Goal: Task Accomplishment & Management: Use online tool/utility

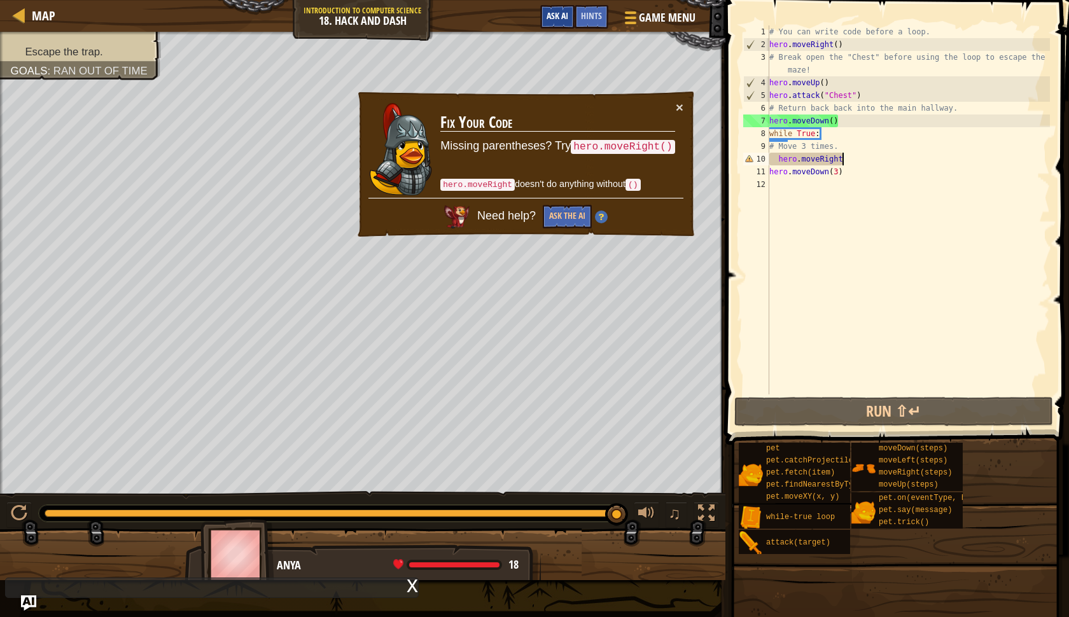
scroll to position [6, 6]
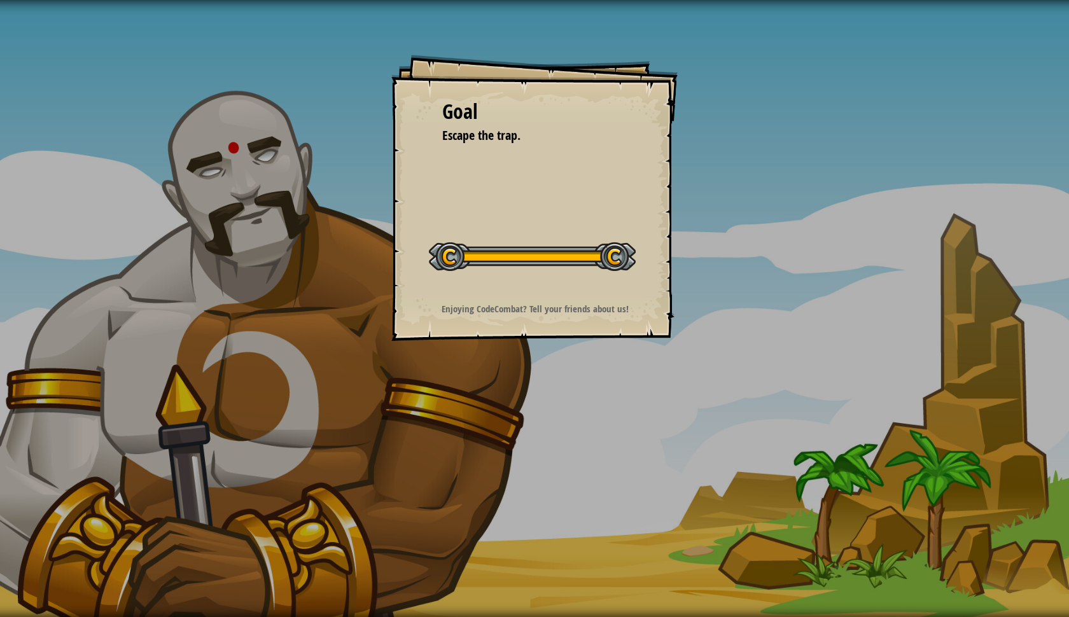
click at [620, 259] on div at bounding box center [532, 256] width 207 height 29
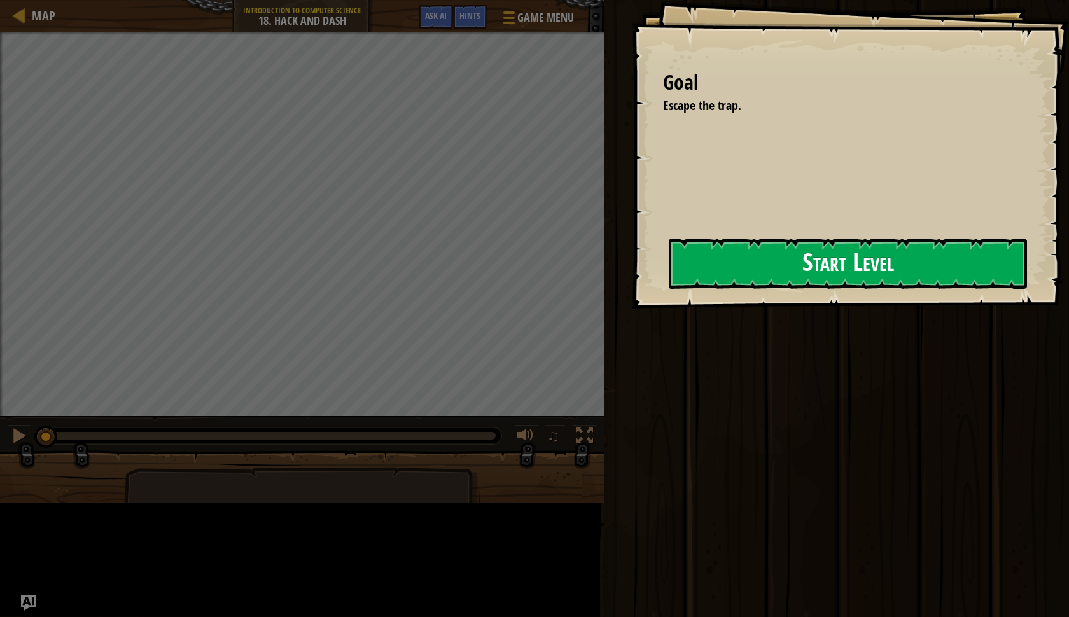
click at [739, 263] on button "Start Level" at bounding box center [848, 264] width 358 height 50
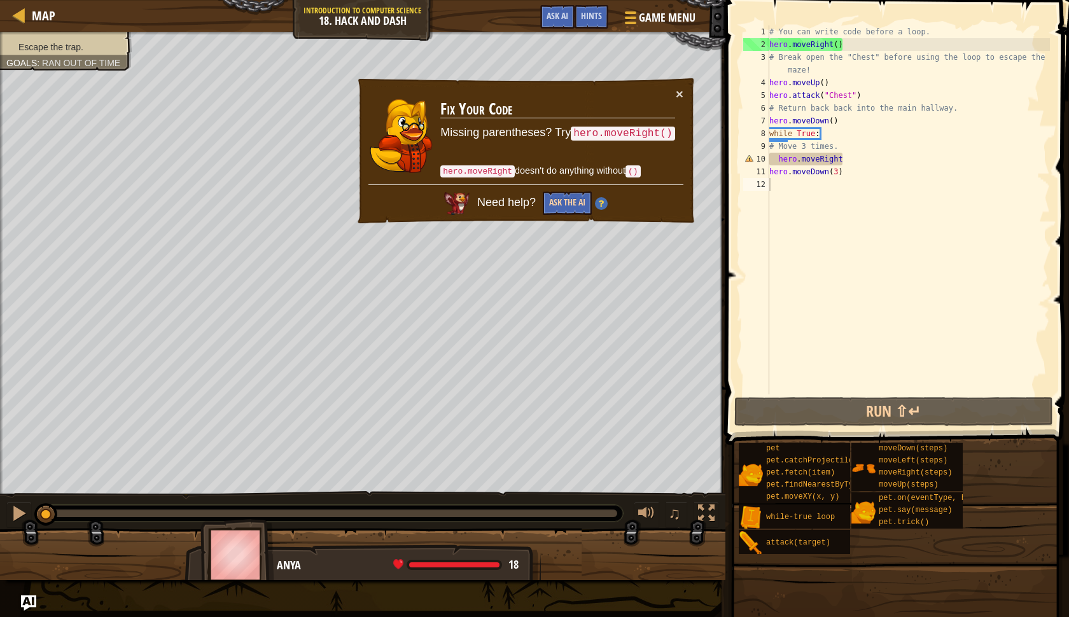
click at [567, 204] on button "Ask the AI" at bounding box center [567, 203] width 49 height 24
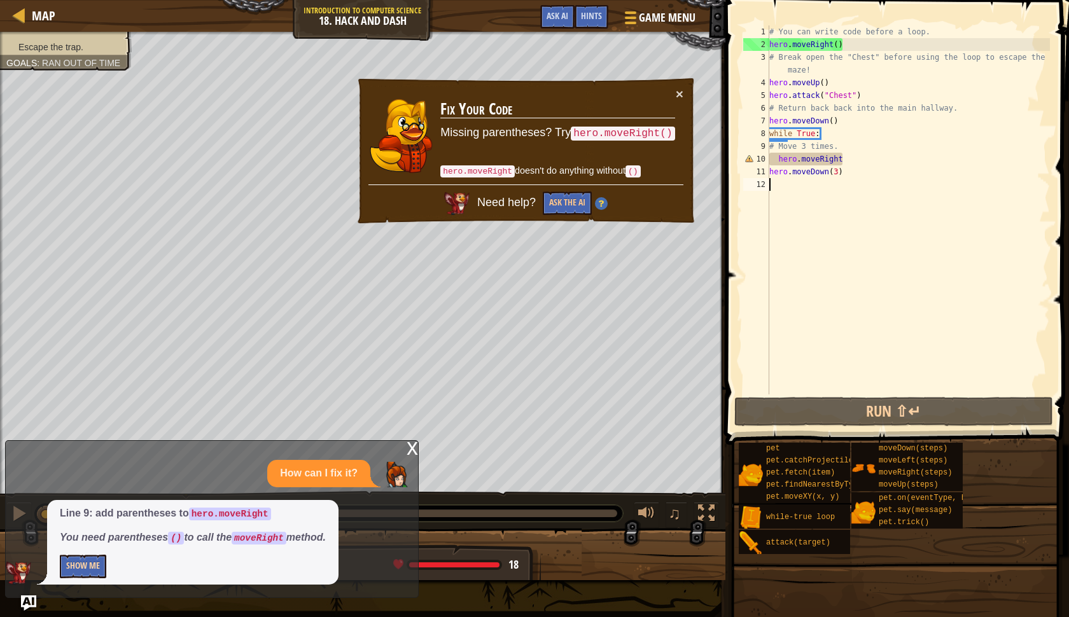
click at [94, 569] on button "Show Me" at bounding box center [83, 567] width 46 height 24
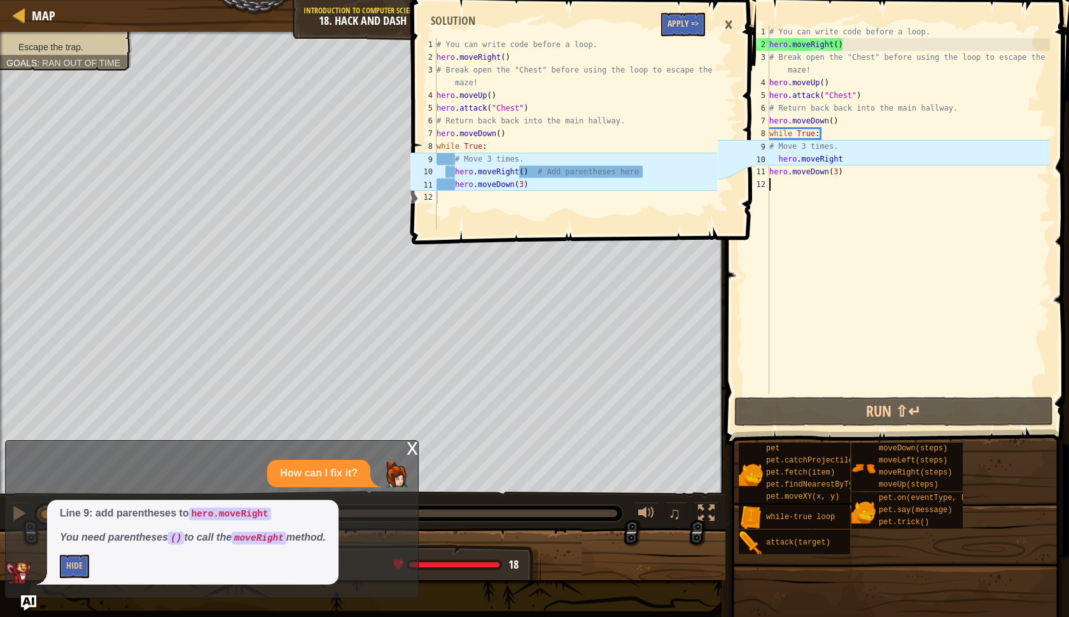
click at [689, 19] on button "Apply =>" at bounding box center [683, 25] width 44 height 24
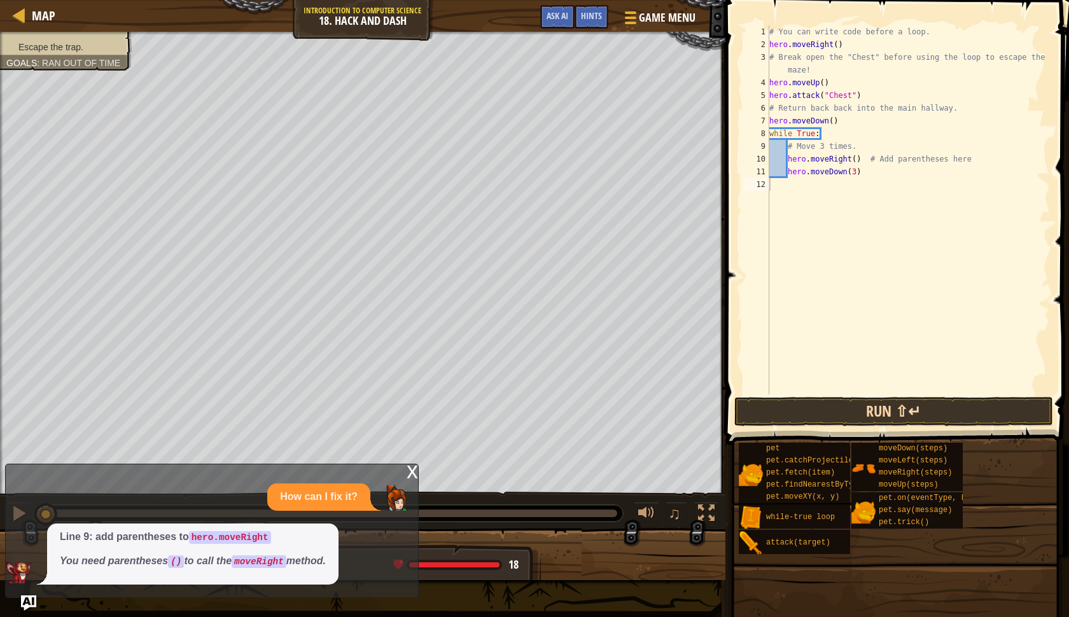
click at [868, 420] on button "Run ⇧↵" at bounding box center [893, 411] width 319 height 29
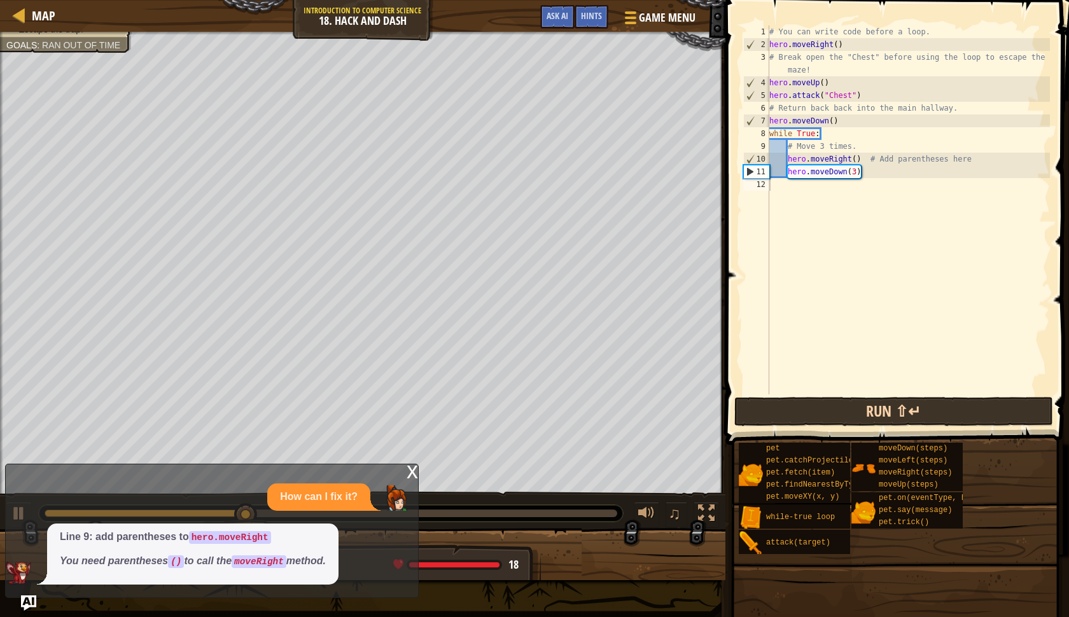
click at [922, 416] on button "Run ⇧↵" at bounding box center [893, 411] width 319 height 29
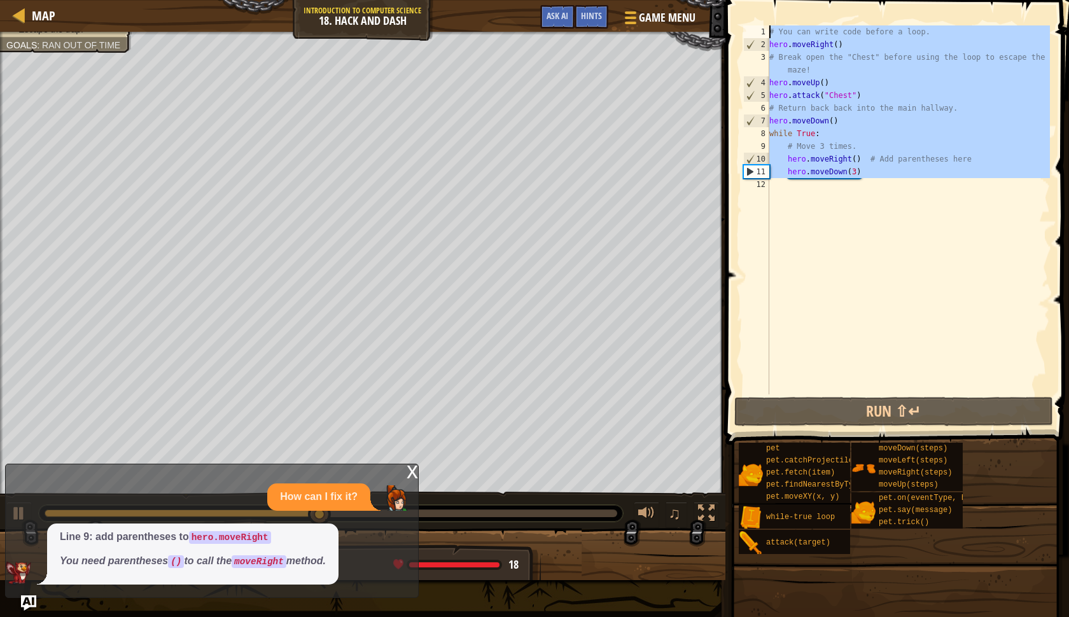
drag, startPoint x: 868, startPoint y: 179, endPoint x: 763, endPoint y: 23, distance: 188.8
click at [763, 23] on div "1 2 3 4 5 6 7 8 9 10 11 12 # You can write code before a loop. hero . moveRight…" at bounding box center [894, 247] width 347 height 482
type textarea "# You can write code before a loop. hero.moveRight()"
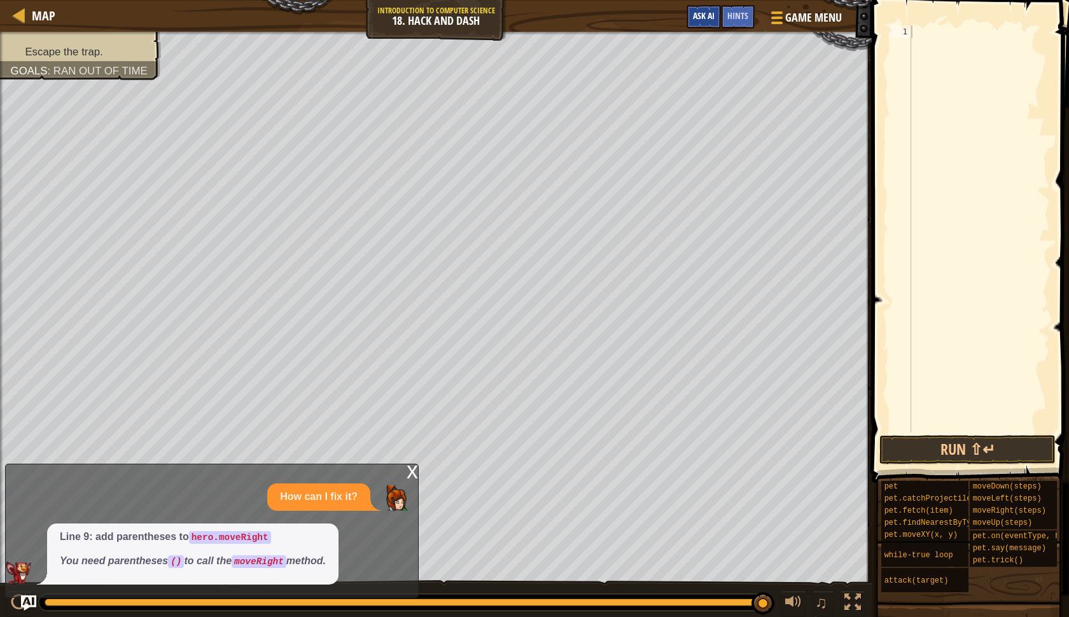
click at [713, 14] on span "Ask AI" at bounding box center [704, 16] width 22 height 12
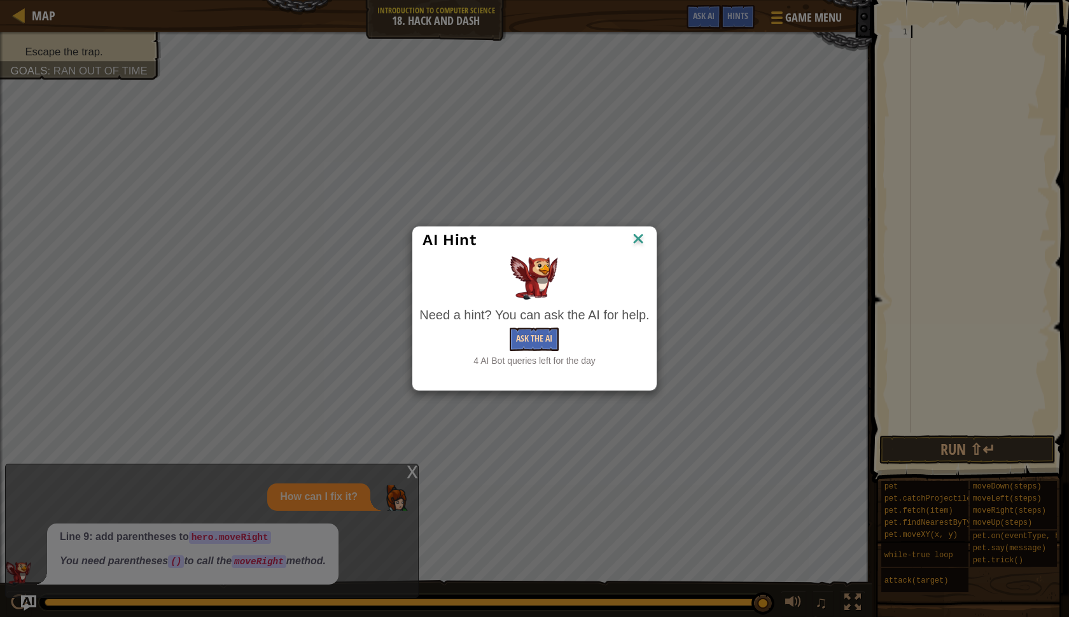
click at [532, 338] on button "Ask the AI" at bounding box center [534, 340] width 49 height 24
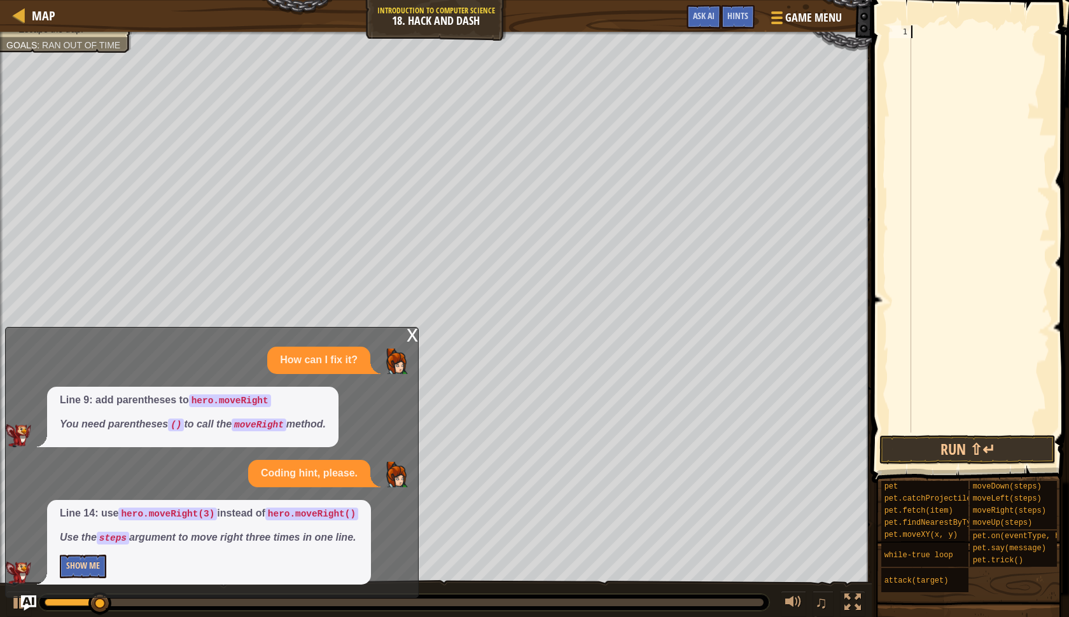
click at [94, 562] on button "Show Me" at bounding box center [83, 567] width 46 height 24
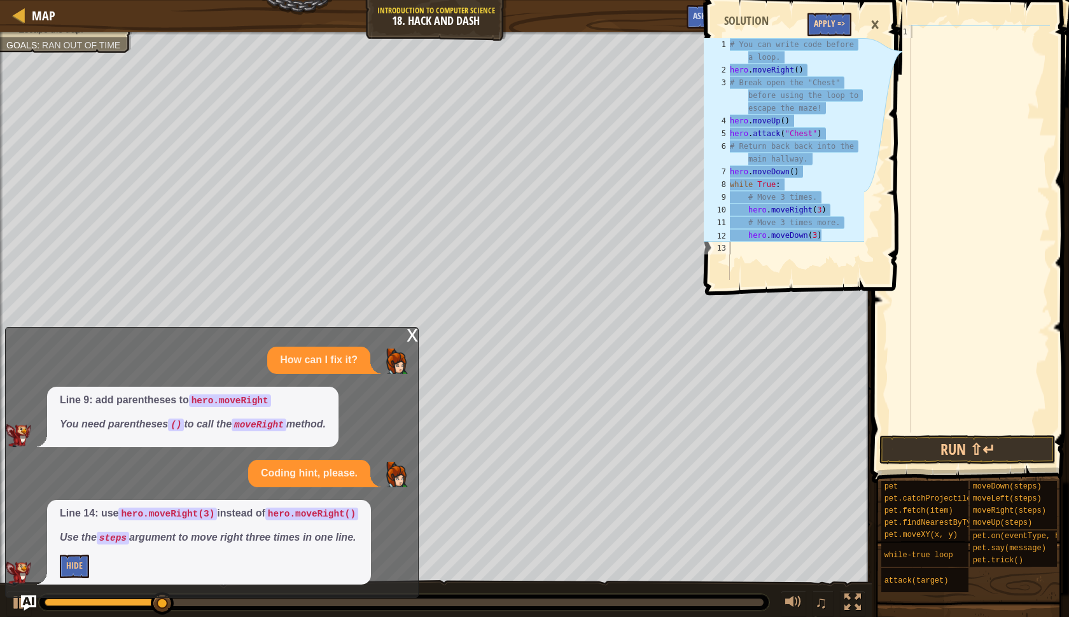
click at [840, 31] on button "Apply =>" at bounding box center [829, 25] width 44 height 24
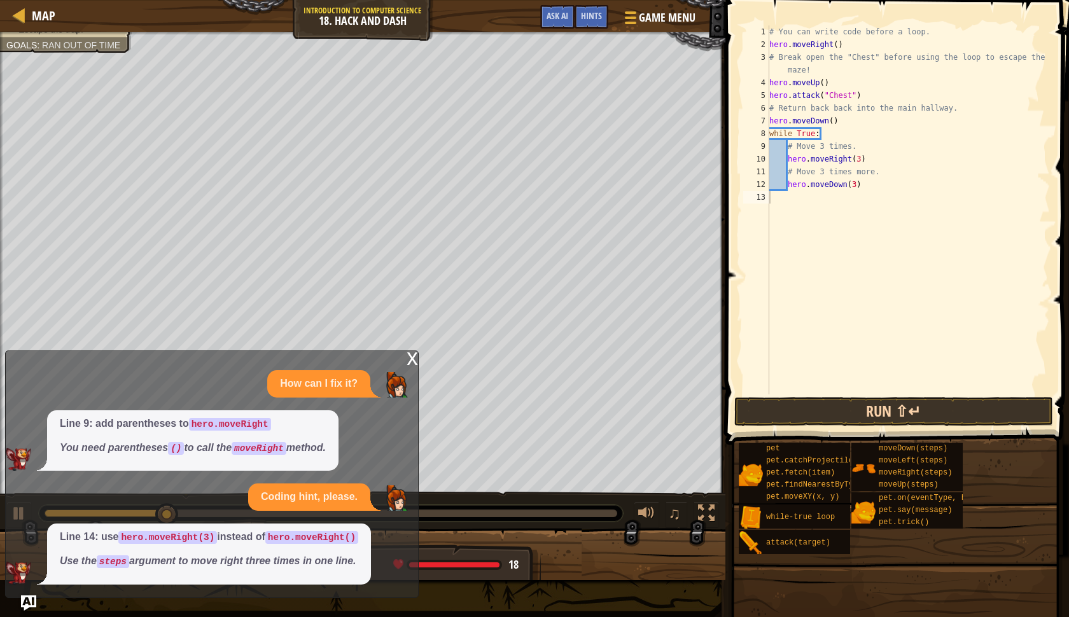
click at [920, 409] on button "Run ⇧↵" at bounding box center [893, 411] width 319 height 29
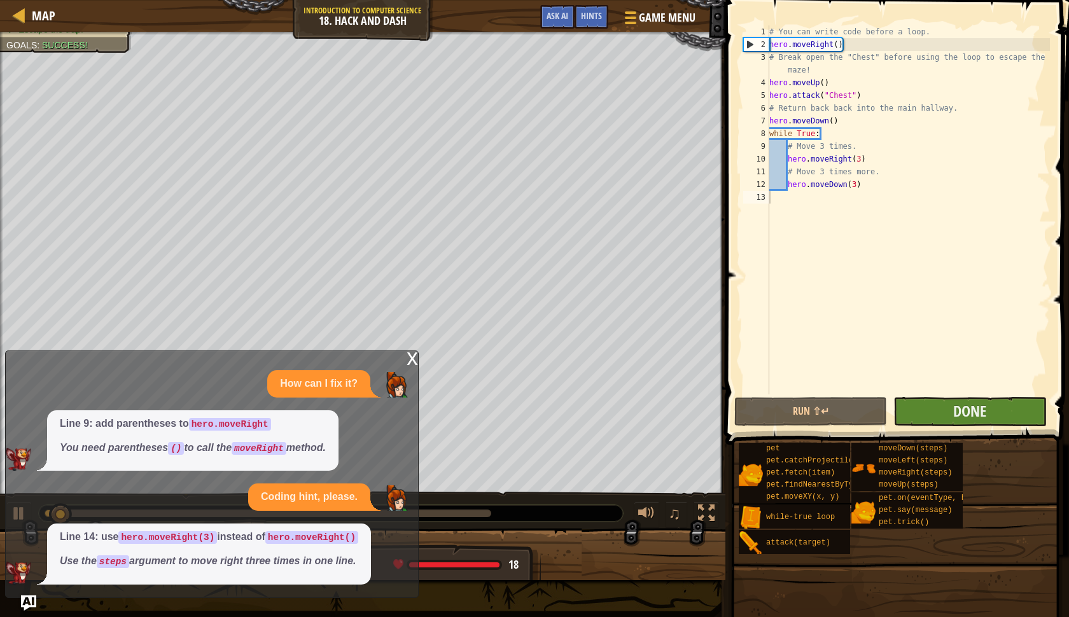
click at [951, 410] on button "Done" at bounding box center [969, 411] width 153 height 29
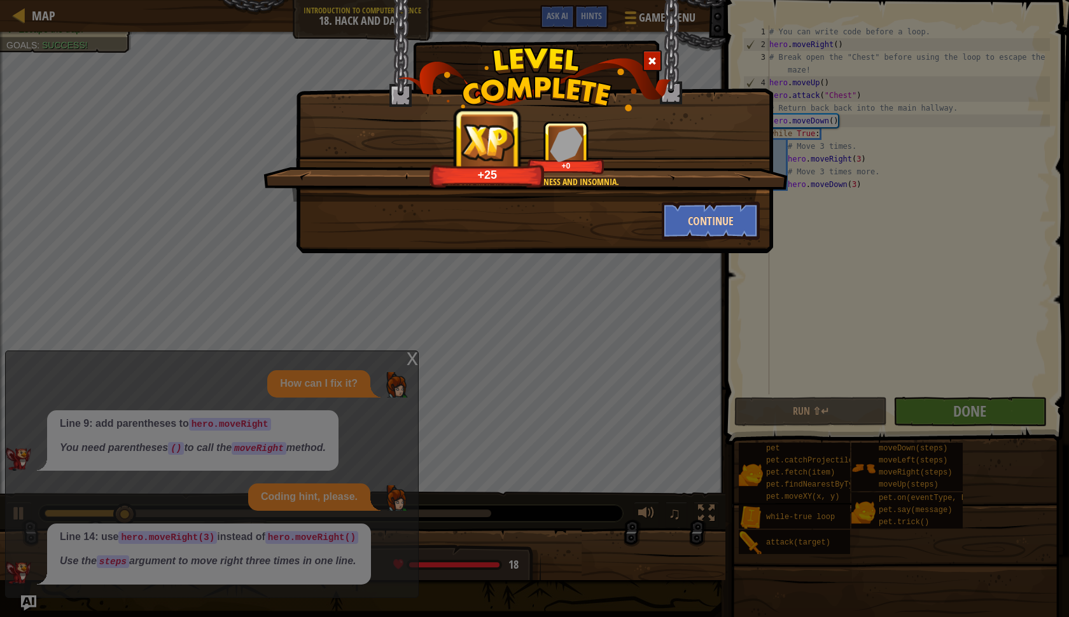
click at [695, 223] on button "Continue" at bounding box center [711, 221] width 99 height 38
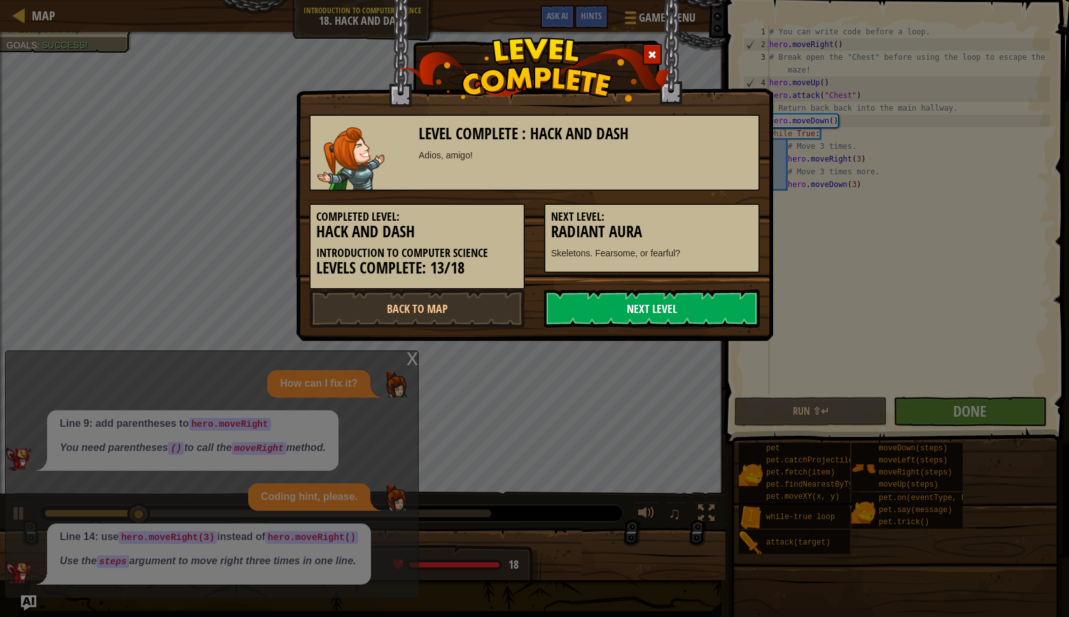
click at [643, 313] on link "Next Level" at bounding box center [652, 308] width 216 height 38
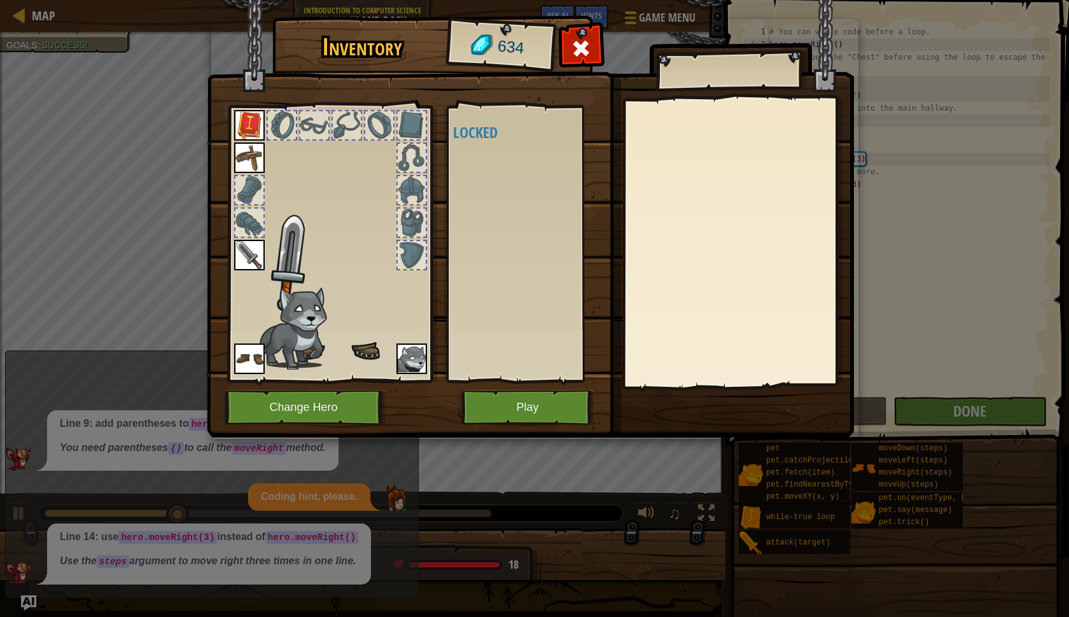
click at [559, 414] on button "Play" at bounding box center [527, 407] width 133 height 35
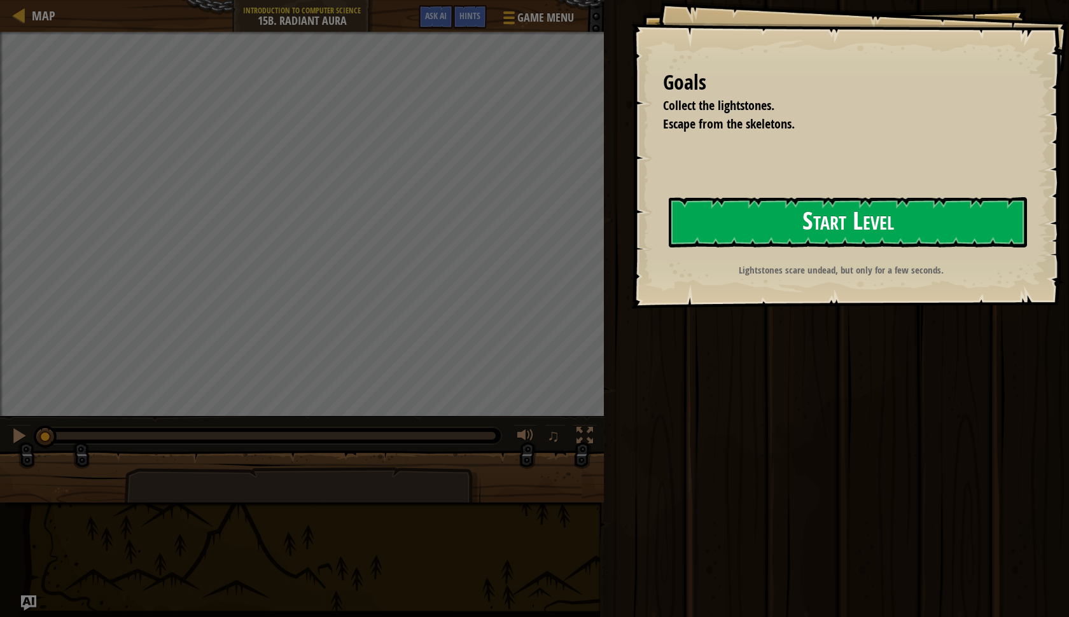
click at [722, 216] on button "Start Level" at bounding box center [848, 222] width 358 height 50
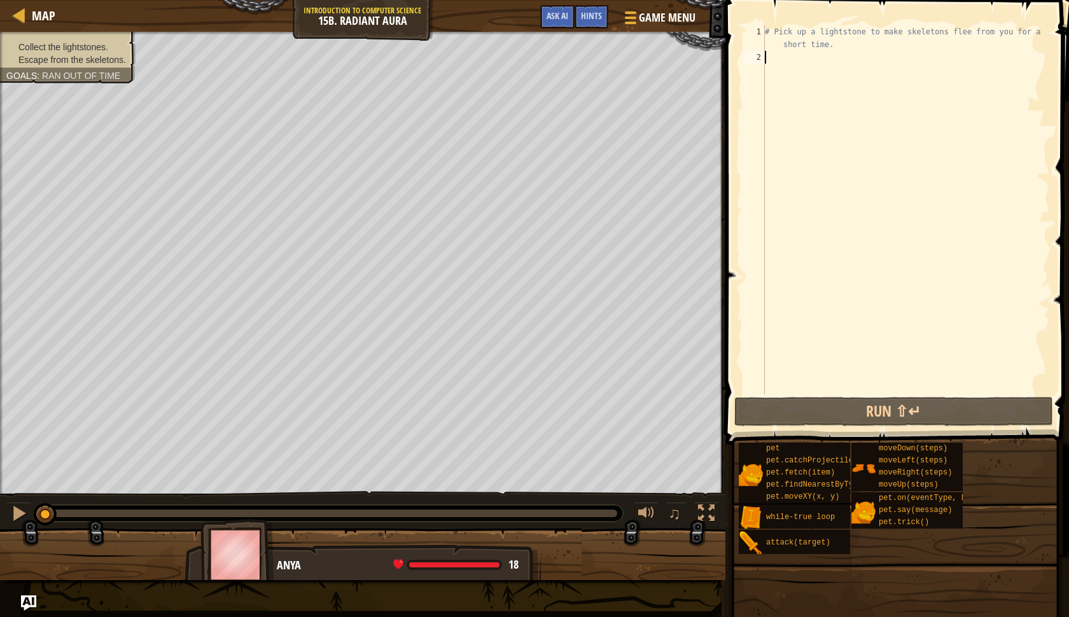
paste textarea "hero.moveRight(2)"
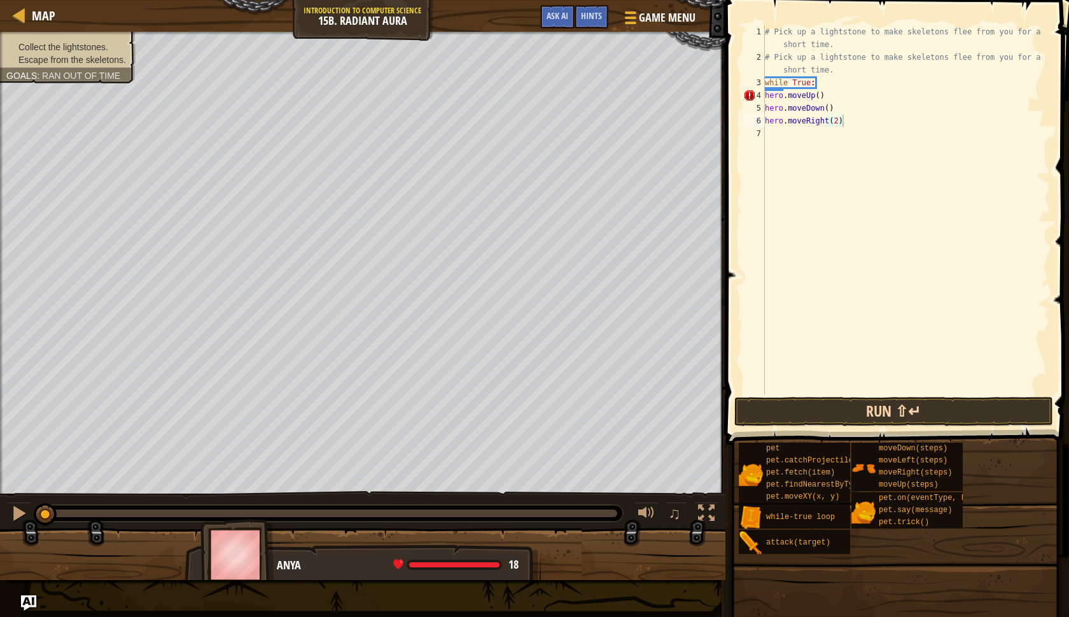
click at [816, 417] on button "Run ⇧↵" at bounding box center [893, 411] width 319 height 29
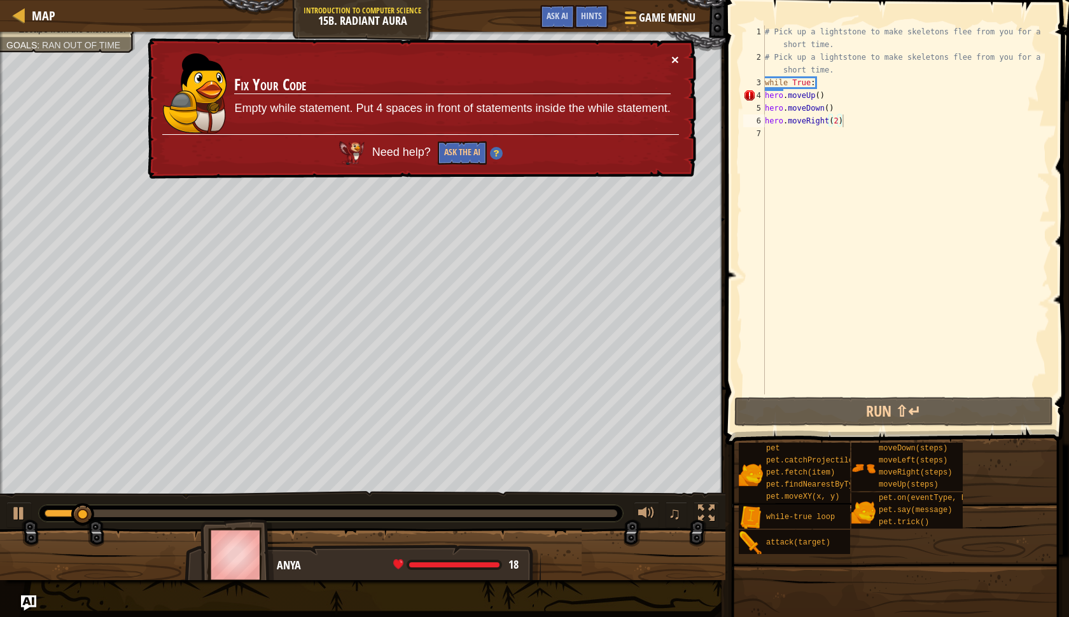
click at [672, 62] on button "×" at bounding box center [675, 59] width 8 height 13
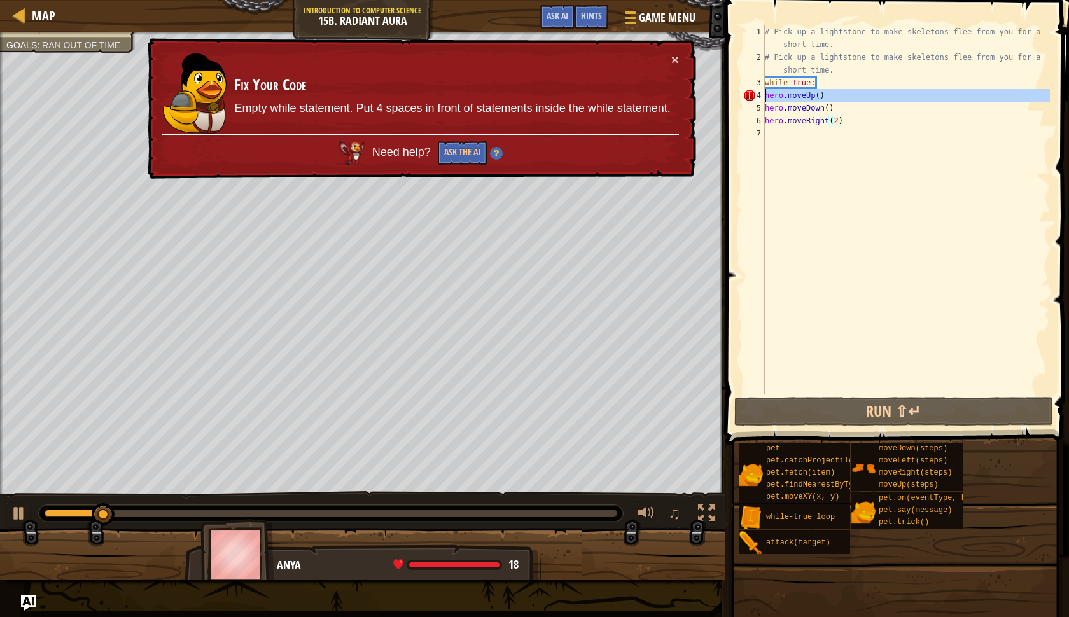
click at [763, 94] on div "4" at bounding box center [754, 95] width 22 height 13
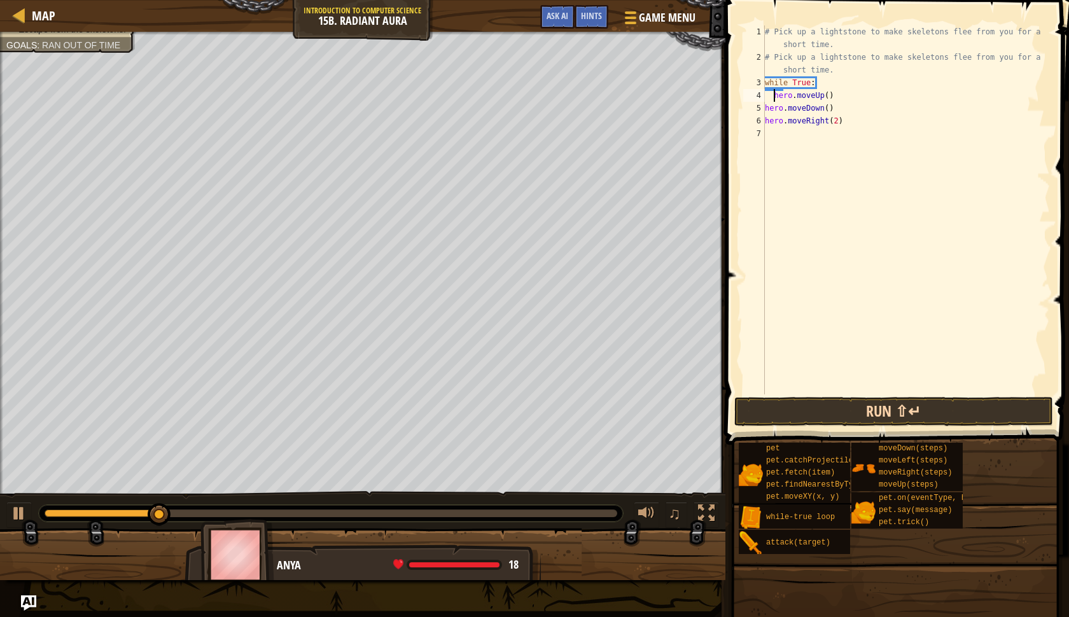
click at [837, 403] on button "Run ⇧↵" at bounding box center [893, 411] width 319 height 29
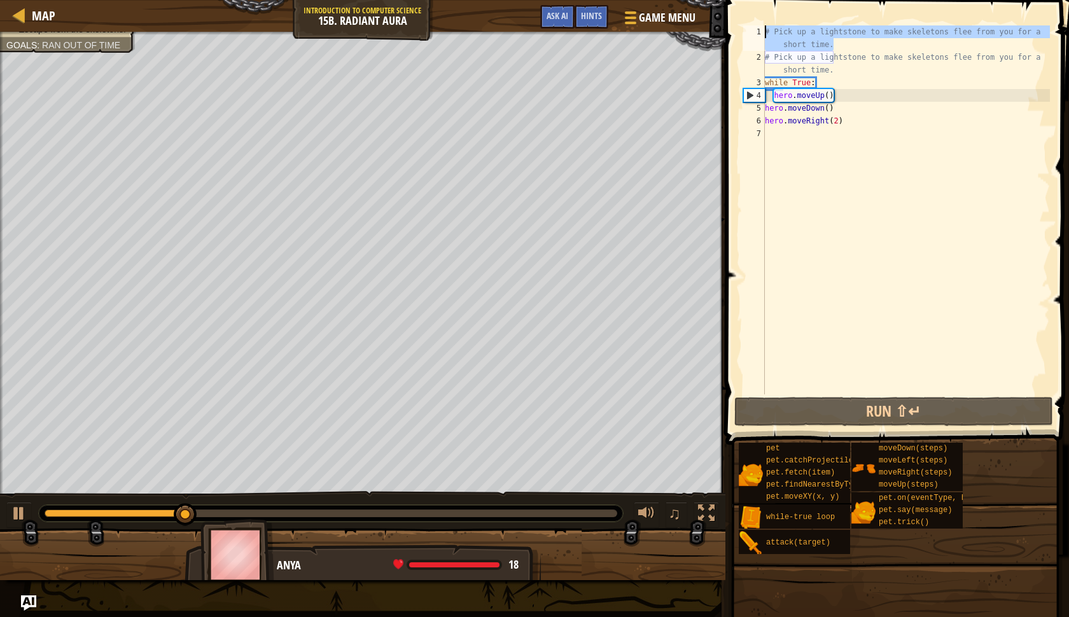
drag, startPoint x: 835, startPoint y: 49, endPoint x: 756, endPoint y: 25, distance: 81.9
click at [756, 25] on div "hero.moveUp() 1 2 3 4 5 6 7 # Pick up a lightstone to make skeletons flee from …" at bounding box center [894, 247] width 347 height 482
type textarea "# Pick up a lightstone to make skeletons flee from you for a short time."
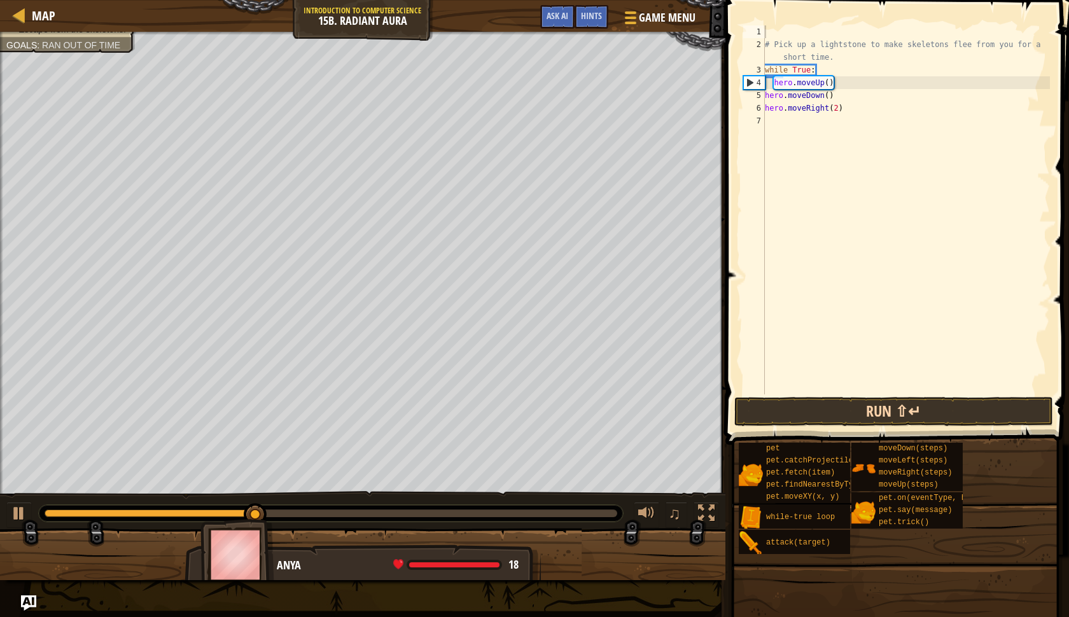
click at [948, 411] on button "Run ⇧↵" at bounding box center [893, 411] width 319 height 29
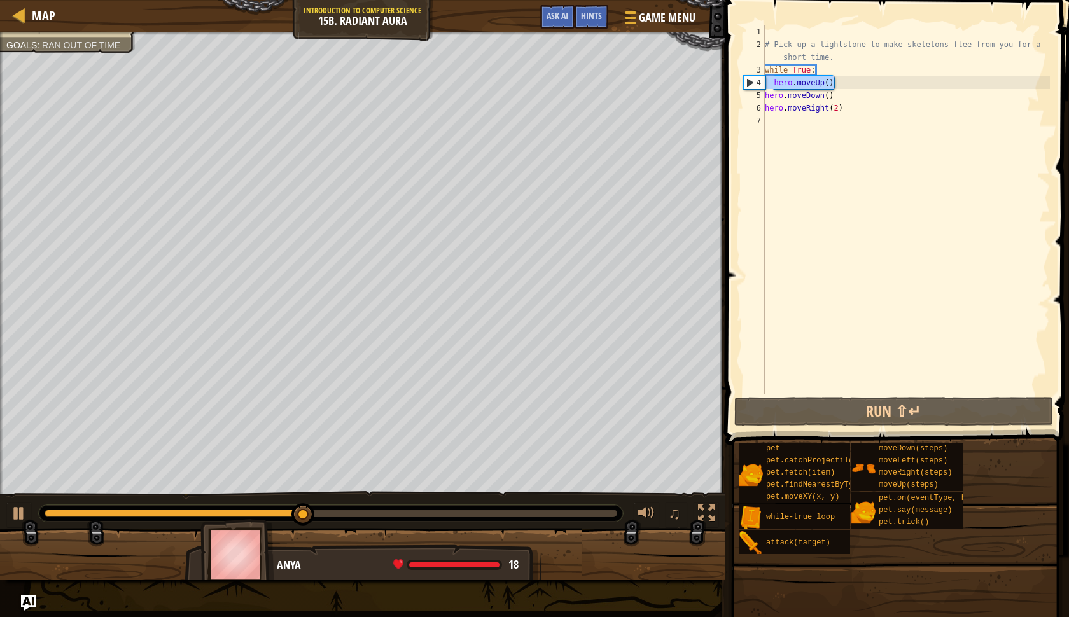
drag, startPoint x: 844, startPoint y: 81, endPoint x: 761, endPoint y: 82, distance: 83.3
click at [761, 82] on div "1 2 3 4 5 6 7 # Pick up a lightstone to make skeletons flee from you for a shor…" at bounding box center [895, 209] width 309 height 369
type textarea "hero.moveUp()"
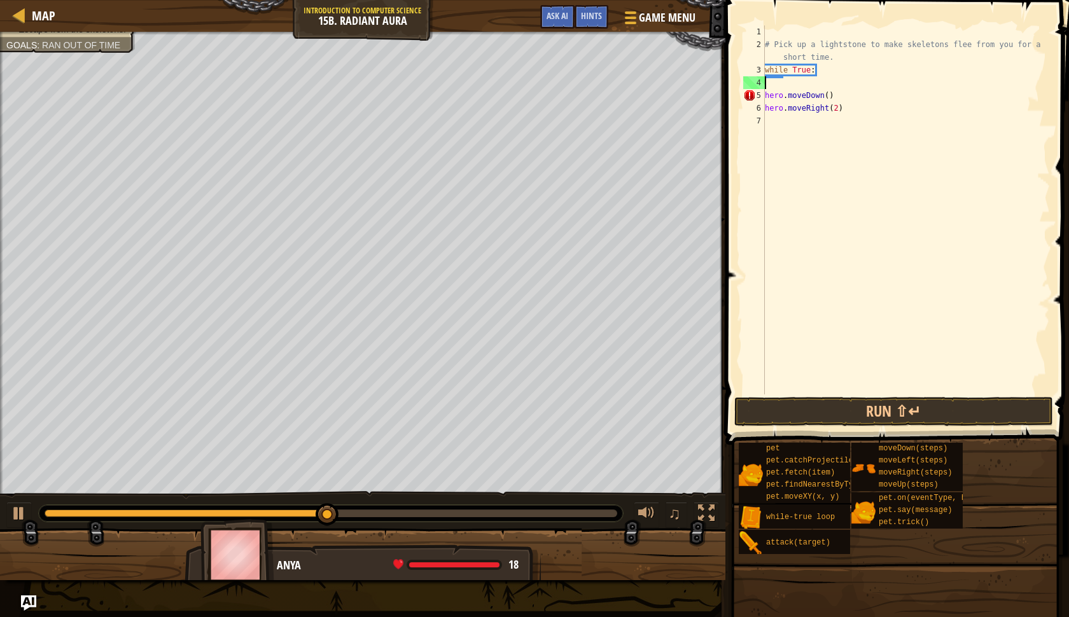
scroll to position [6, 0]
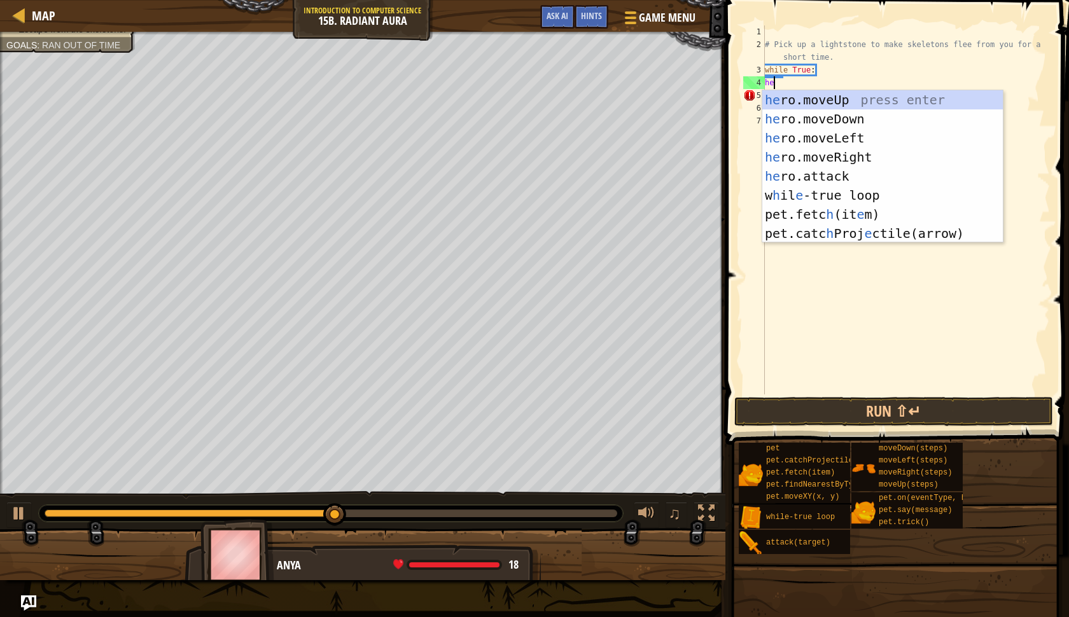
type textarea "her"
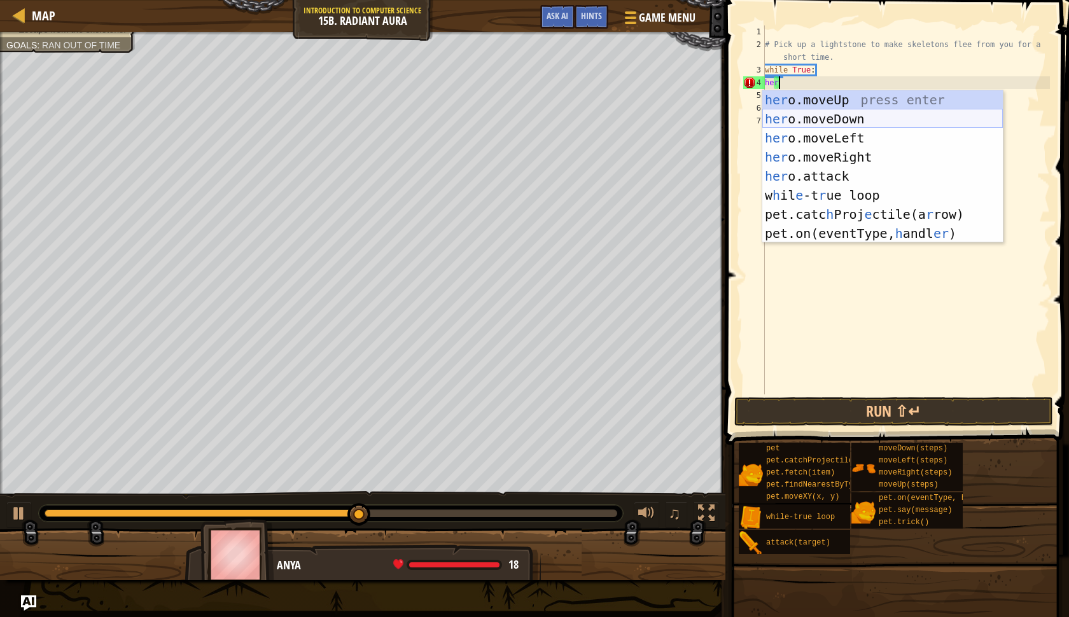
click at [804, 115] on div "her o.moveUp press enter her o.moveDown press enter her o.moveLeft press enter …" at bounding box center [882, 185] width 240 height 191
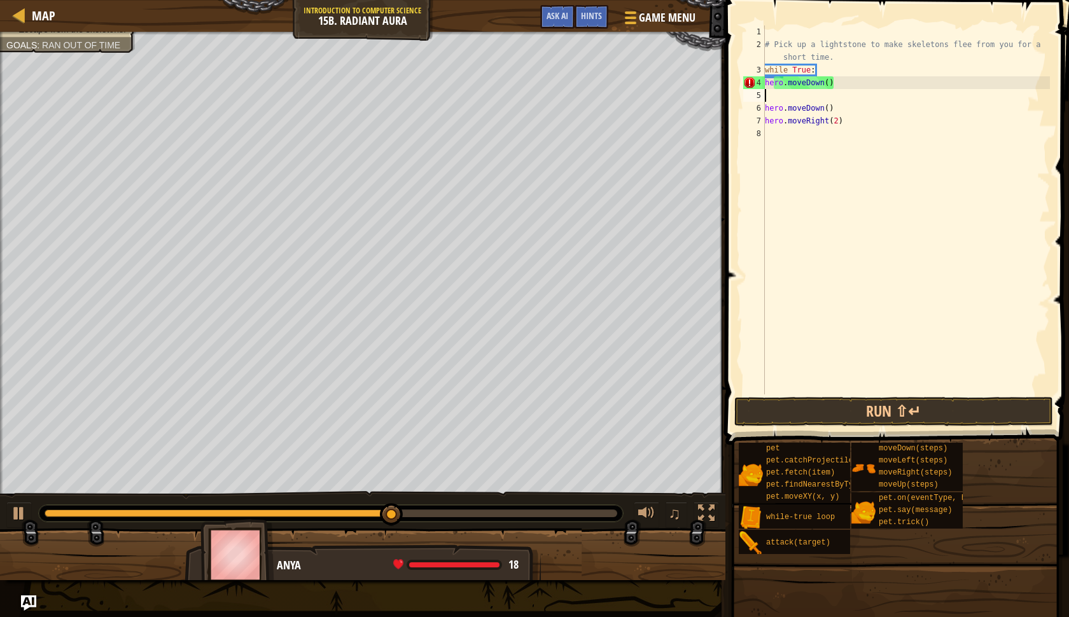
click at [765, 109] on div "# Pick up a lightstone to make skeletons flee from you for a short time. while …" at bounding box center [906, 222] width 288 height 394
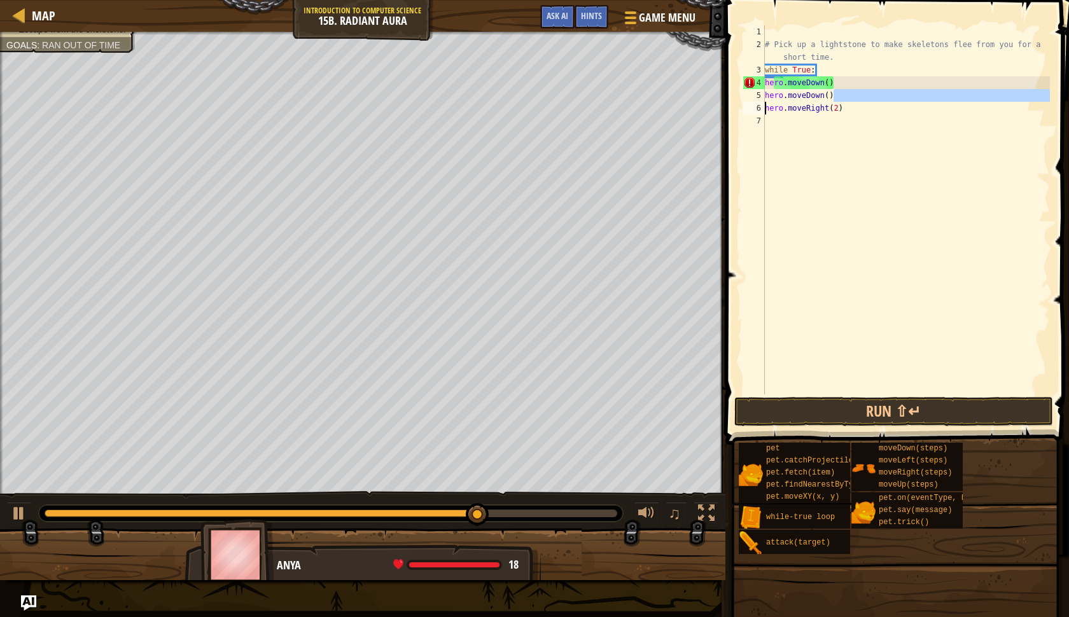
drag, startPoint x: 837, startPoint y: 95, endPoint x: 734, endPoint y: 102, distance: 103.9
click at [735, 102] on div "hero.moveDown() 1 2 3 4 5 6 7 # Pick up a lightstone to make skeletons flee fro…" at bounding box center [894, 247] width 347 height 482
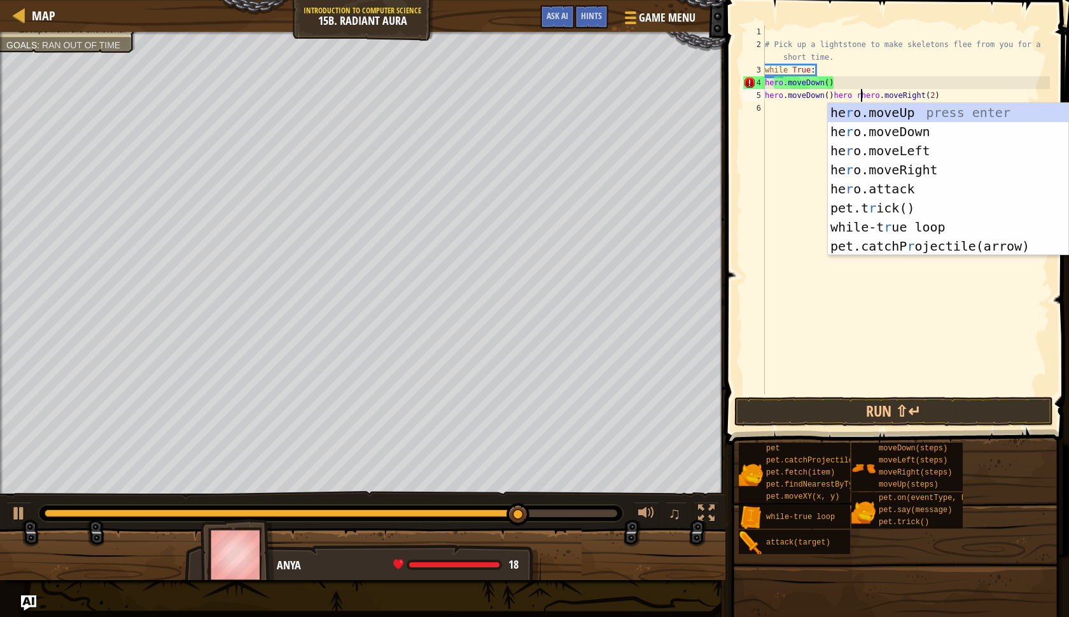
scroll to position [6, 8]
type textarea "hero.moveDown()hero [PERSON_NAME].moveRight(2)"
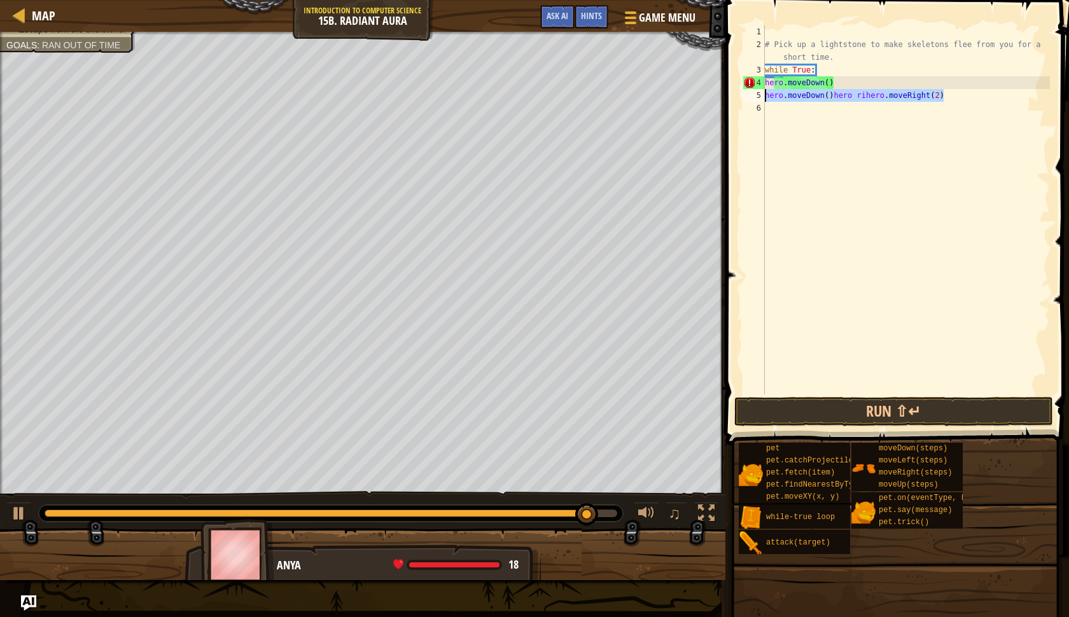
drag, startPoint x: 944, startPoint y: 93, endPoint x: 762, endPoint y: 96, distance: 182.6
click at [762, 95] on div "hero.moveDown()hero [PERSON_NAME].moveRight(2) 1 2 3 4 5 6 # Pick up a lightsto…" at bounding box center [895, 209] width 309 height 369
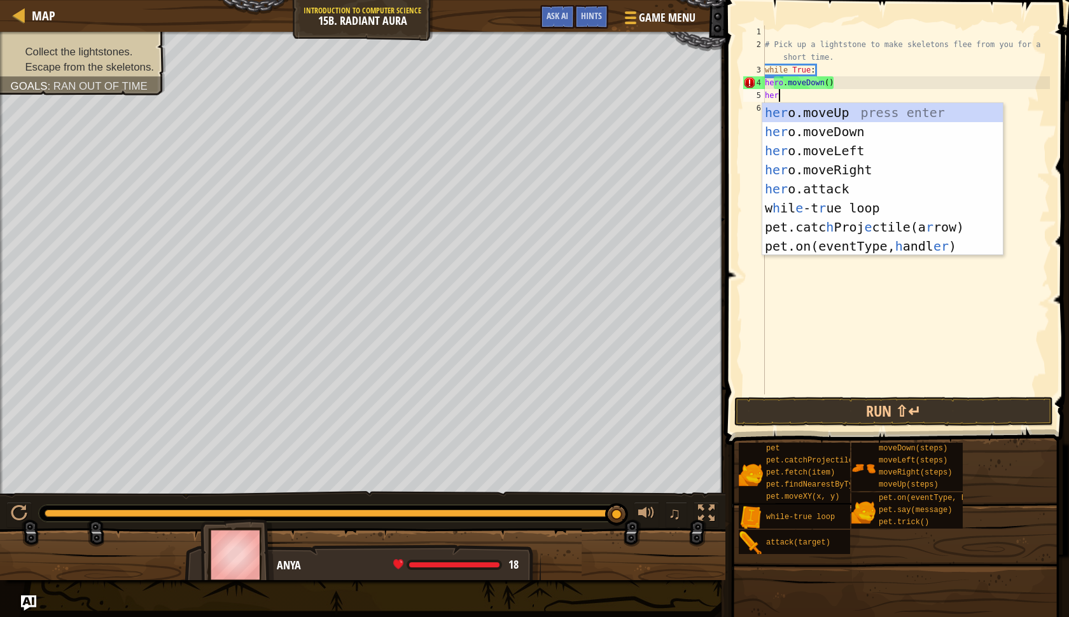
type textarea "hero"
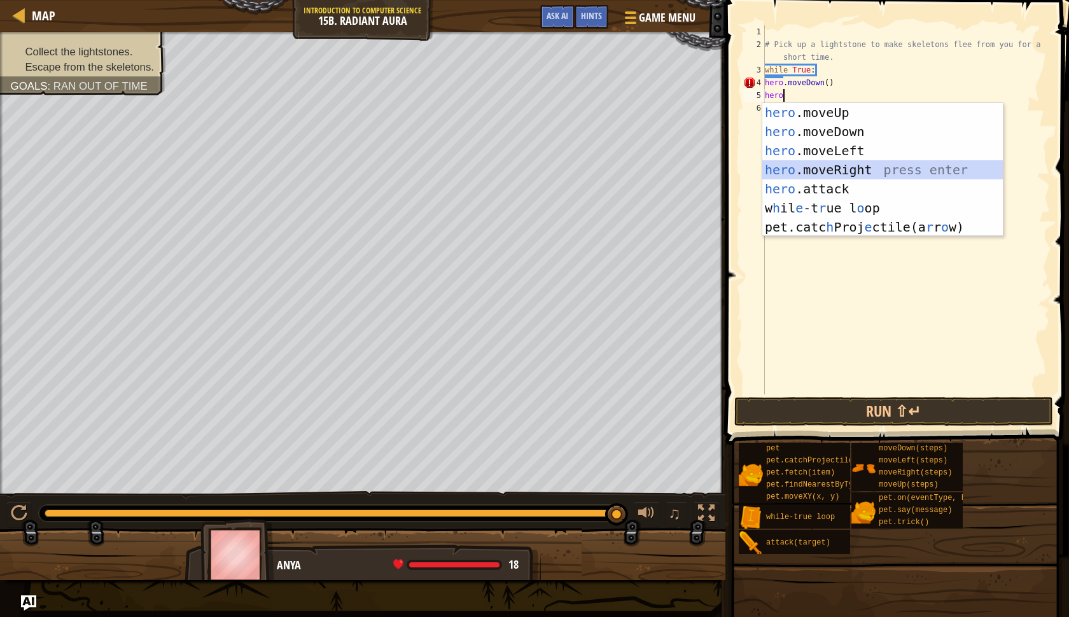
click at [861, 176] on div "hero .moveUp press enter hero .moveDown press enter hero .moveLeft press enter …" at bounding box center [882, 189] width 240 height 172
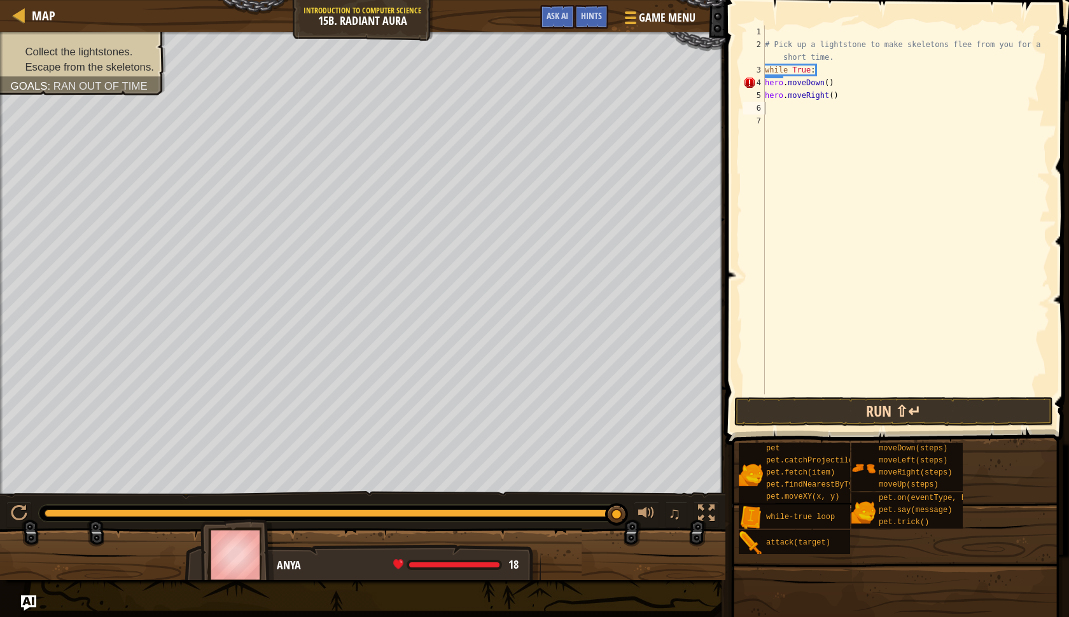
click at [938, 410] on button "Run ⇧↵" at bounding box center [893, 411] width 319 height 29
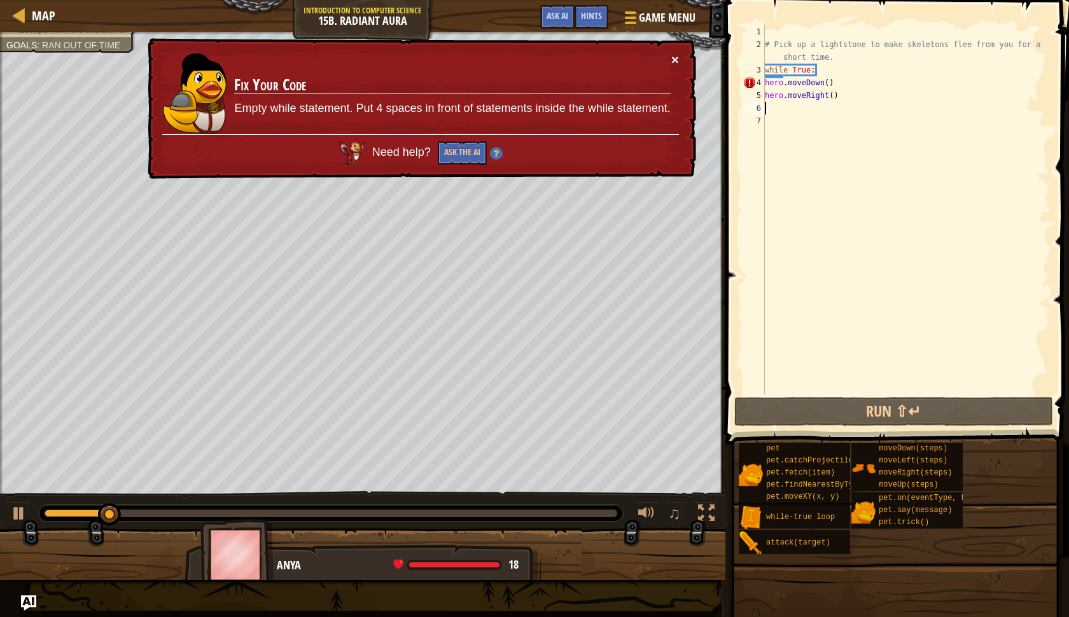
click at [671, 62] on button "×" at bounding box center [675, 59] width 8 height 13
click at [763, 81] on div "4" at bounding box center [754, 82] width 22 height 13
type textarea "hero.moveDown()"
click at [767, 80] on div "# Pick up a lightstone to make skeletons flee from you for a short time. while …" at bounding box center [906, 222] width 288 height 394
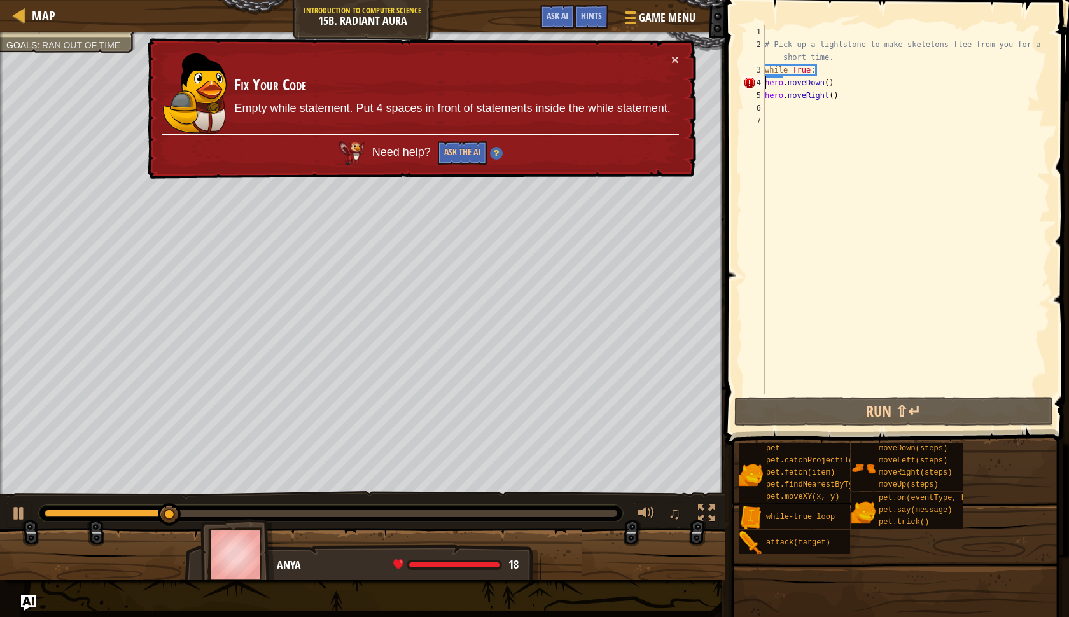
click at [774, 123] on div "# Pick up a lightstone to make skeletons flee from you for a short time. while …" at bounding box center [906, 222] width 288 height 394
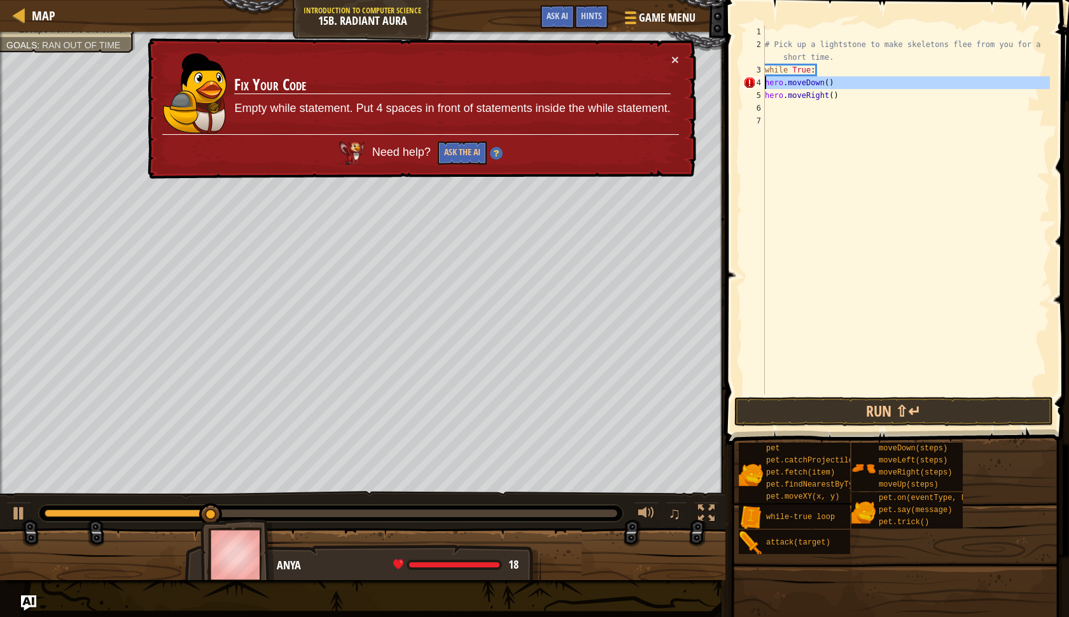
click at [763, 81] on div "4" at bounding box center [754, 82] width 22 height 13
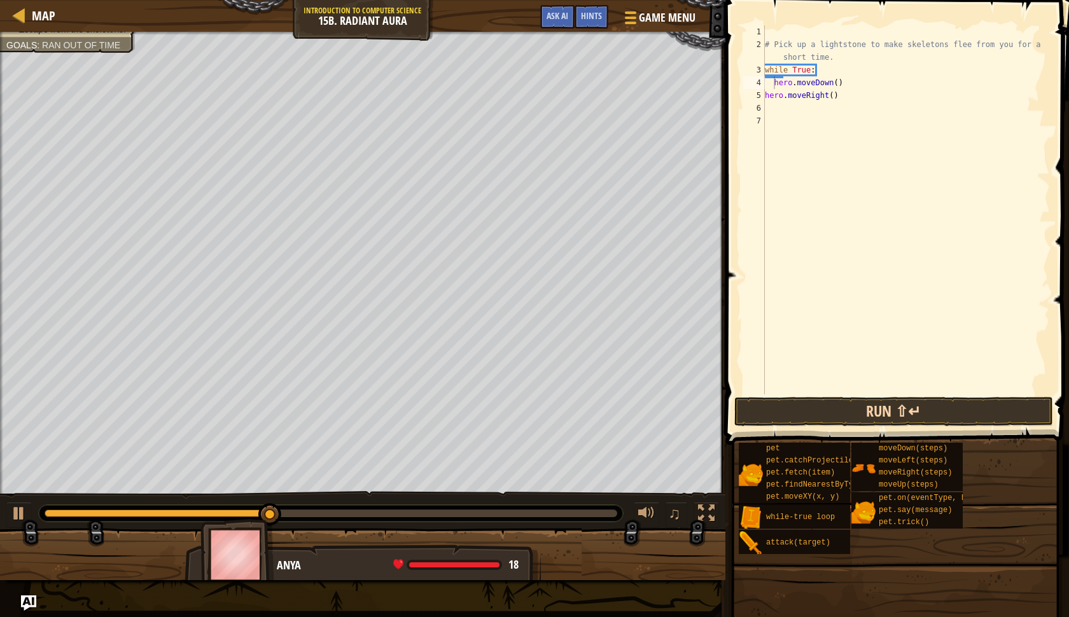
click at [821, 422] on button "Run ⇧↵" at bounding box center [893, 411] width 319 height 29
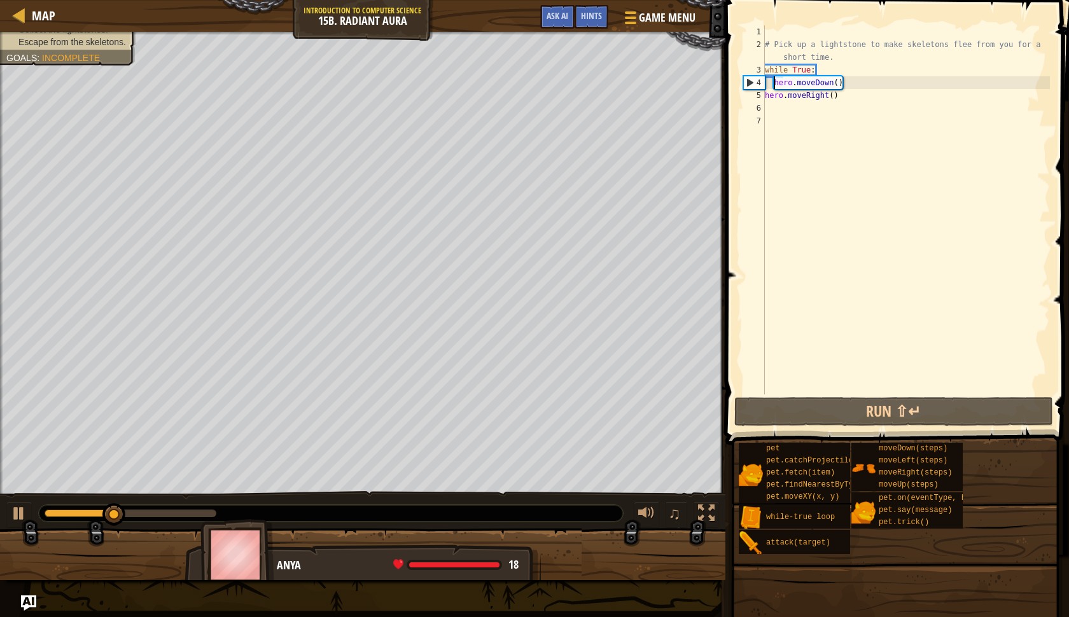
click at [766, 95] on div "# Pick up a lightstone to make skeletons flee from you for a short time. while …" at bounding box center [906, 222] width 288 height 394
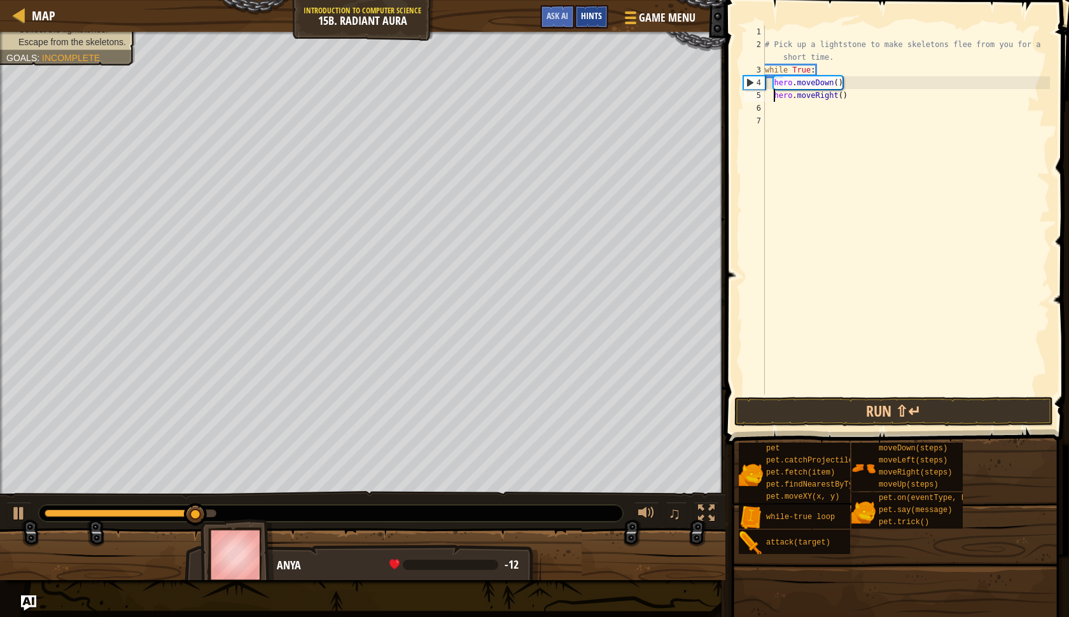
click at [590, 20] on span "Hints" at bounding box center [591, 16] width 21 height 12
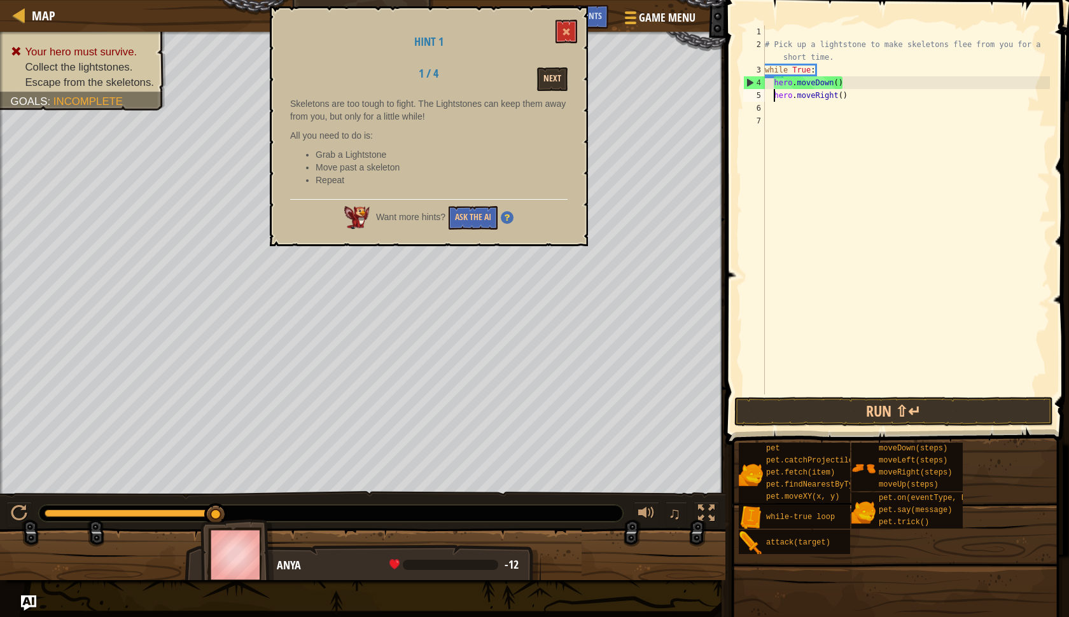
click at [559, 76] on button "Next" at bounding box center [552, 79] width 31 height 24
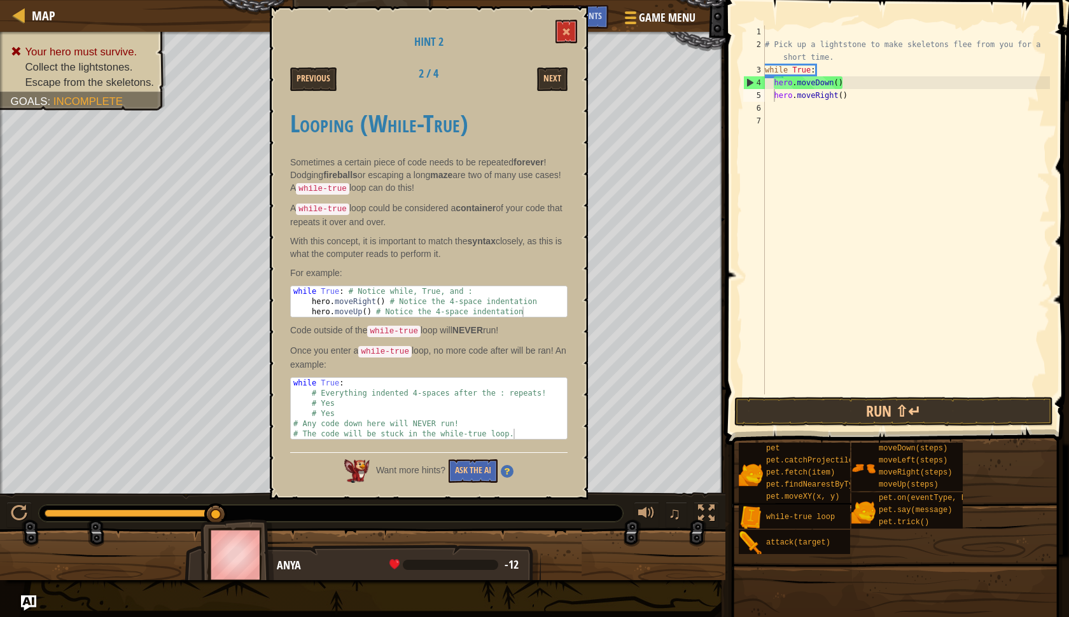
scroll to position [0, 0]
click at [569, 27] on button at bounding box center [566, 32] width 22 height 24
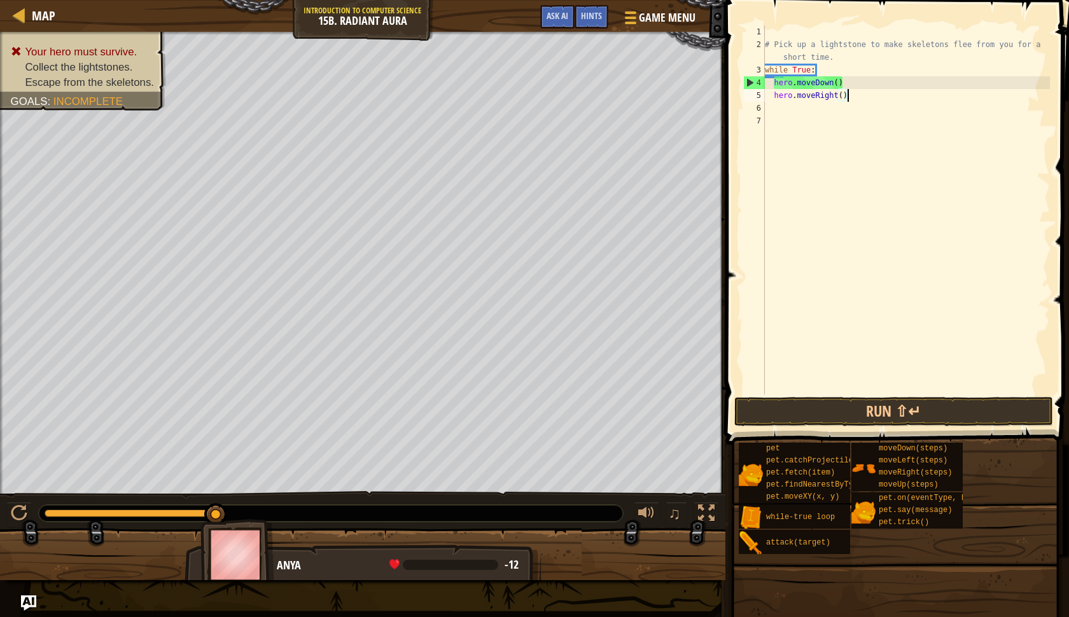
click at [856, 97] on div "# Pick up a lightstone to make skeletons flee from you for a short time. while …" at bounding box center [906, 222] width 288 height 394
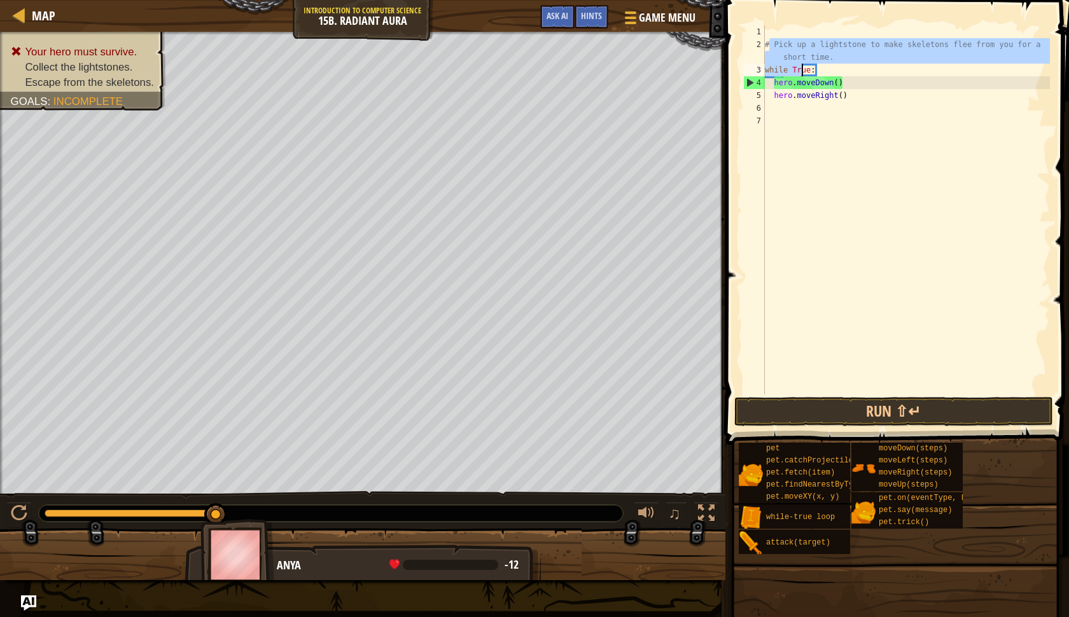
drag, startPoint x: 767, startPoint y: 43, endPoint x: 819, endPoint y: 88, distance: 68.5
click at [819, 88] on div "# Pick up a lightstone to make skeletons flee from you for a short time. while …" at bounding box center [906, 222] width 288 height 394
click at [819, 87] on div "# Pick up a lightstone to make skeletons flee from you for a short time. while …" at bounding box center [906, 209] width 288 height 369
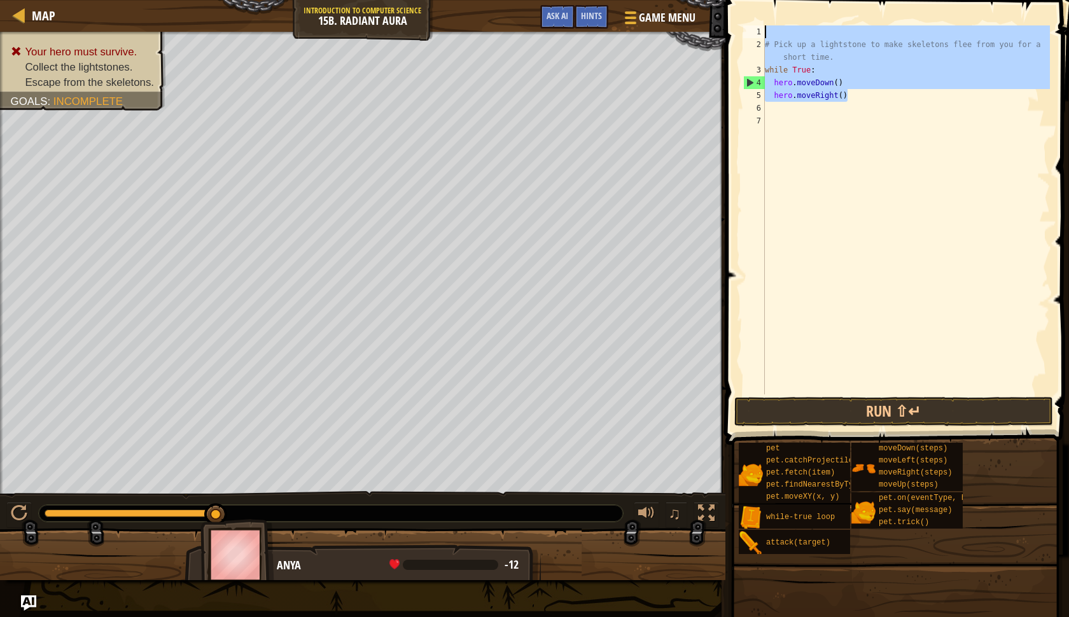
drag, startPoint x: 860, startPoint y: 100, endPoint x: 745, endPoint y: 27, distance: 135.9
click at [746, 27] on div "hero.moveDown() 1 2 3 4 5 6 7 # Pick up a lightstone to make skeletons flee fro…" at bounding box center [895, 209] width 309 height 369
type textarea "# Pick up a lightstone to make skeletons flee from you for a short time."
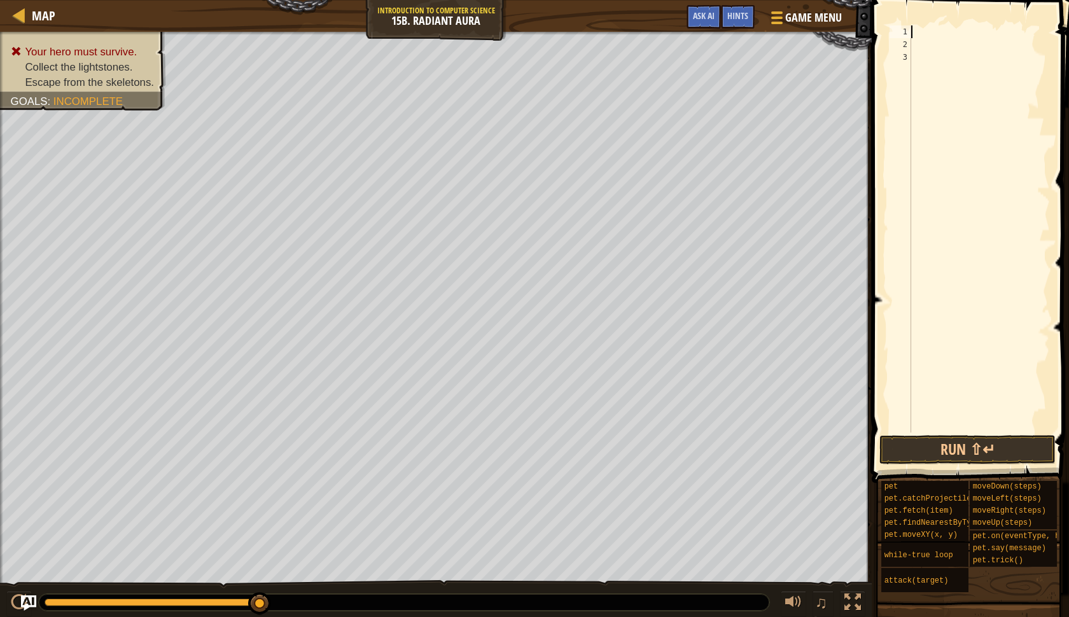
paste textarea "hero.moveRight(2)"
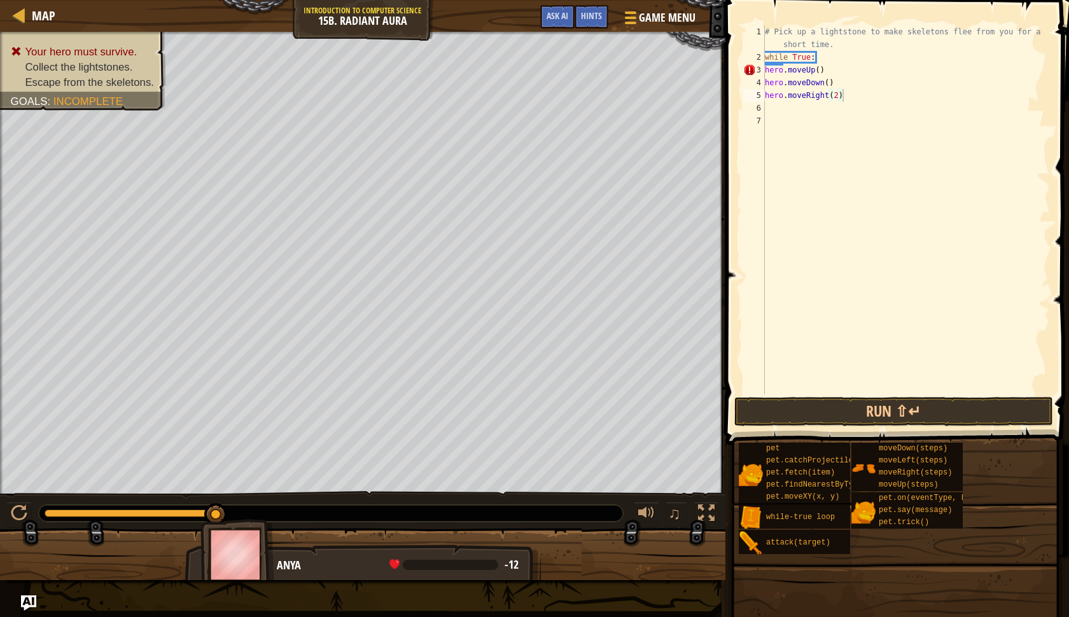
click at [935, 441] on span at bounding box center [895, 617] width 335 height 377
drag, startPoint x: 935, startPoint y: 441, endPoint x: 886, endPoint y: 232, distance: 214.2
click at [887, 232] on div "Hints Videos hero.moveRight(2) 1 2 3 4 5 6 7 # Pick up a lightstone to make ske…" at bounding box center [894, 305] width 347 height 611
click at [765, 74] on div "# Pick up a lightstone to make skeletons flee from you for a short time. while …" at bounding box center [906, 228] width 288 height 407
click at [975, 415] on button "Run ⇧↵" at bounding box center [893, 411] width 319 height 29
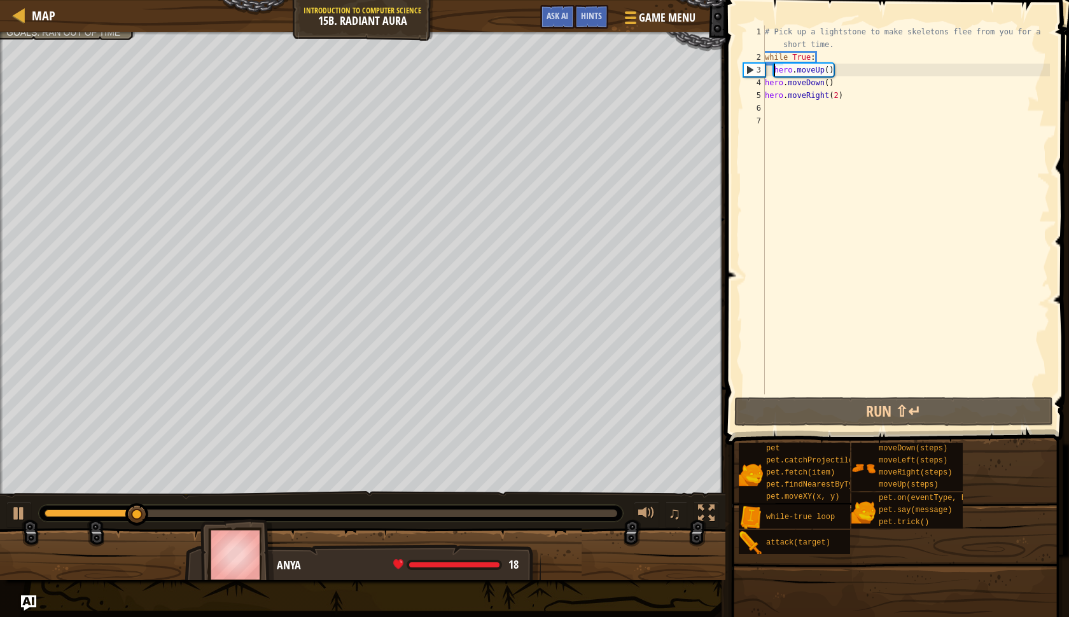
click at [767, 83] on div "# Pick up a lightstone to make skeletons flee from you for a short time. while …" at bounding box center [906, 228] width 288 height 407
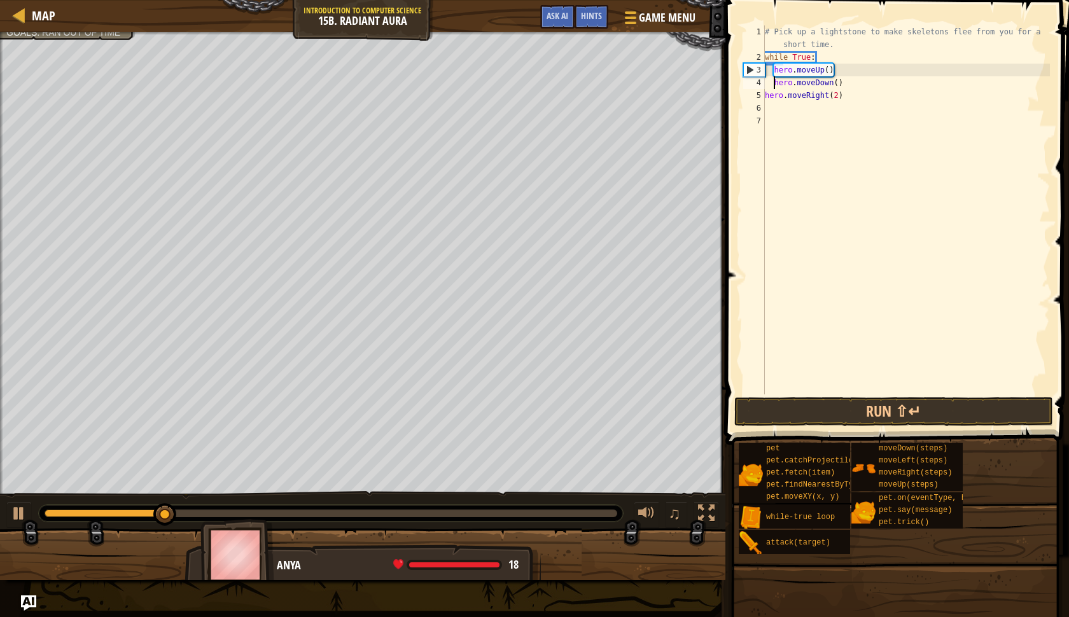
click at [765, 94] on div "# Pick up a lightstone to make skeletons flee from you for a short time. while …" at bounding box center [906, 228] width 288 height 407
type textarea "hero.moveRight(2)"
click at [883, 398] on button "Run ⇧↵" at bounding box center [893, 411] width 319 height 29
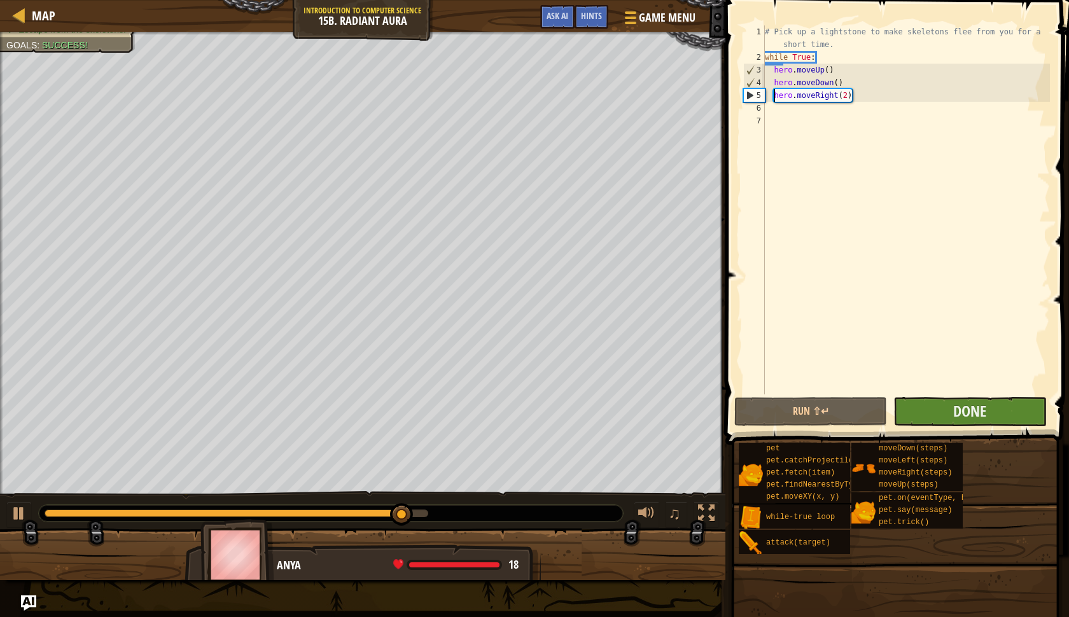
click at [1003, 407] on button "Done" at bounding box center [969, 411] width 153 height 29
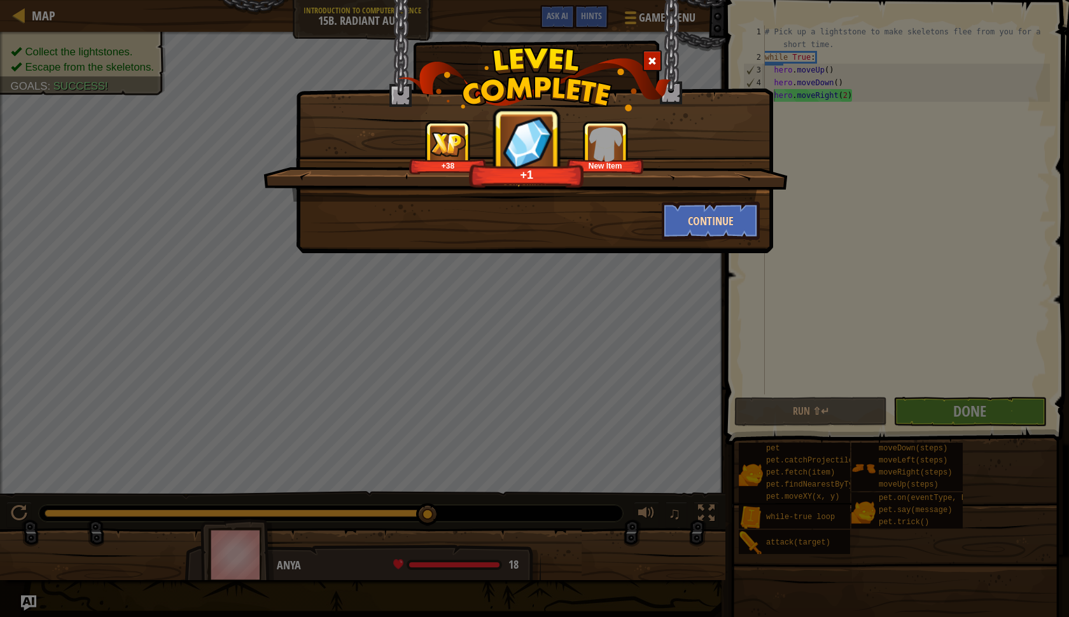
click at [700, 226] on button "Continue" at bounding box center [711, 221] width 99 height 38
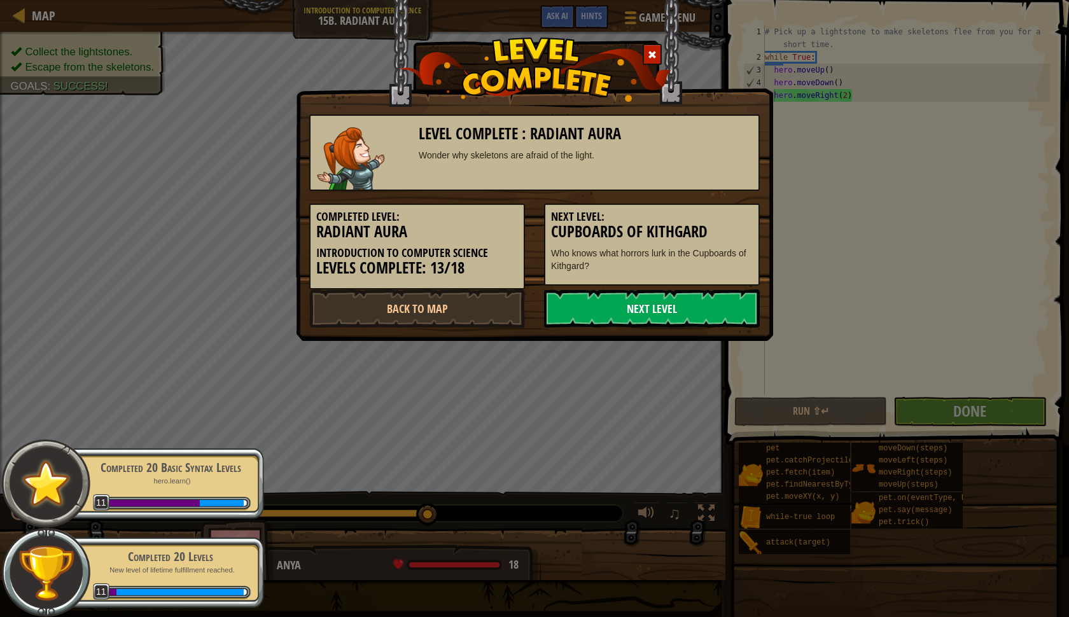
click at [656, 318] on link "Next Level" at bounding box center [652, 308] width 216 height 38
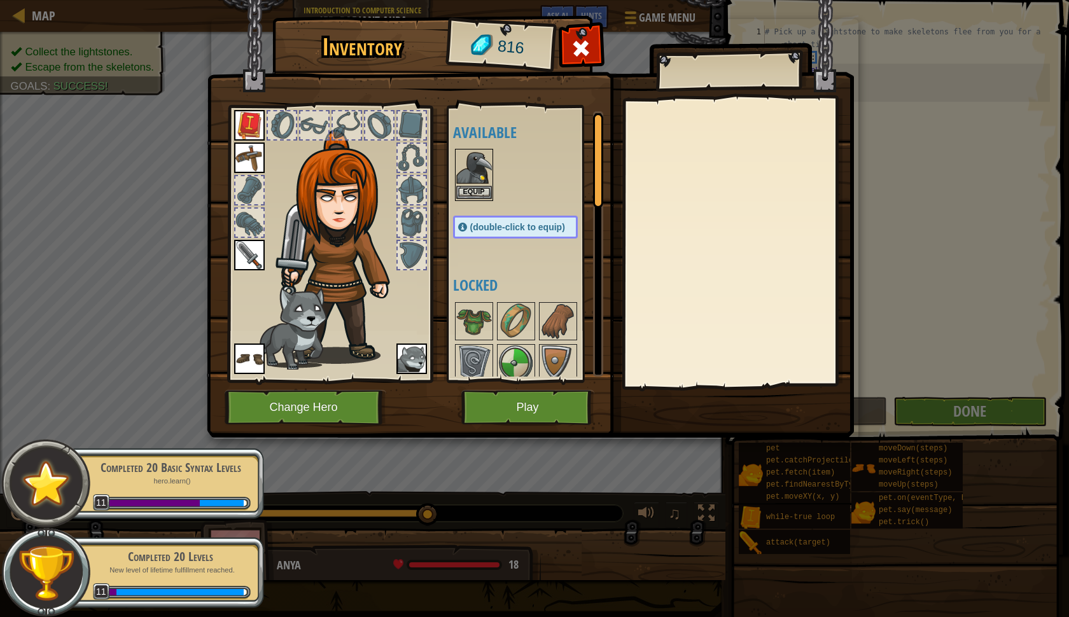
click at [469, 200] on div "Equip" at bounding box center [474, 175] width 38 height 52
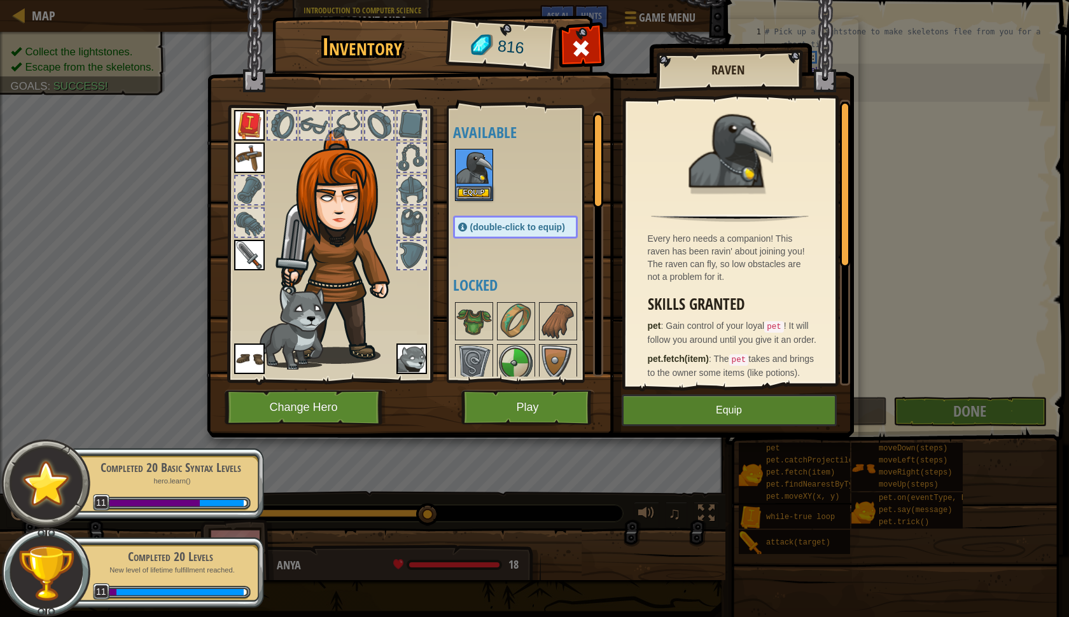
click at [681, 415] on button "Equip" at bounding box center [729, 410] width 215 height 32
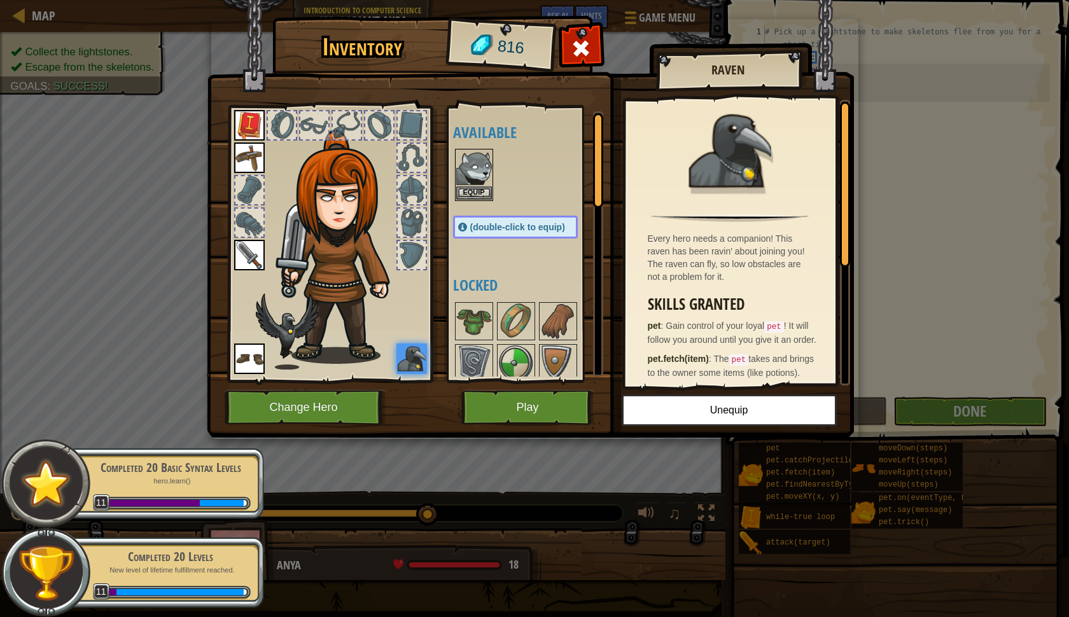
click at [565, 398] on button "Play" at bounding box center [527, 407] width 133 height 35
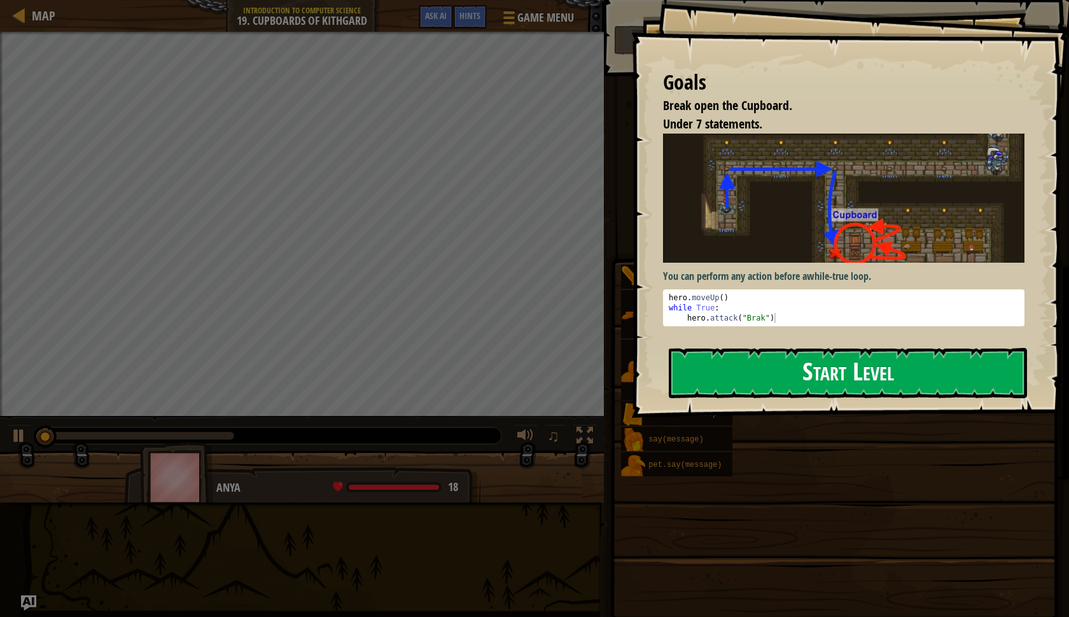
click at [810, 382] on button "Start Level" at bounding box center [848, 373] width 358 height 50
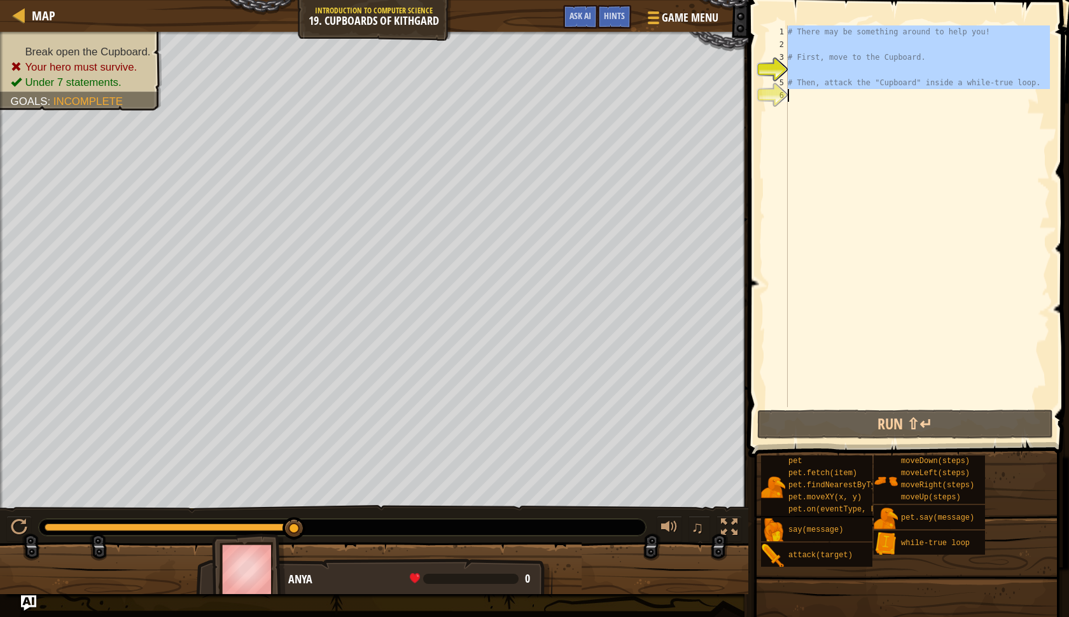
drag, startPoint x: 785, startPoint y: 32, endPoint x: 930, endPoint y: 130, distance: 175.4
click at [930, 130] on div "1 2 3 4 5 6 # There may be something around to help you! # First, move to the C…" at bounding box center [906, 216] width 286 height 382
type textarea "# Then, attack the "Cupboard" inside a while-true loop."
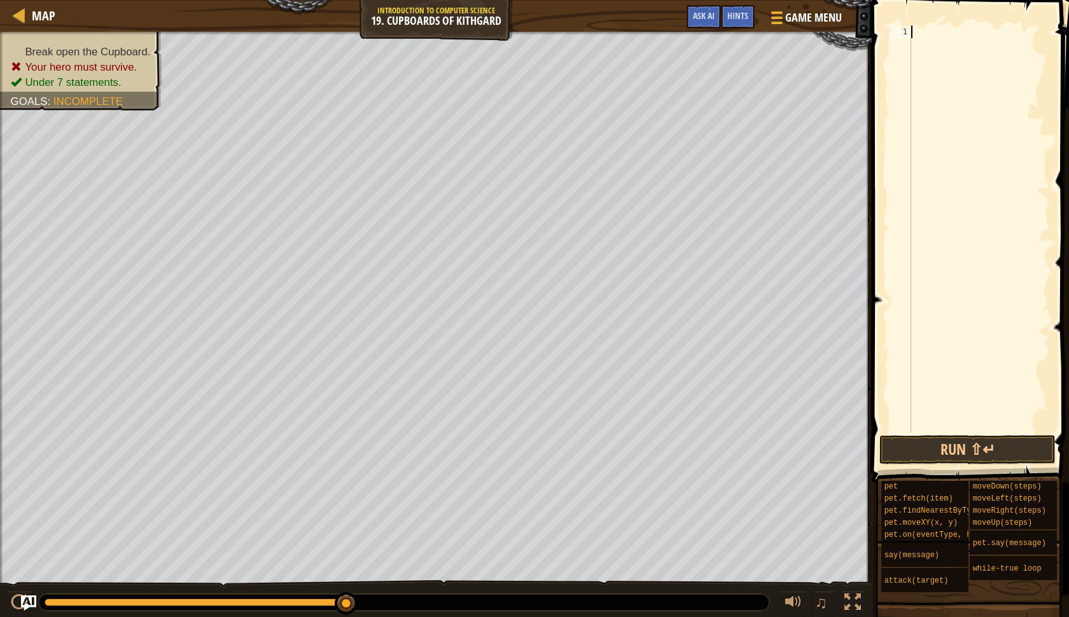
paste textarea "hero.attack("Cupboard")"
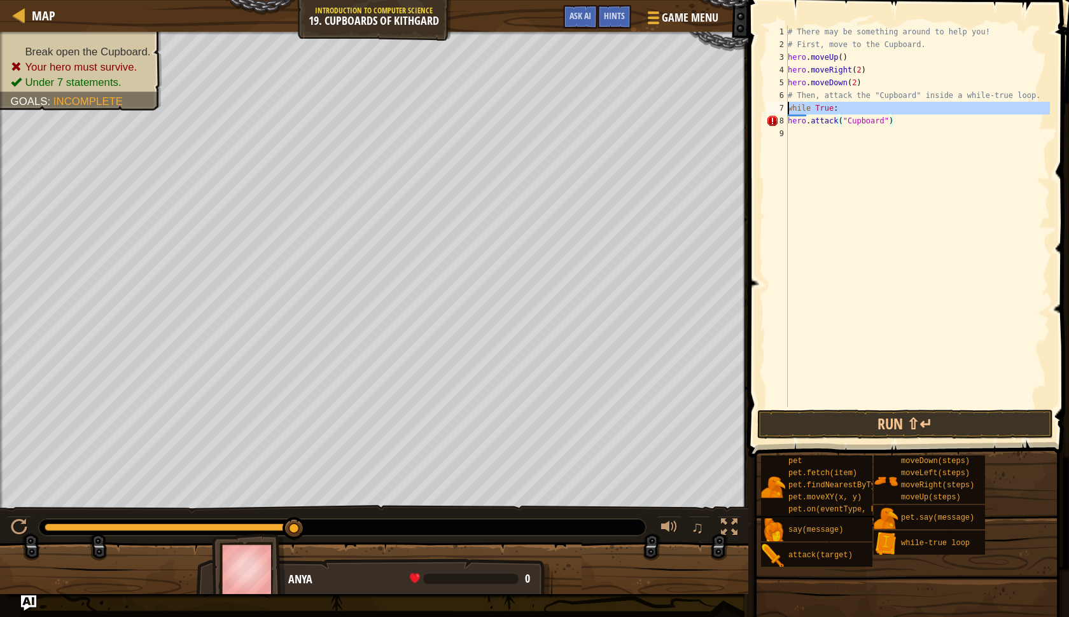
click at [786, 109] on div "7" at bounding box center [777, 108] width 22 height 13
click at [790, 107] on div "# There may be something around to help you! # First, move to the Cupboard. her…" at bounding box center [917, 228] width 265 height 407
click at [785, 121] on div "8" at bounding box center [777, 121] width 22 height 13
click at [786, 119] on div "8" at bounding box center [777, 121] width 22 height 13
click at [789, 106] on div "# There may be something around to help you! # First, move to the Cupboard. her…" at bounding box center [917, 228] width 265 height 407
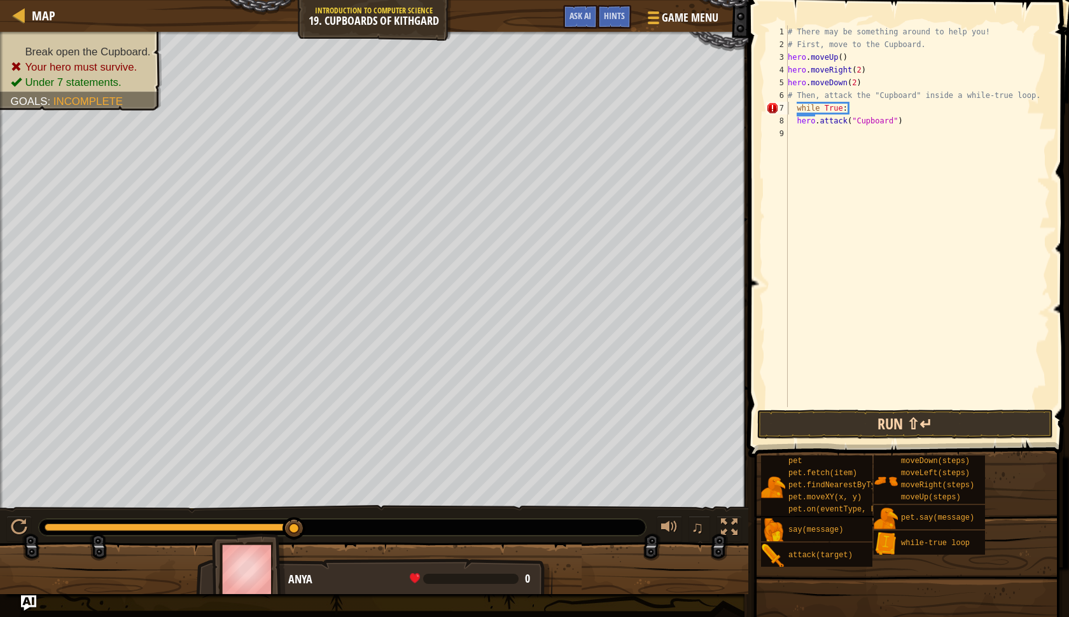
click at [904, 429] on button "Run ⇧↵" at bounding box center [905, 424] width 296 height 29
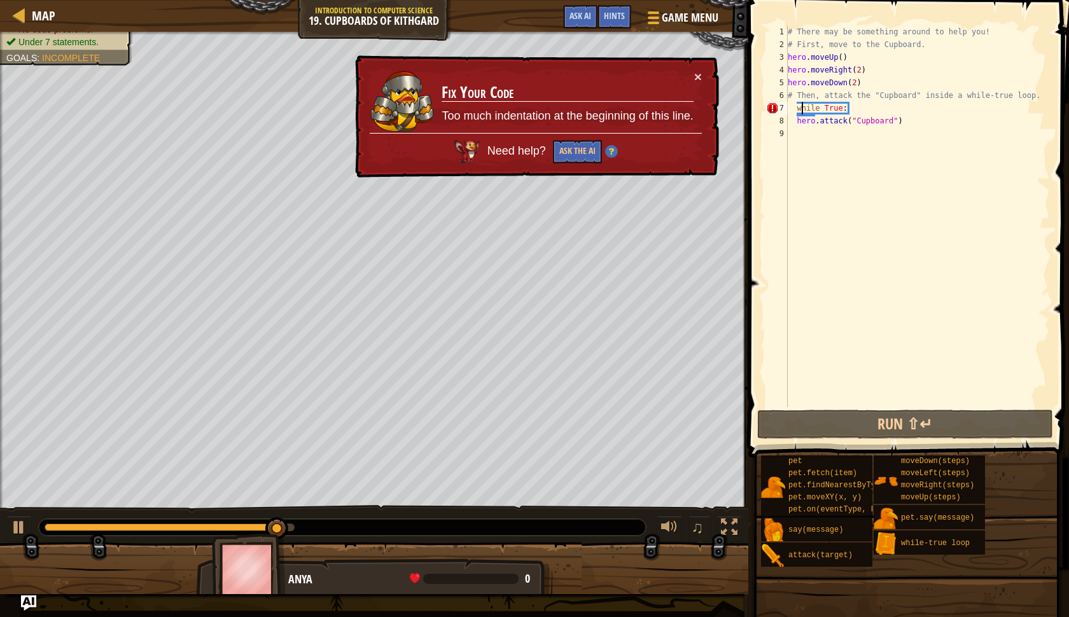
click at [802, 107] on div "# There may be something around to help you! # First, move to the Cupboard. her…" at bounding box center [917, 228] width 265 height 407
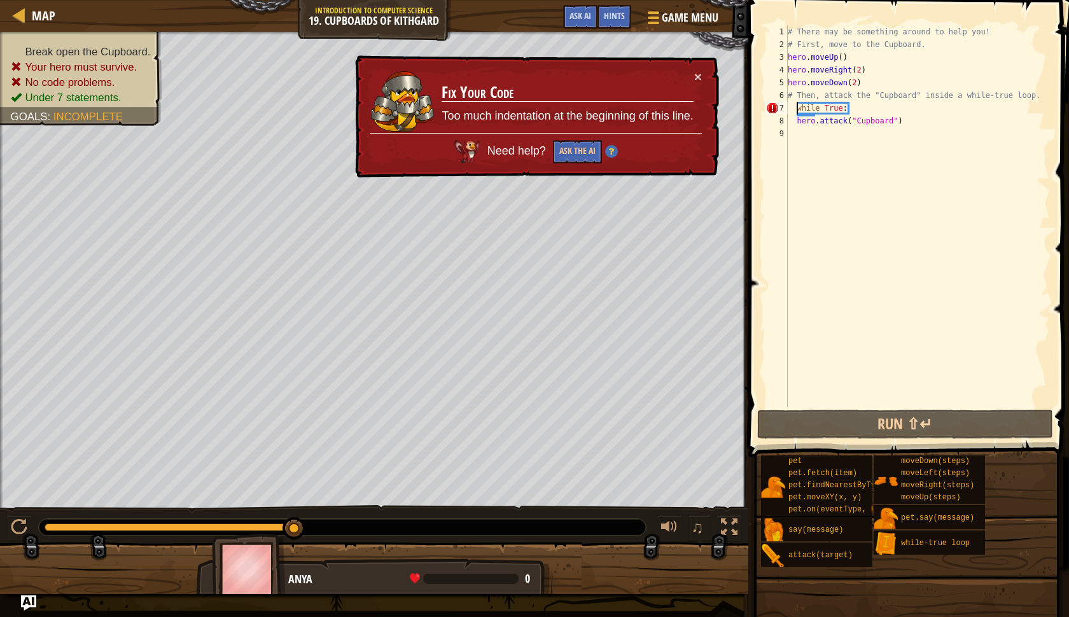
click at [797, 108] on div "# There may be something around to help you! # First, move to the Cupboard. her…" at bounding box center [917, 228] width 265 height 407
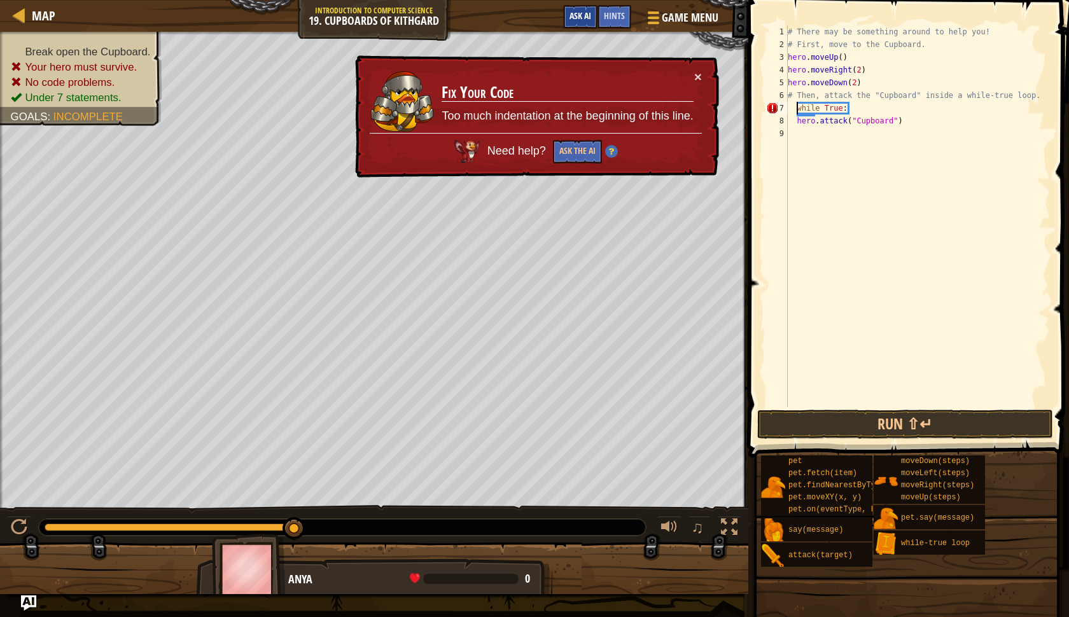
click at [586, 15] on span "Ask AI" at bounding box center [580, 16] width 22 height 12
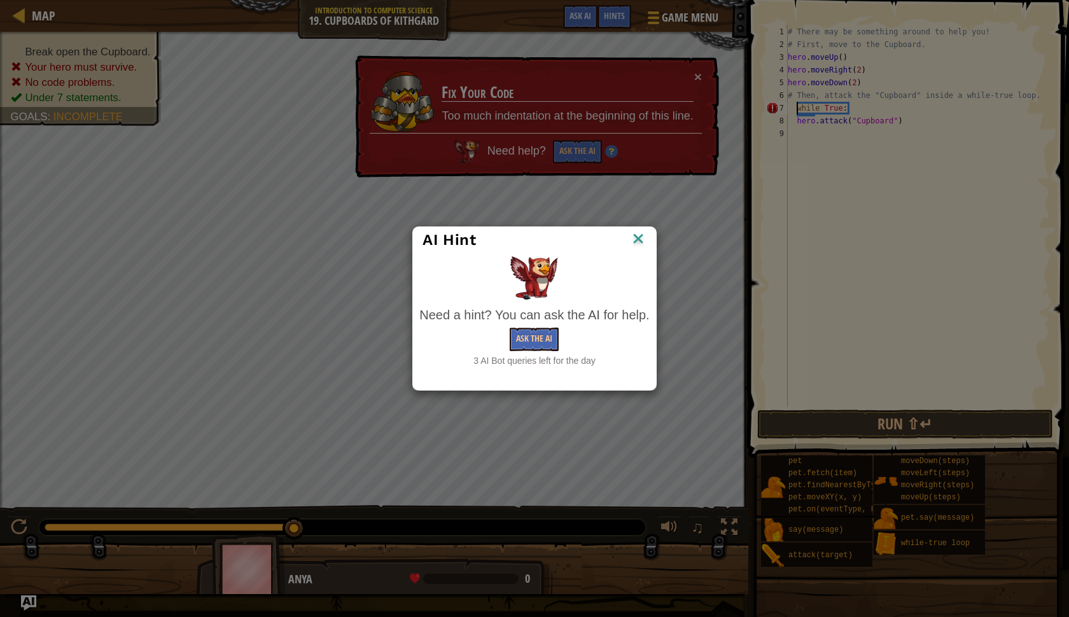
click at [638, 242] on img at bounding box center [638, 239] width 17 height 19
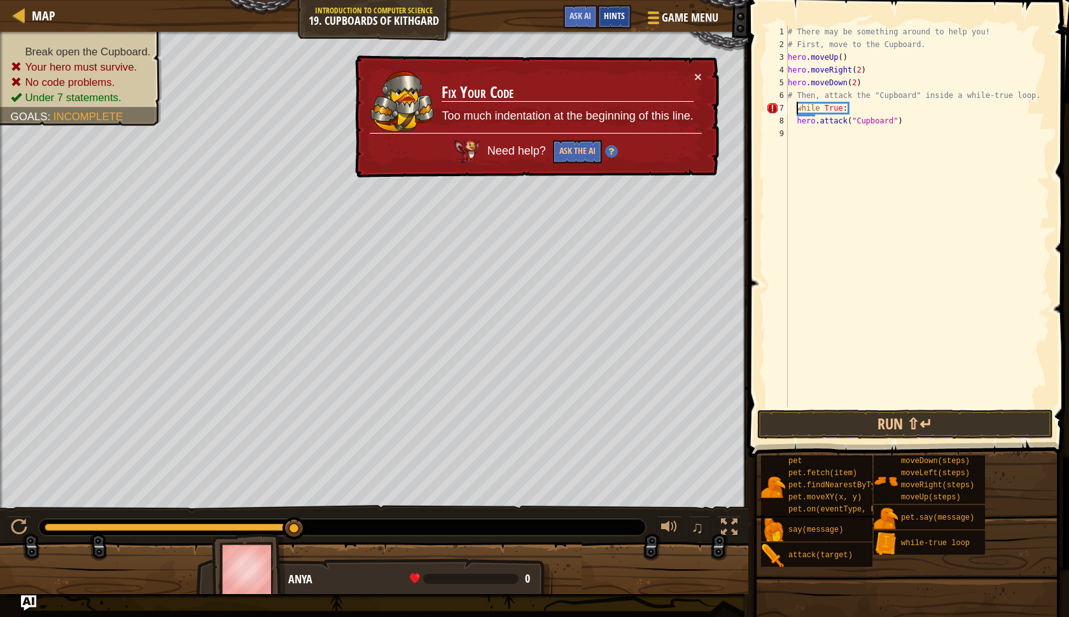
click at [613, 6] on div "Hints" at bounding box center [614, 17] width 34 height 24
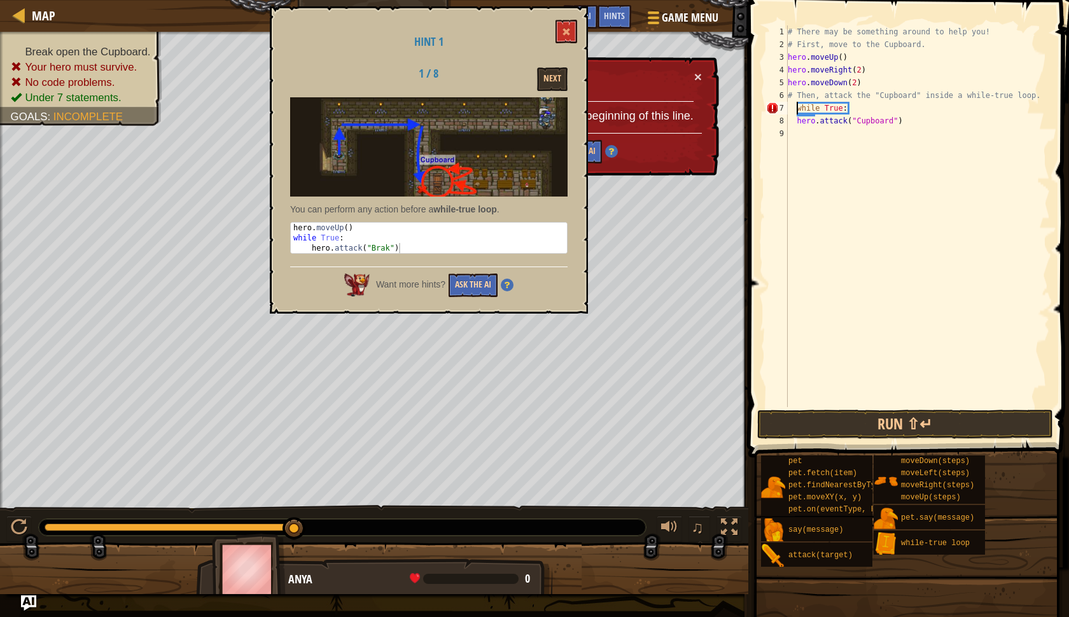
click at [477, 278] on button "Ask the AI" at bounding box center [473, 286] width 49 height 24
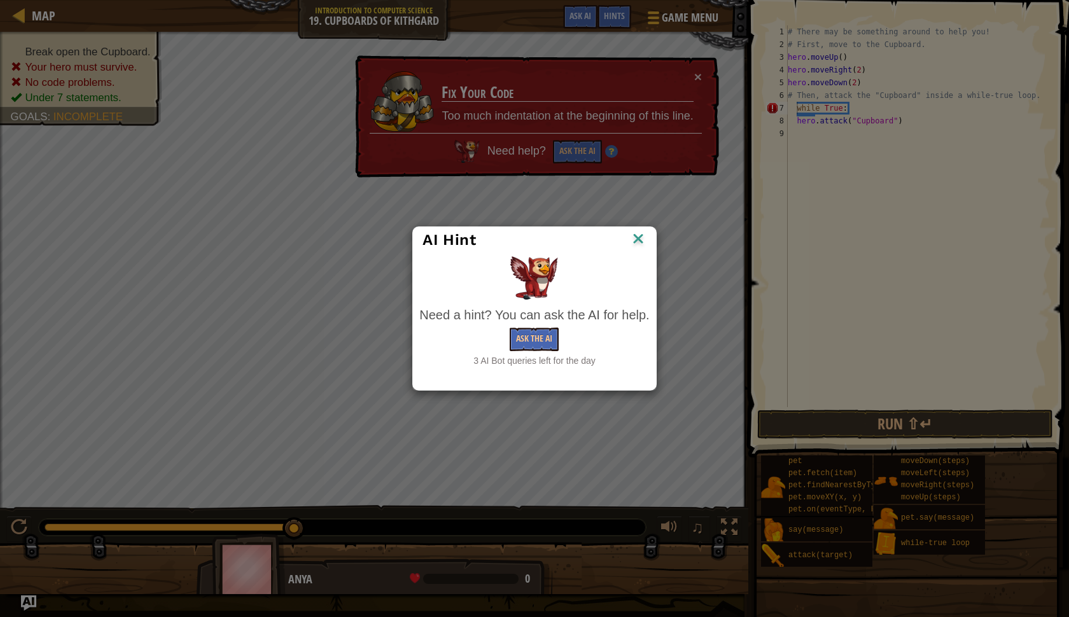
click at [538, 355] on div "3 AI Bot queries left for the day" at bounding box center [534, 360] width 230 height 13
click at [527, 339] on button "Ask the AI" at bounding box center [534, 340] width 49 height 24
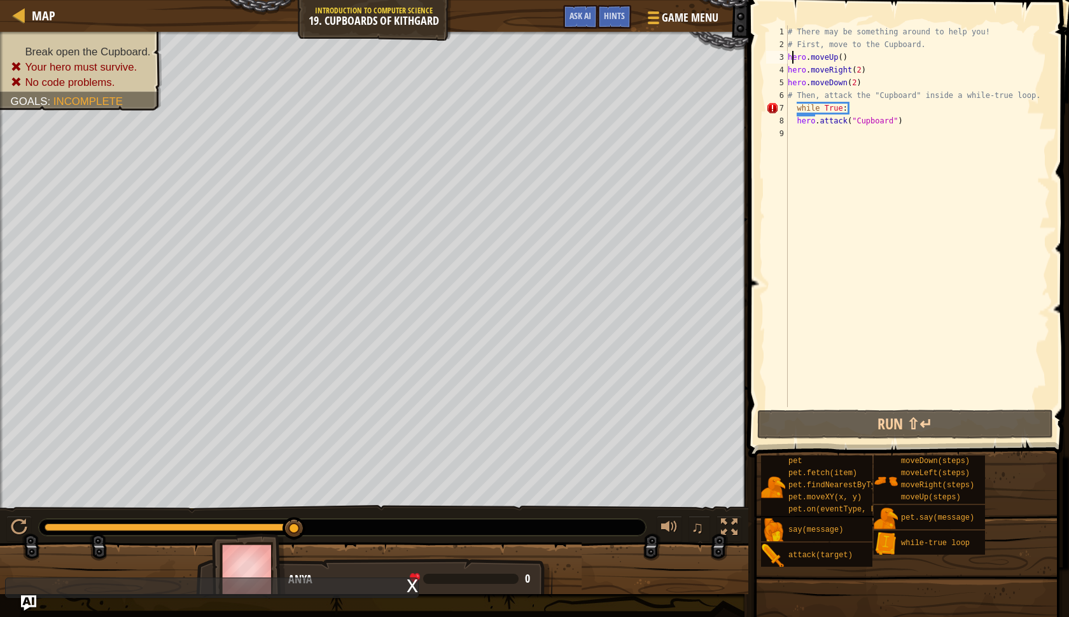
click at [790, 58] on div "# There may be something around to help you! # First, move to the Cupboard. her…" at bounding box center [917, 228] width 265 height 407
click at [787, 57] on div "3" at bounding box center [777, 57] width 22 height 13
click at [788, 56] on div "# There may be something around to help you! # First, move to the Cupboard. her…" at bounding box center [917, 228] width 265 height 407
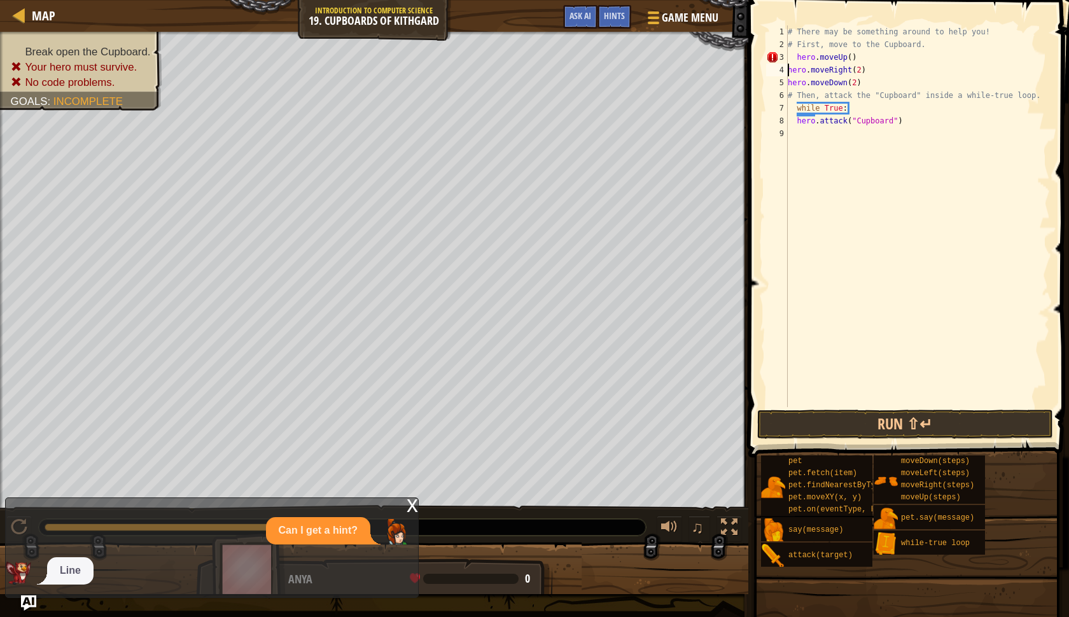
click at [789, 71] on div "# There may be something around to help you! # First, move to the Cupboard. her…" at bounding box center [917, 228] width 265 height 407
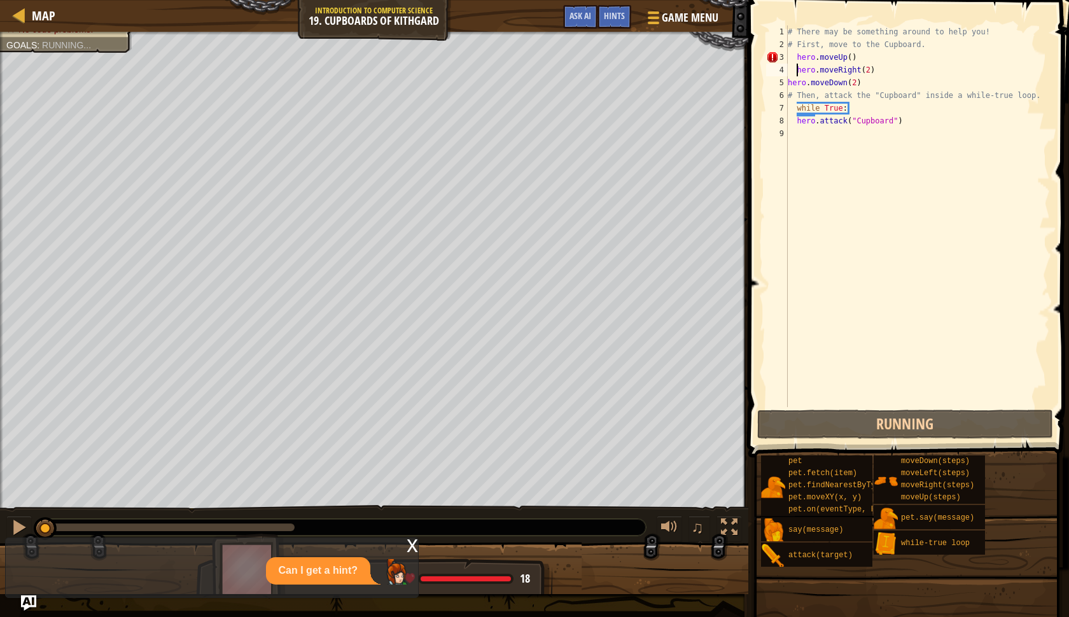
click at [787, 83] on div "5" at bounding box center [777, 82] width 22 height 13
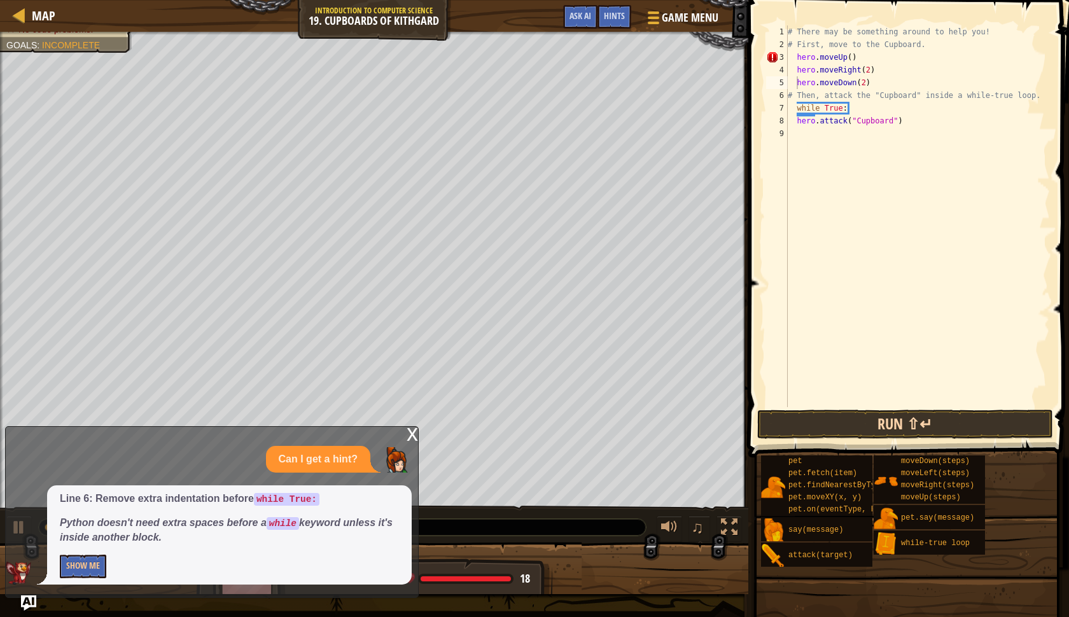
click at [862, 431] on button "Run ⇧↵" at bounding box center [905, 424] width 296 height 29
click at [796, 76] on div "# There may be something around to help you! # First, move to the Cupboard. her…" at bounding box center [917, 228] width 265 height 407
click at [797, 60] on div "# There may be something around to help you! # First, move to the Cupboard. her…" at bounding box center [917, 228] width 265 height 407
type textarea "hero.moveUp()"
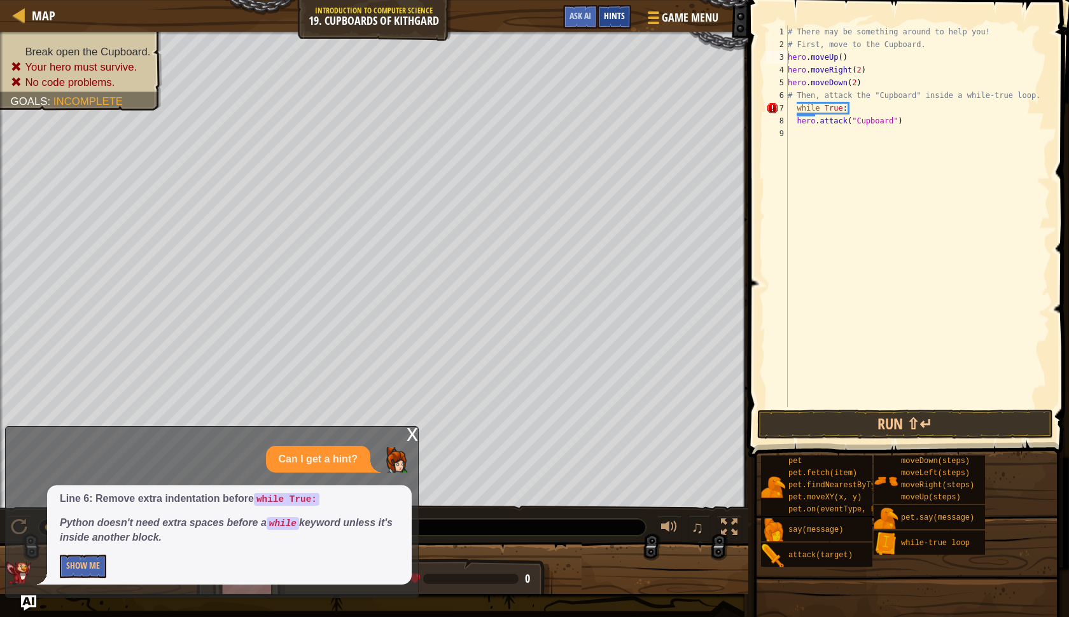
click at [603, 15] on div "Hints" at bounding box center [614, 17] width 34 height 24
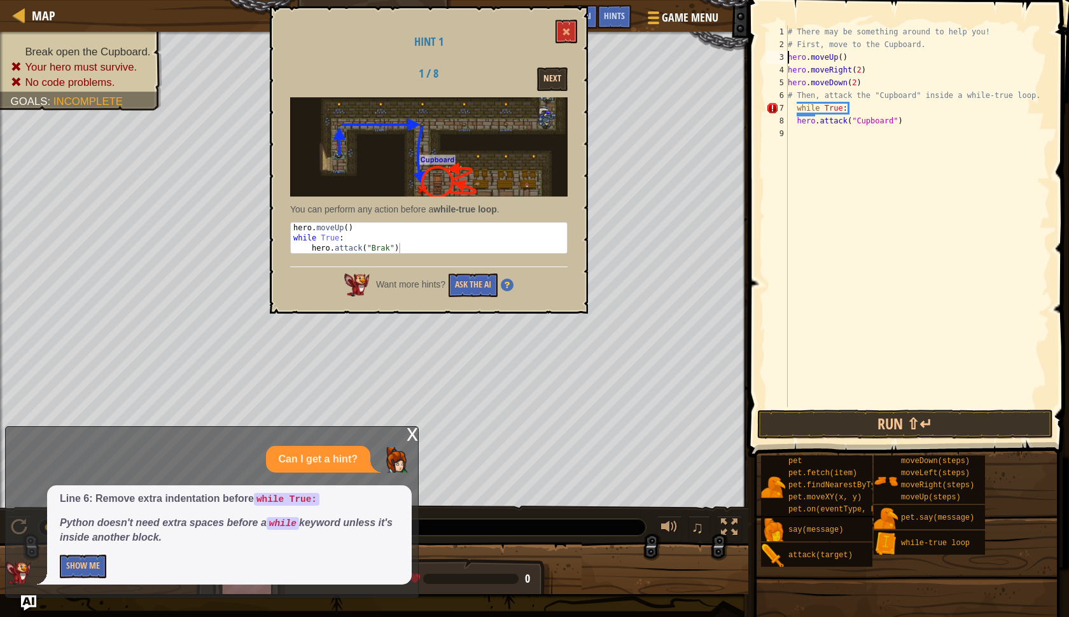
click at [554, 76] on button "Next" at bounding box center [552, 79] width 31 height 24
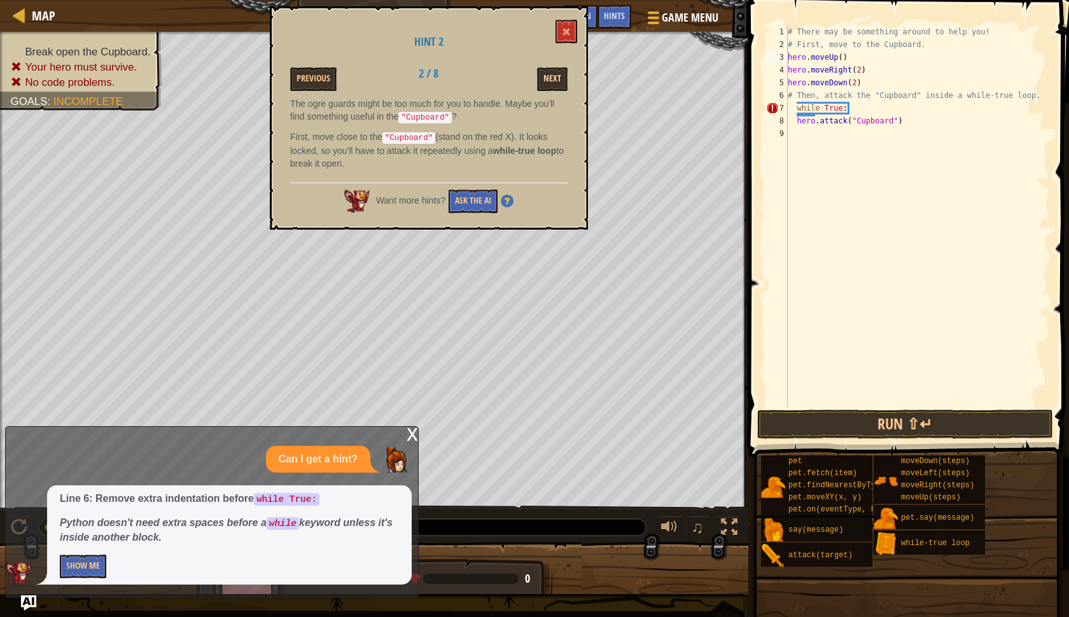
click at [554, 75] on button "Next" at bounding box center [552, 79] width 31 height 24
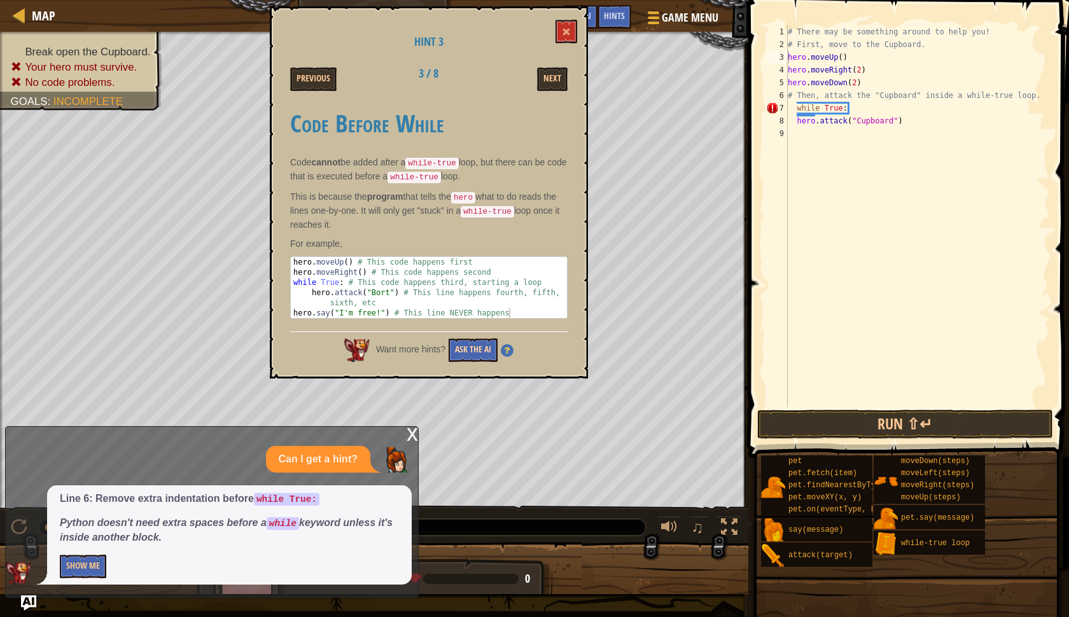
click at [471, 351] on button "Ask the AI" at bounding box center [473, 350] width 49 height 24
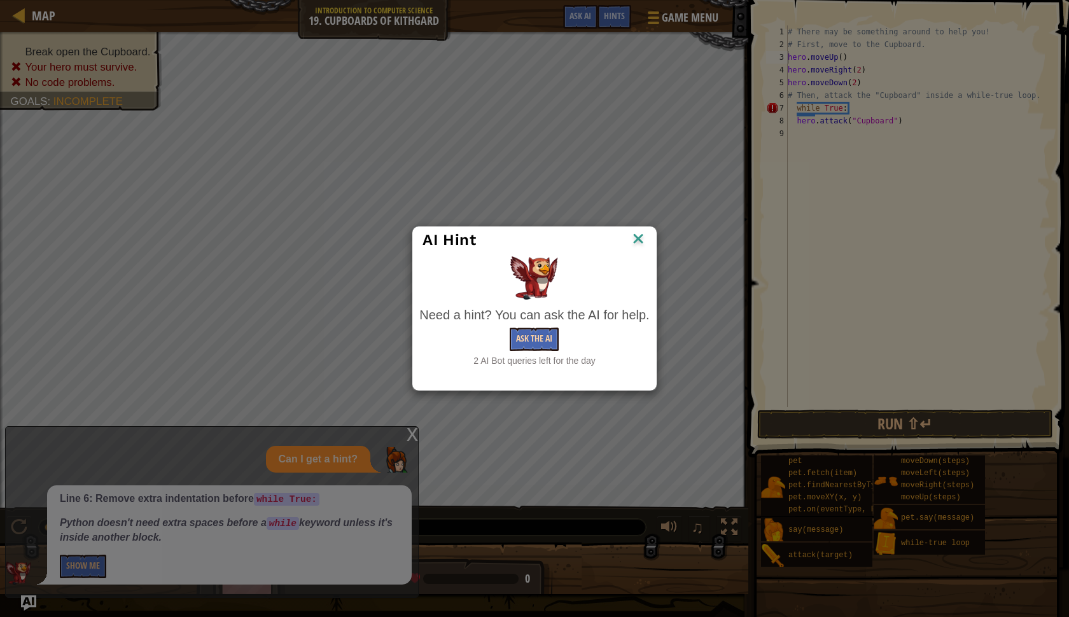
click at [541, 336] on button "Ask the AI" at bounding box center [534, 340] width 49 height 24
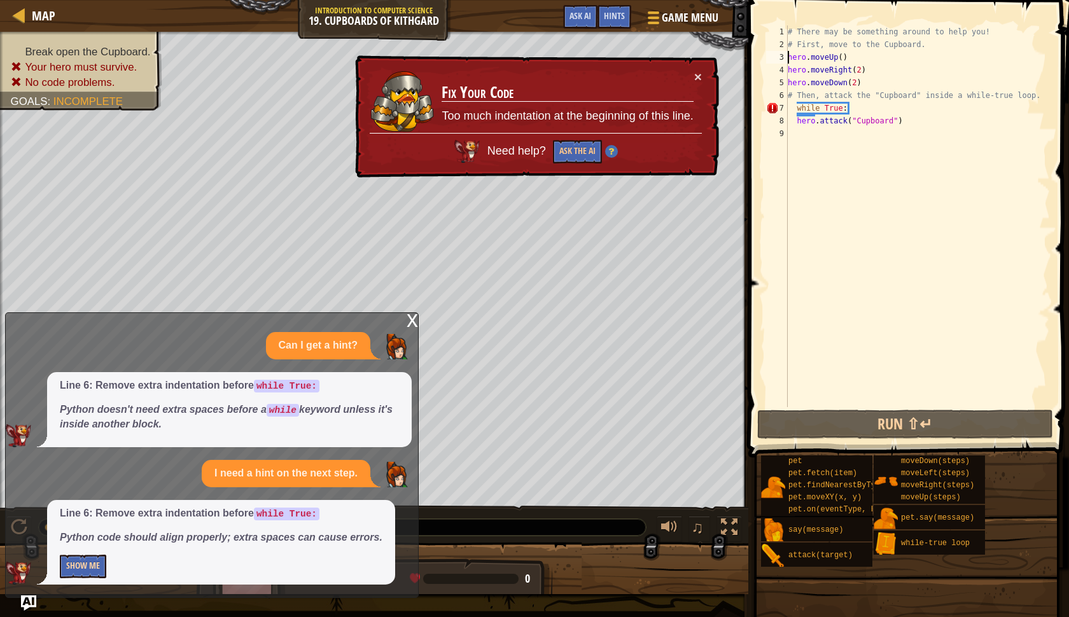
click at [78, 574] on button "Show Me" at bounding box center [83, 567] width 46 height 24
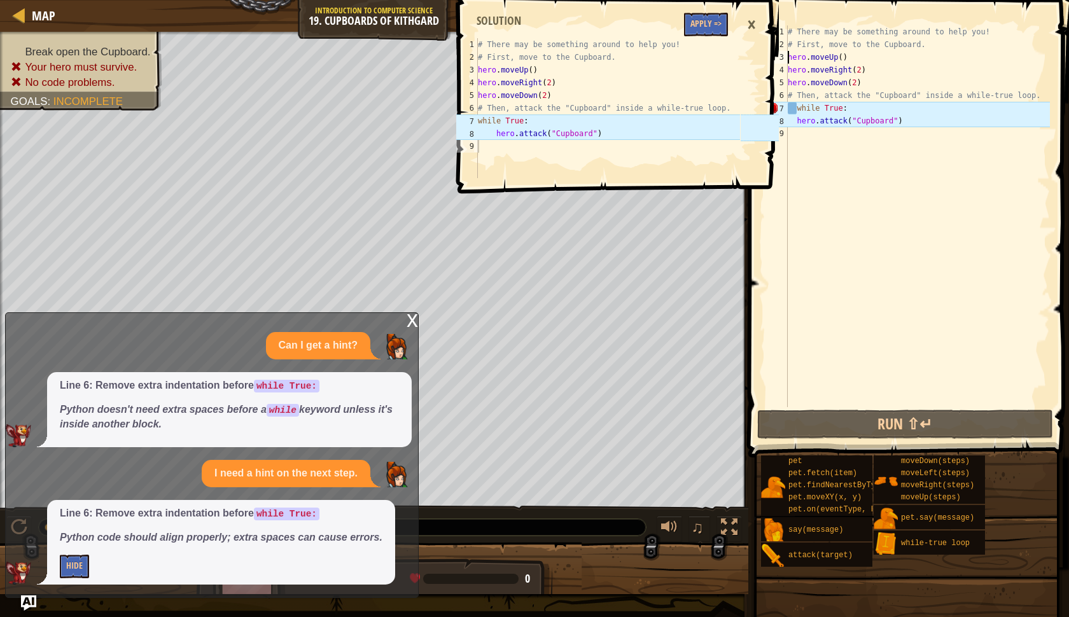
click at [712, 20] on button "Apply =>" at bounding box center [706, 25] width 44 height 24
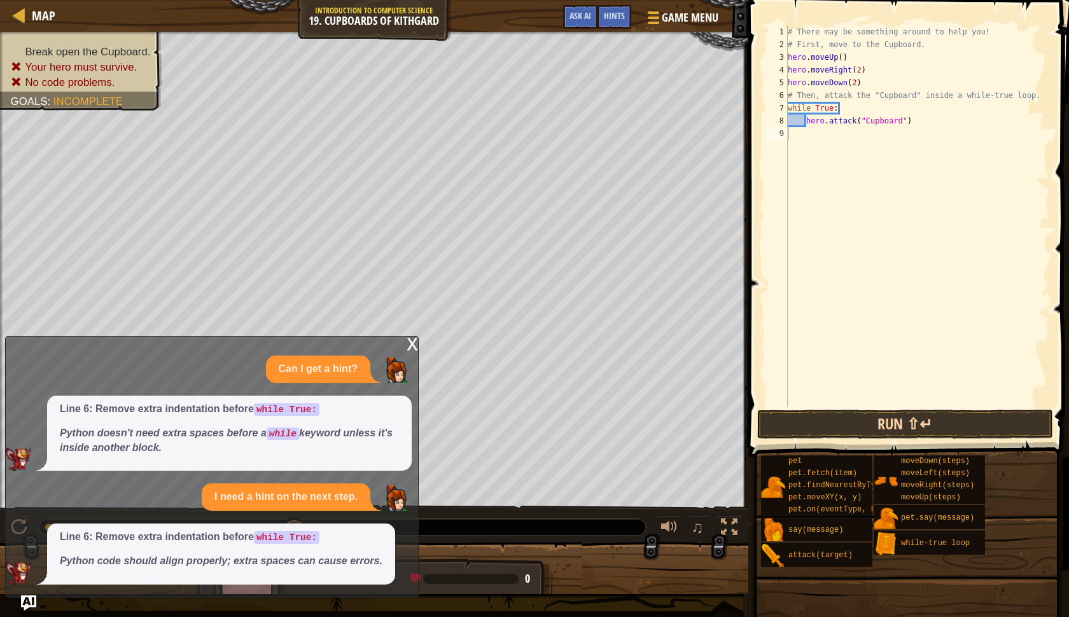
click at [791, 430] on button "Run ⇧↵" at bounding box center [905, 424] width 296 height 29
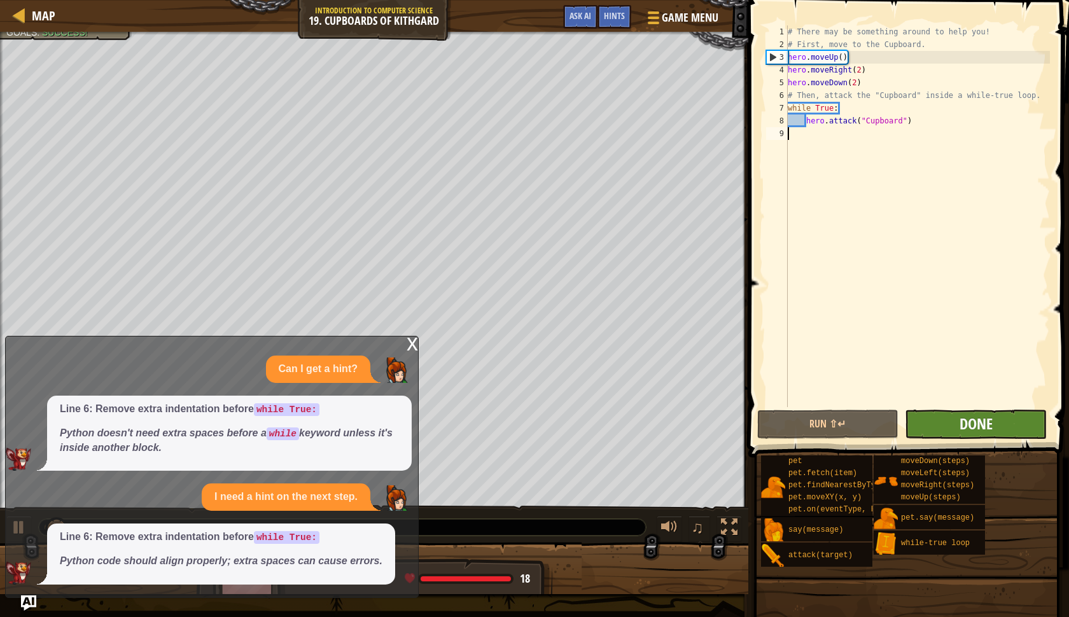
click at [984, 421] on span "Done" at bounding box center [975, 424] width 33 height 20
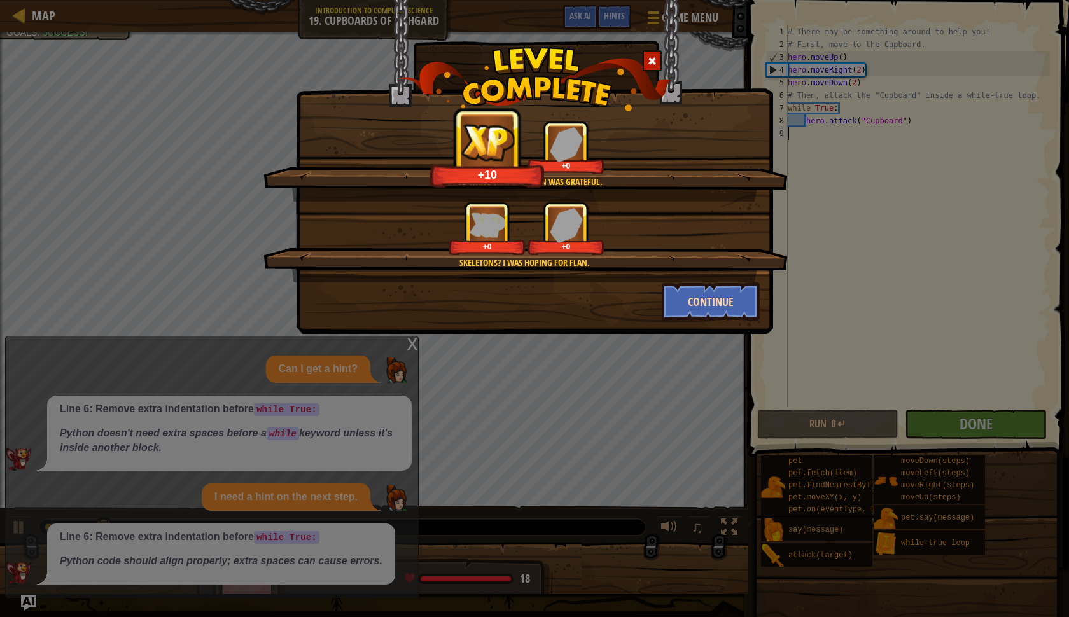
click at [703, 305] on button "Continue" at bounding box center [711, 301] width 99 height 38
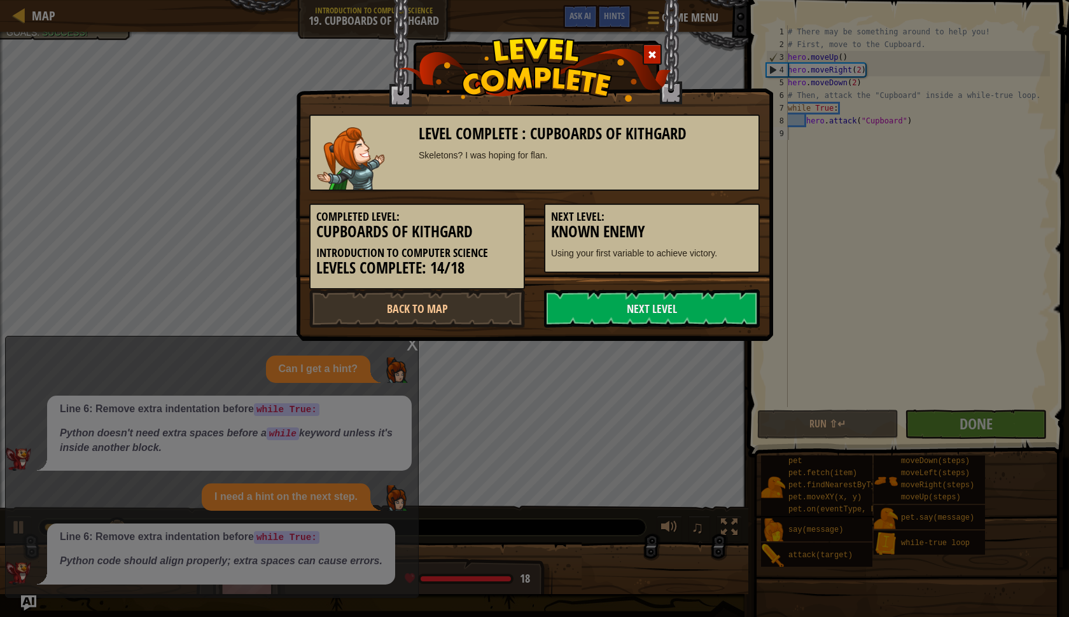
click at [703, 305] on link "Next Level" at bounding box center [652, 308] width 216 height 38
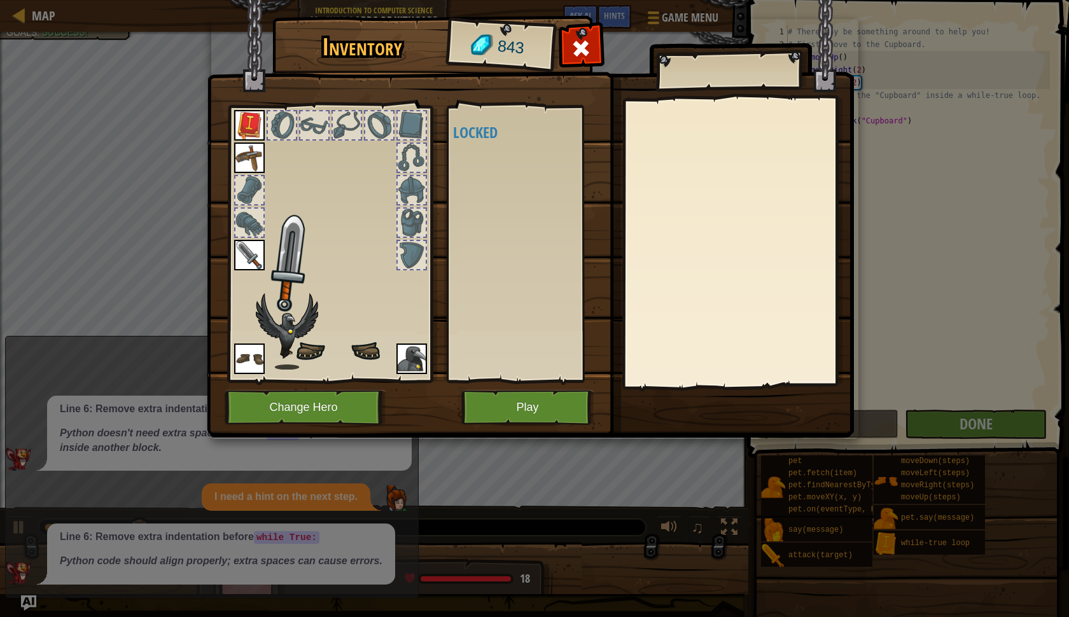
click at [703, 305] on div at bounding box center [737, 243] width 225 height 286
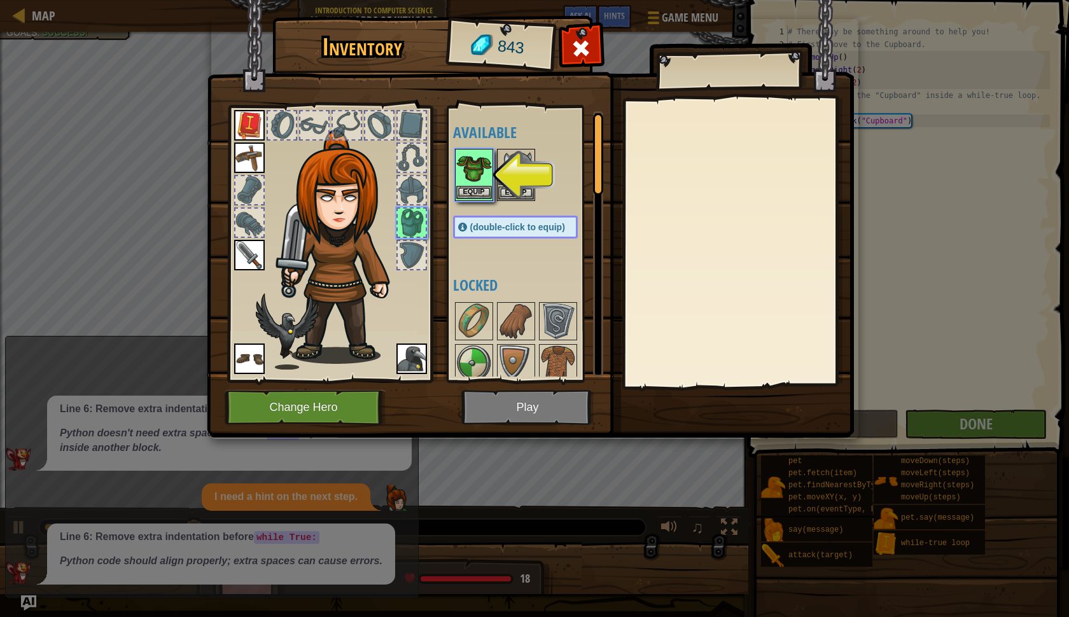
click at [470, 187] on button "Equip" at bounding box center [474, 192] width 36 height 13
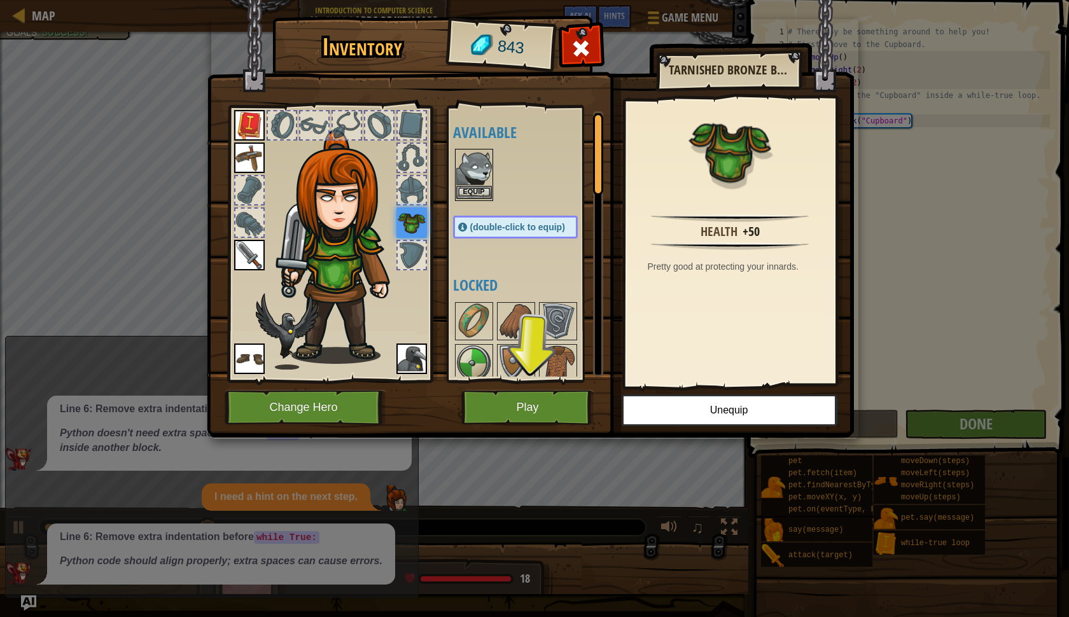
click at [478, 193] on button "Equip" at bounding box center [474, 192] width 36 height 13
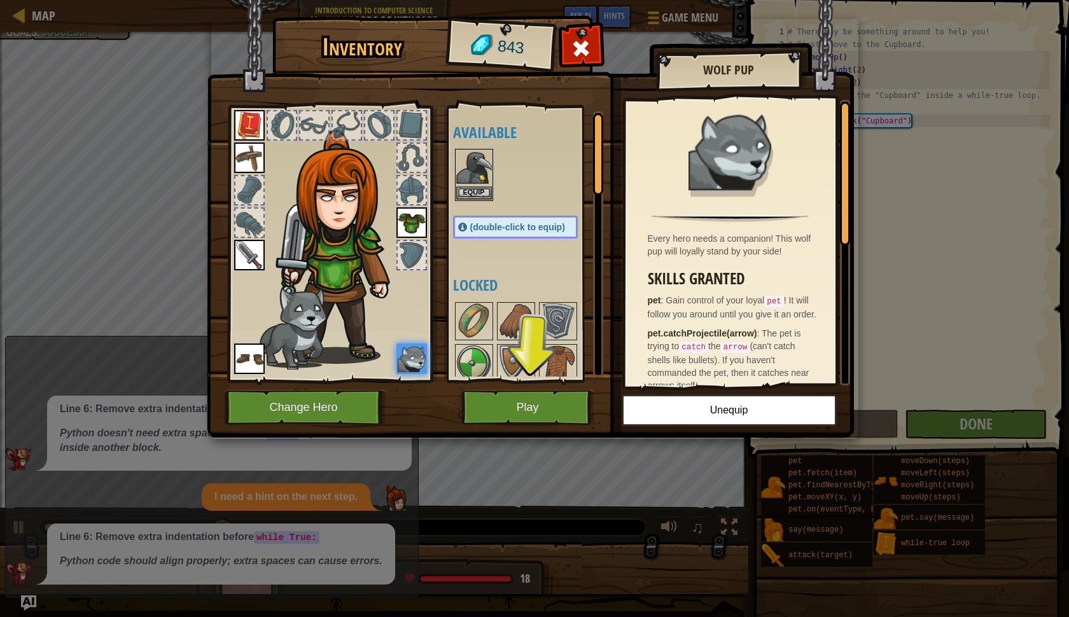
click at [576, 399] on button "Play" at bounding box center [527, 407] width 133 height 35
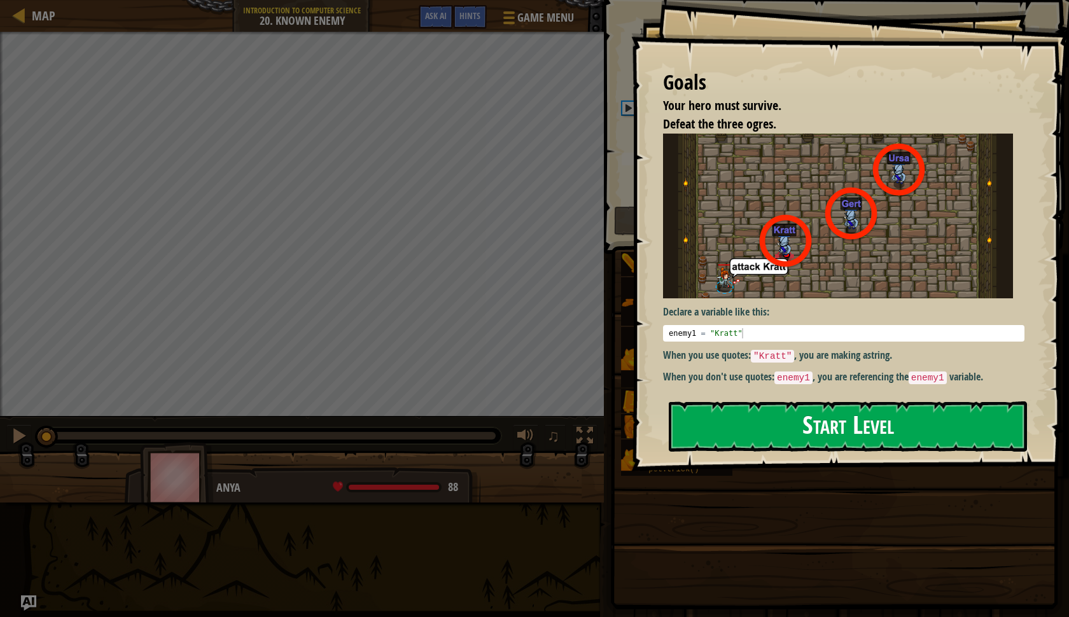
click at [728, 433] on button "Start Level" at bounding box center [848, 426] width 358 height 50
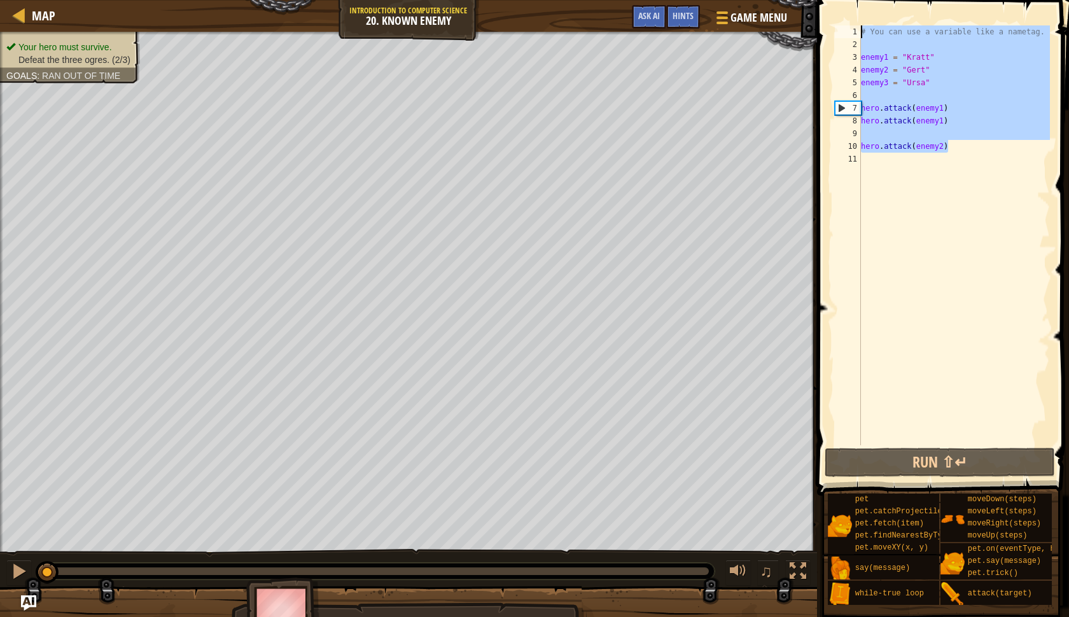
drag, startPoint x: 969, startPoint y: 146, endPoint x: 851, endPoint y: 19, distance: 173.3
click at [851, 19] on div "1 2 3 4 5 6 7 8 9 10 11 # You can use a variable like a nametag. enemy1 = "[PER…" at bounding box center [941, 272] width 256 height 533
type textarea "# You can use a variable like a nametag."
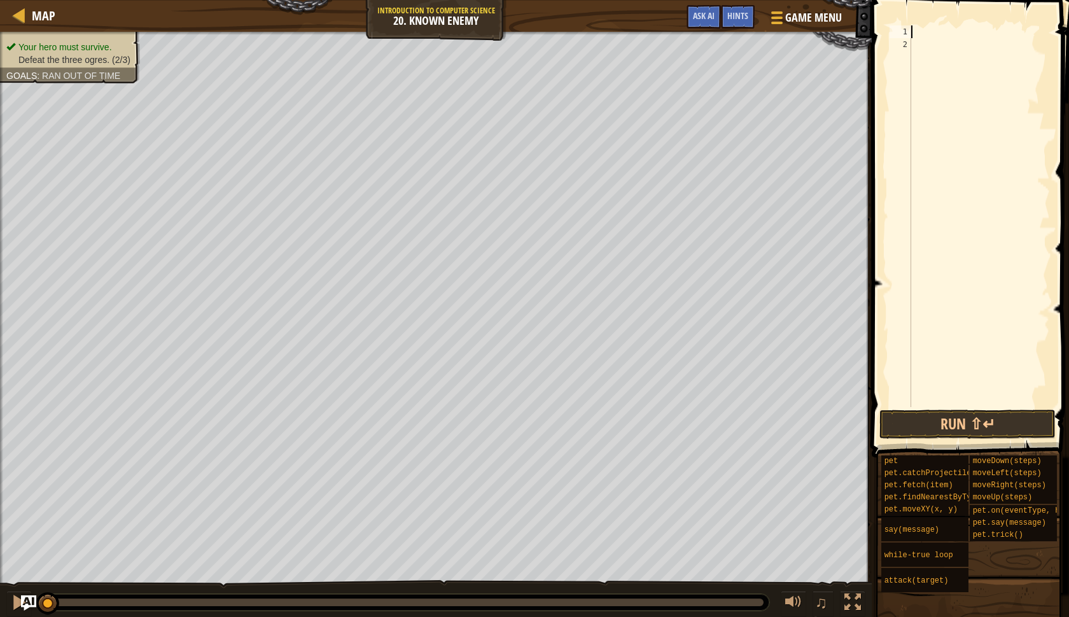
paste textarea "hero.attack(enemy3)"
type textarea "hero.attack(enemy3)"
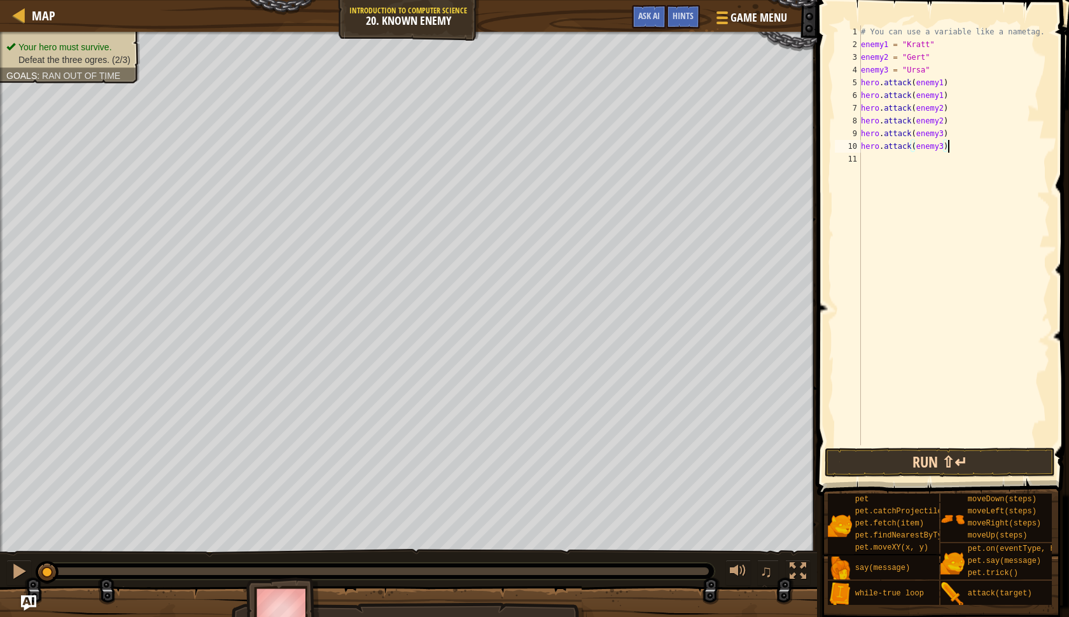
click at [1001, 472] on button "Run ⇧↵" at bounding box center [940, 462] width 230 height 29
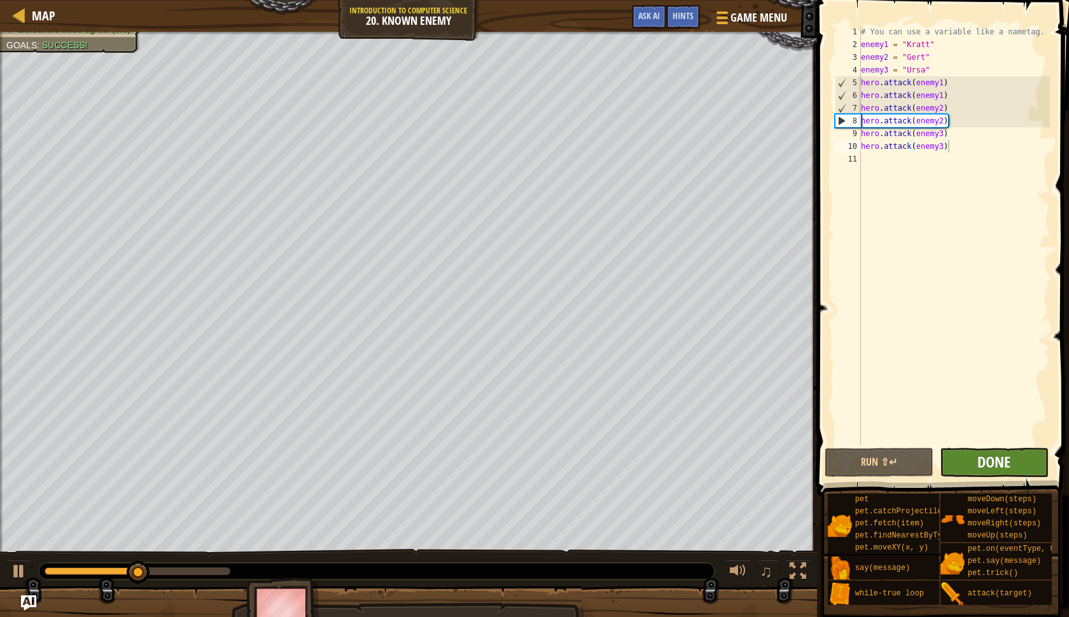
click at [1001, 471] on span "Done" at bounding box center [993, 462] width 33 height 20
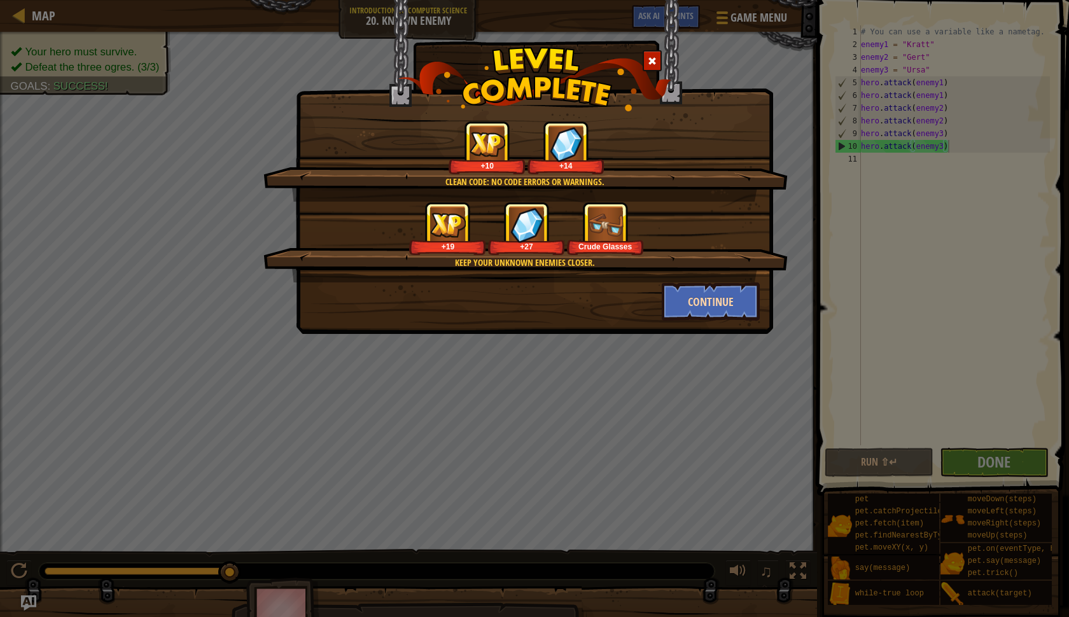
click at [687, 287] on button "Continue" at bounding box center [711, 301] width 99 height 38
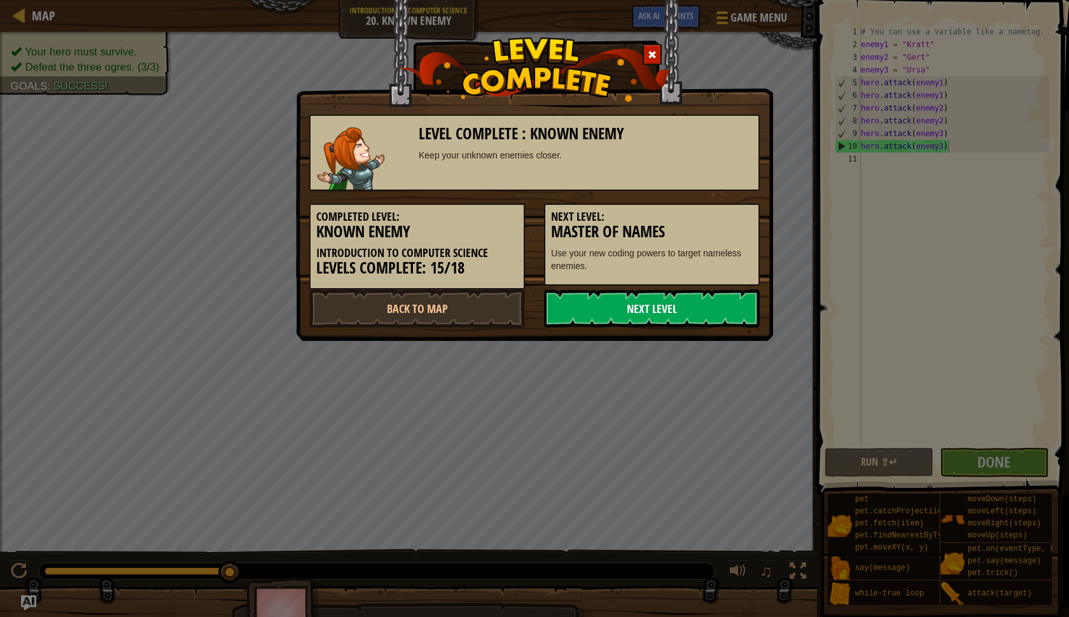
click at [749, 312] on link "Next Level" at bounding box center [652, 308] width 216 height 38
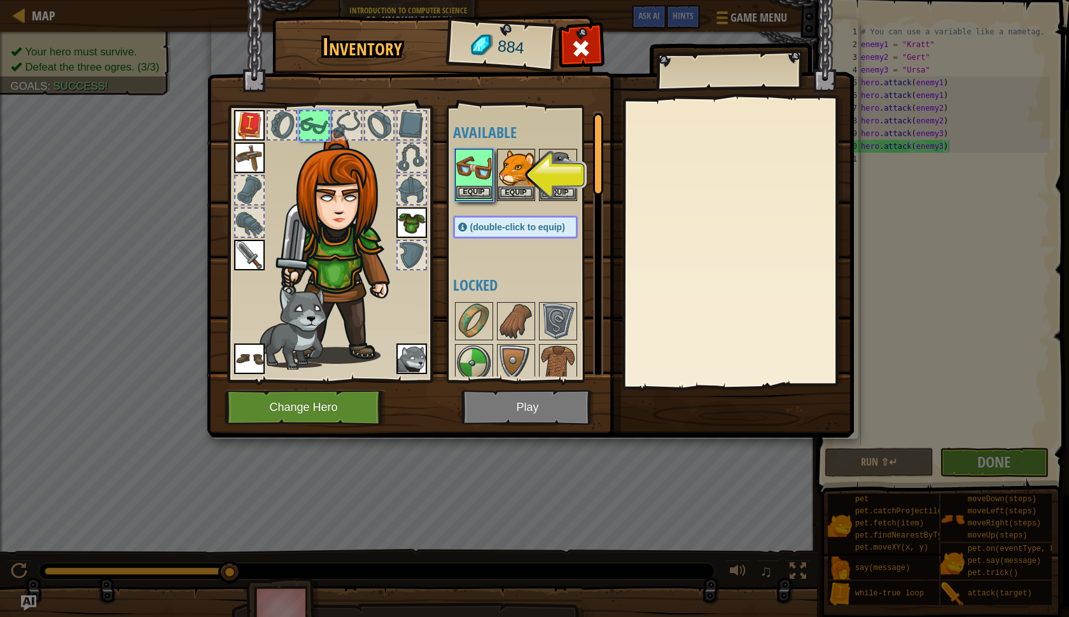
click at [464, 195] on button "Equip" at bounding box center [474, 192] width 36 height 13
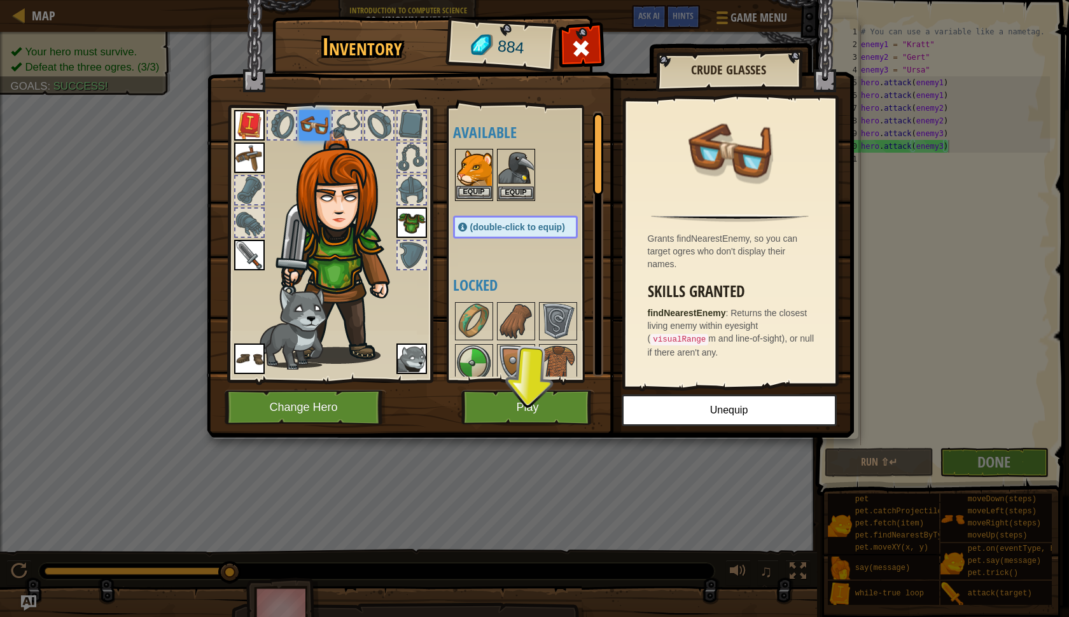
click at [483, 192] on button "Equip" at bounding box center [474, 192] width 36 height 13
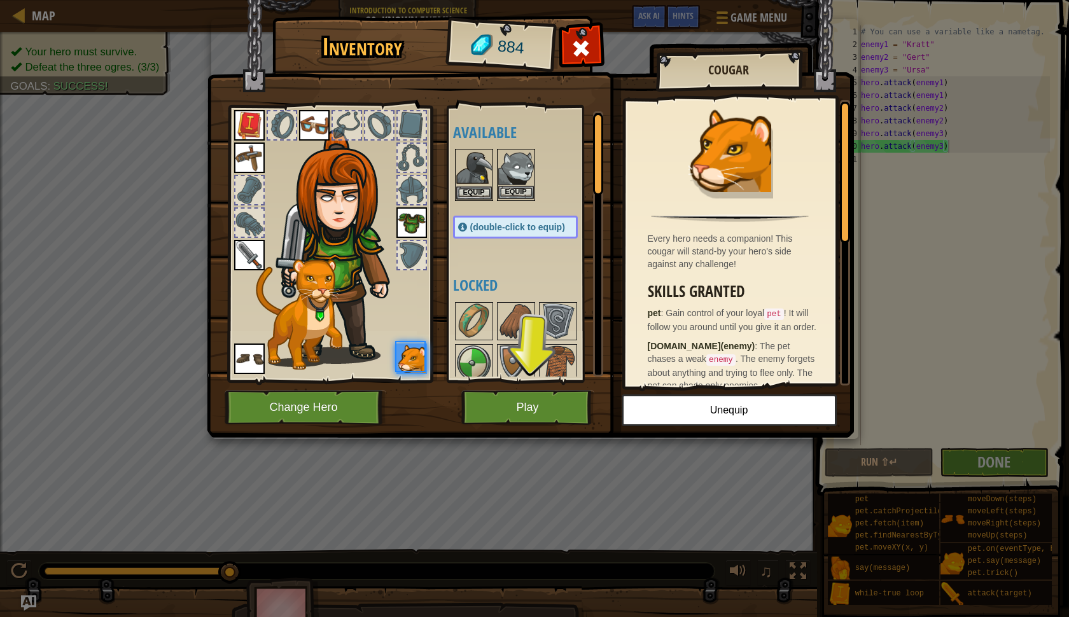
click at [511, 192] on button "Equip" at bounding box center [516, 192] width 36 height 13
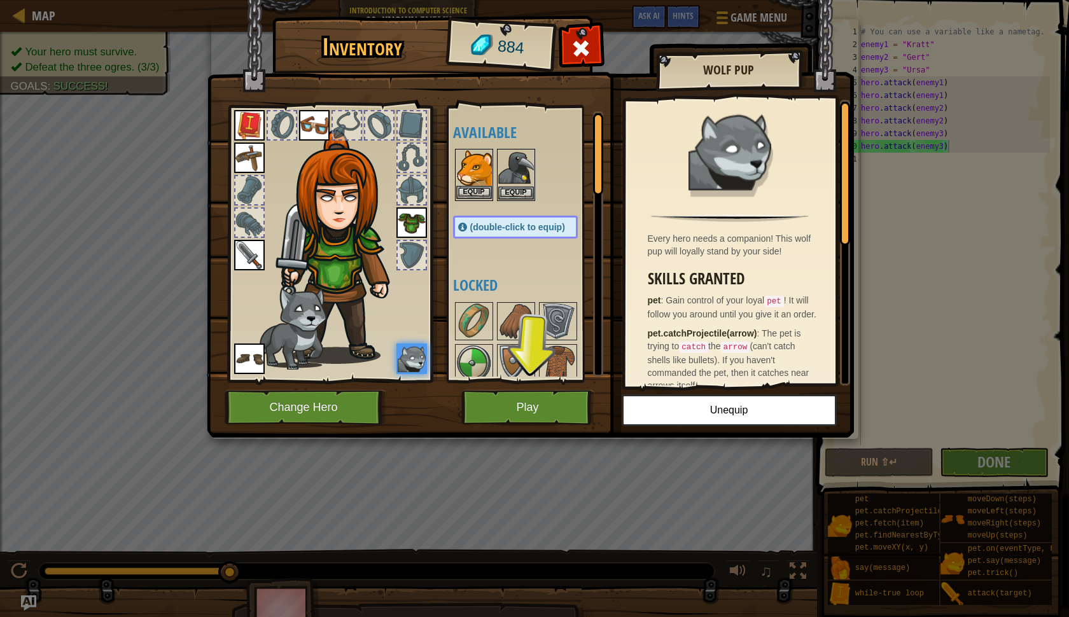
click at [485, 195] on button "Equip" at bounding box center [474, 192] width 36 height 13
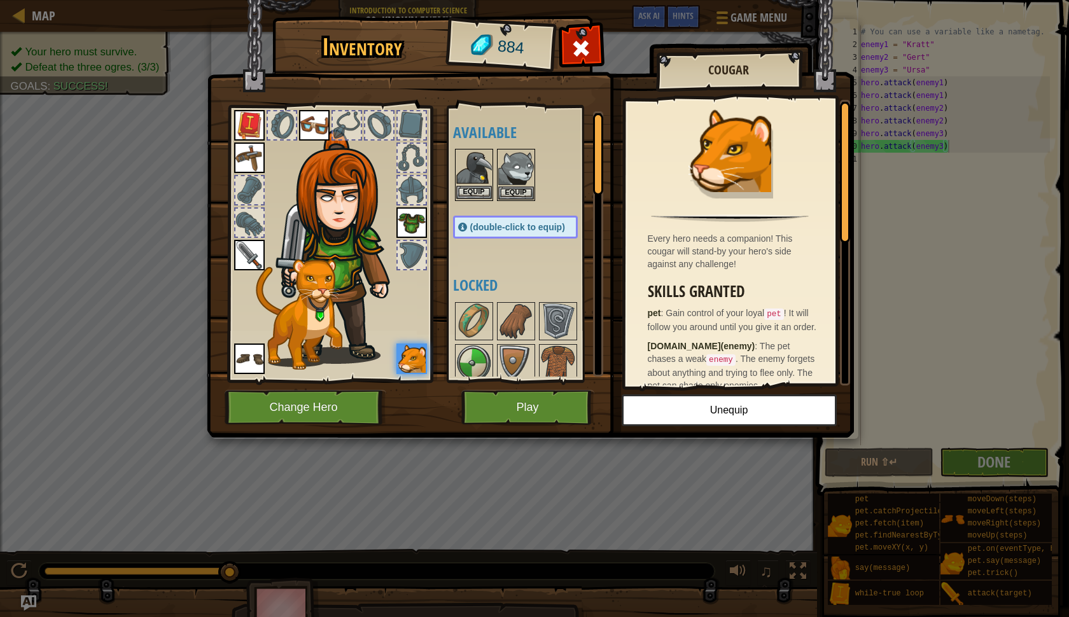
click at [475, 190] on button "Equip" at bounding box center [474, 192] width 36 height 13
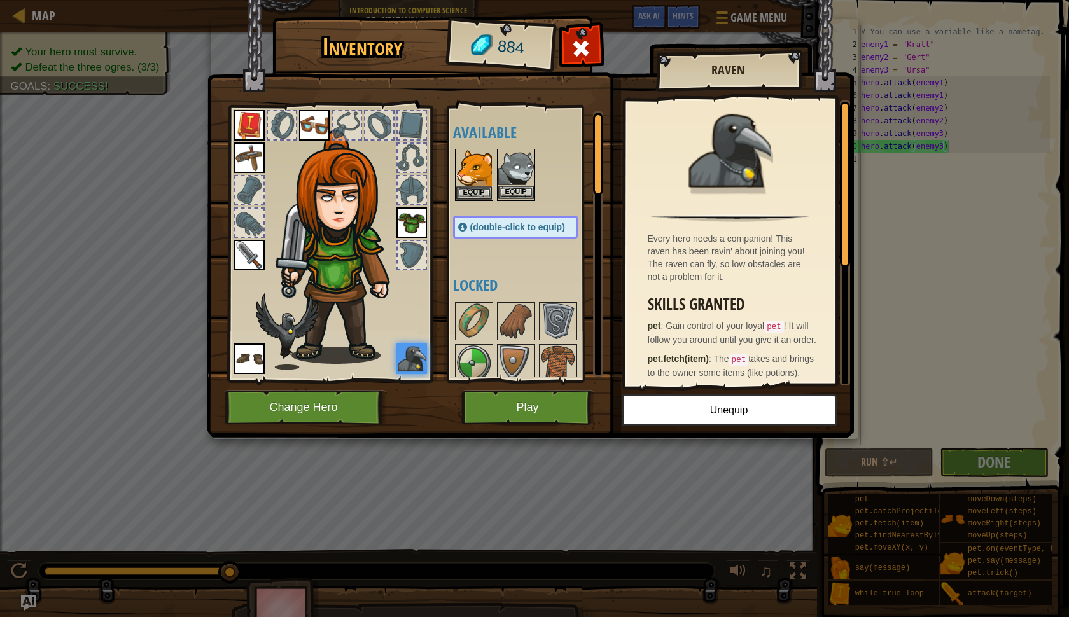
click at [526, 190] on button "Equip" at bounding box center [516, 192] width 36 height 13
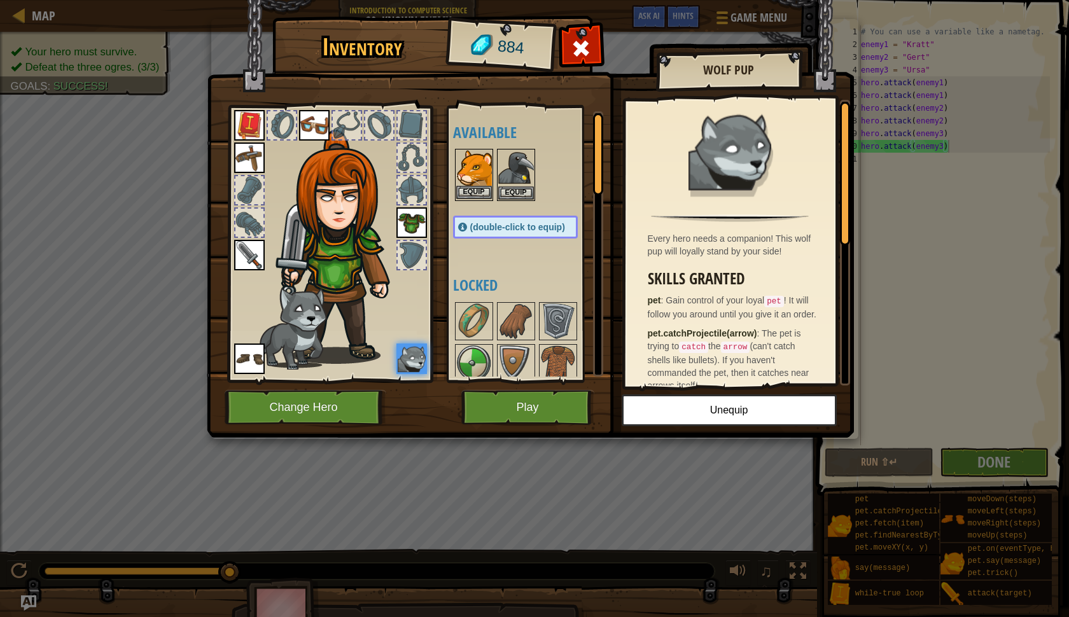
click at [488, 191] on button "Equip" at bounding box center [474, 192] width 36 height 13
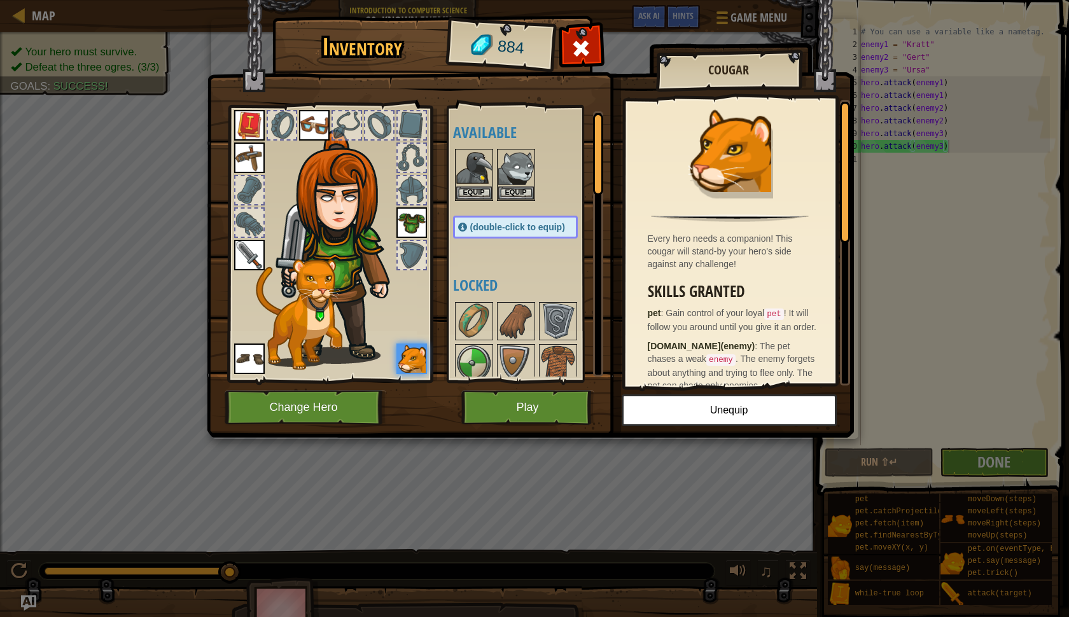
click at [547, 416] on button "Play" at bounding box center [527, 407] width 133 height 35
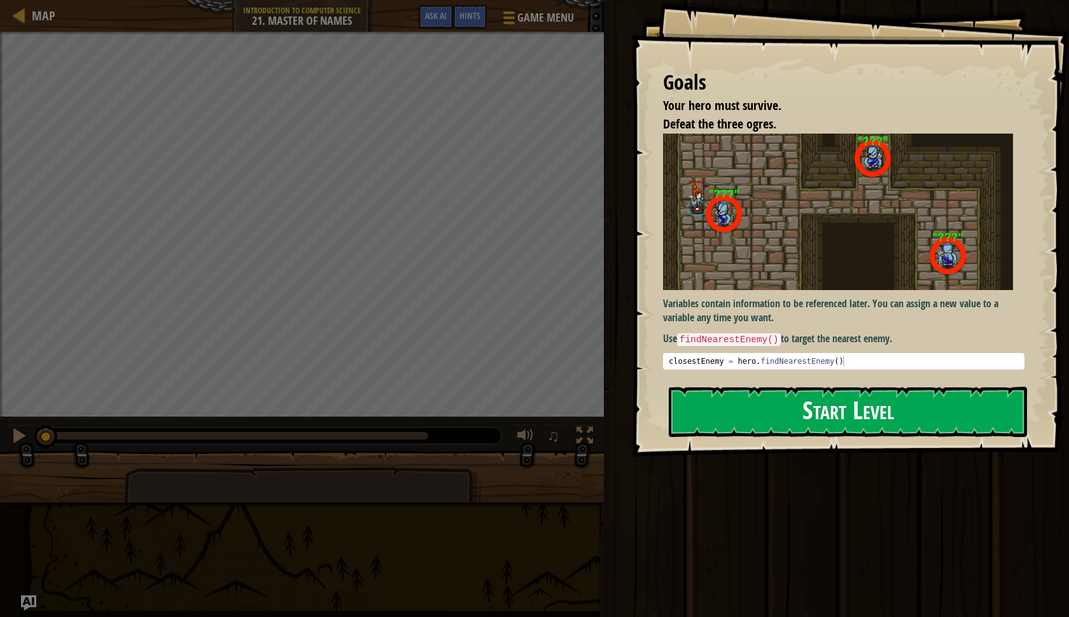
click at [798, 410] on button "Start Level" at bounding box center [848, 412] width 358 height 50
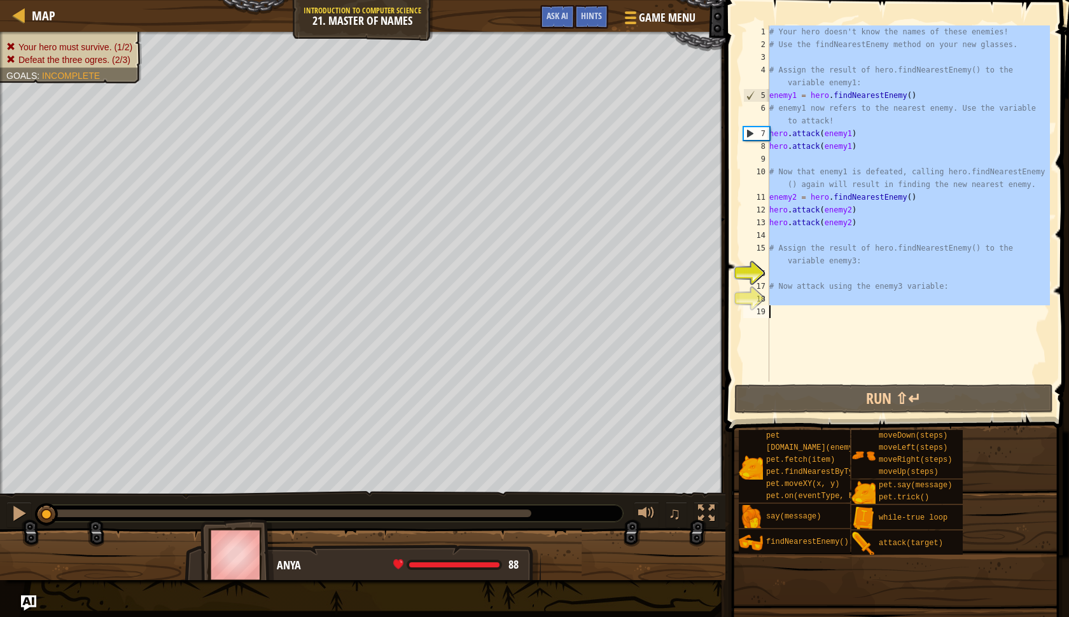
drag, startPoint x: 770, startPoint y: 31, endPoint x: 846, endPoint y: 358, distance: 336.3
click at [846, 358] on div "# Your hero doesn't know the names of these enemies! # Use the findNearestEnemy…" at bounding box center [908, 216] width 283 height 382
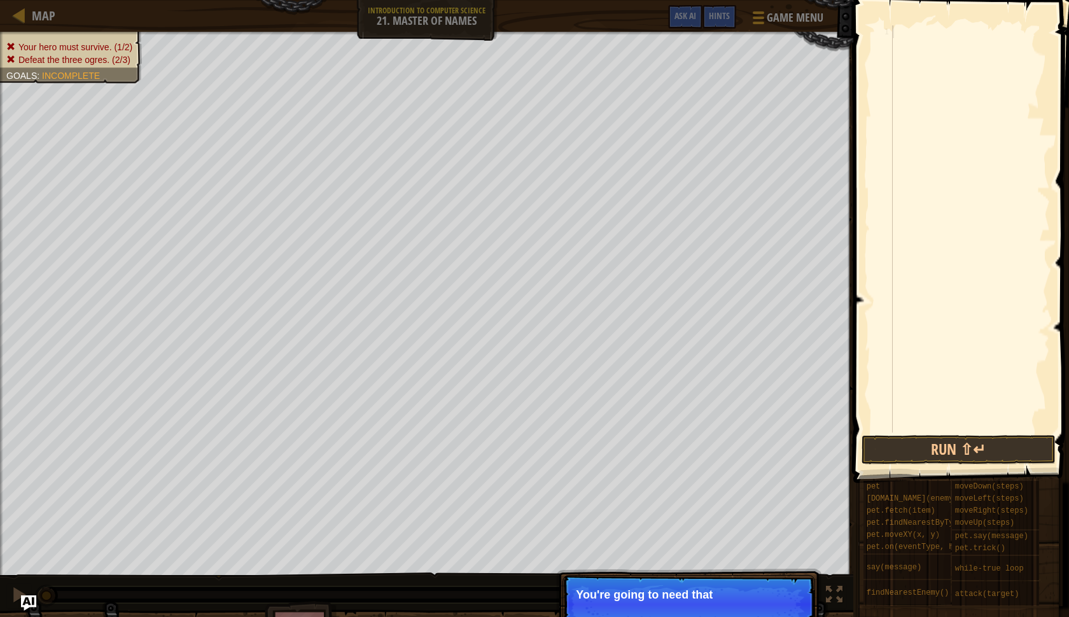
click at [900, 29] on div at bounding box center [970, 241] width 160 height 433
click at [909, 37] on div at bounding box center [970, 241] width 160 height 433
click at [783, 601] on p "You're going to need that sample code! Reload the original code." at bounding box center [689, 600] width 226 height 25
click at [977, 144] on div at bounding box center [970, 241] width 160 height 433
click at [979, 447] on button "Run ⇧↵" at bounding box center [958, 449] width 194 height 29
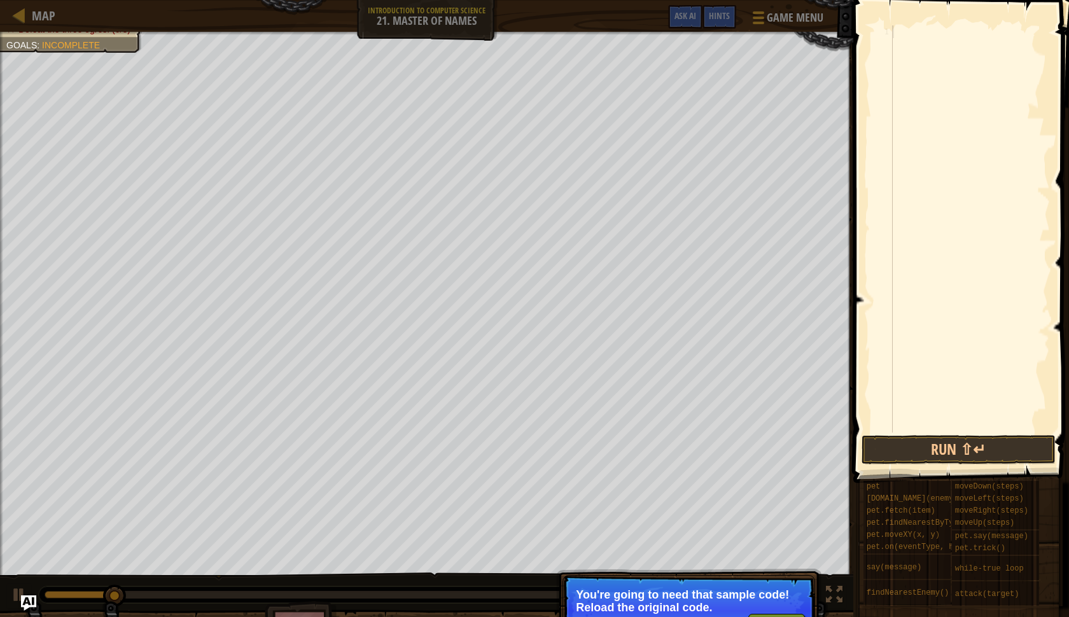
click at [903, 40] on div at bounding box center [970, 241] width 160 height 433
click at [907, 46] on div at bounding box center [970, 241] width 160 height 433
click at [905, 43] on div at bounding box center [970, 241] width 160 height 433
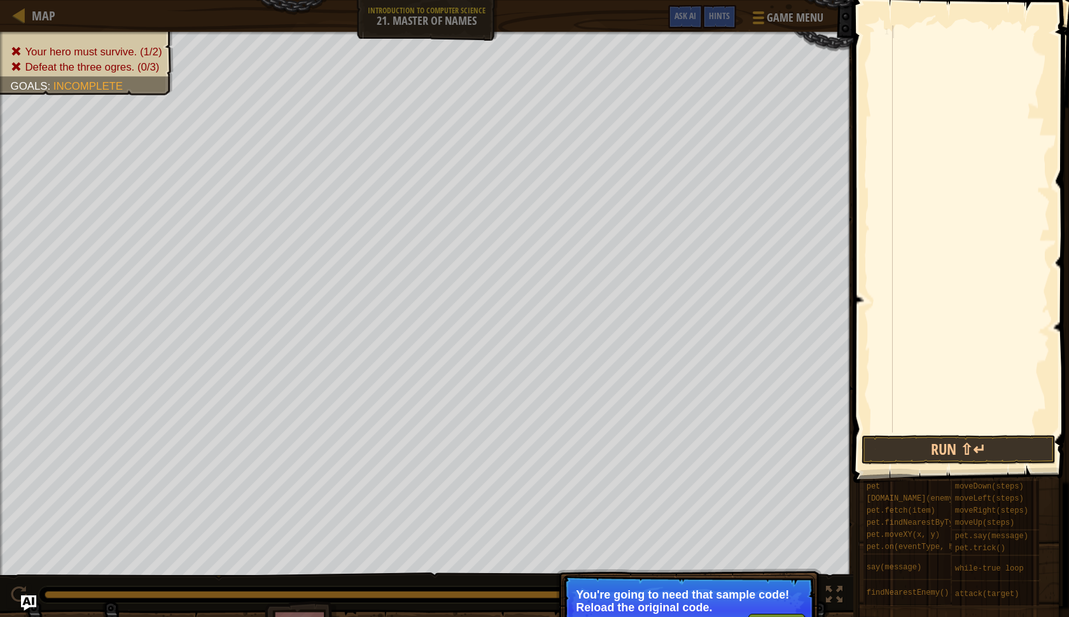
click at [907, 36] on div at bounding box center [970, 241] width 160 height 433
